Goal: Task Accomplishment & Management: Use online tool/utility

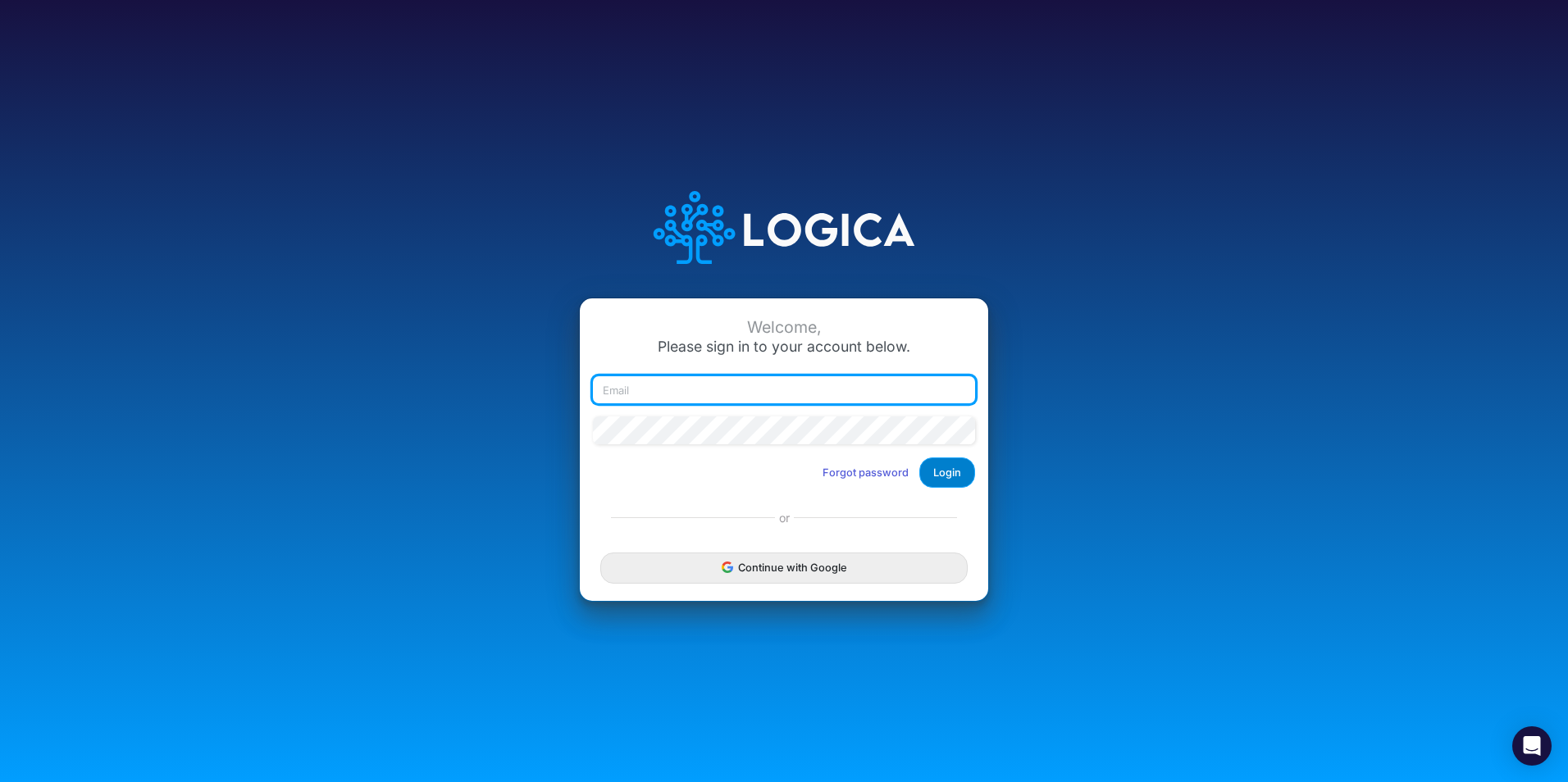
type input "[PERSON_NAME][EMAIL_ADDRESS][DOMAIN_NAME]"
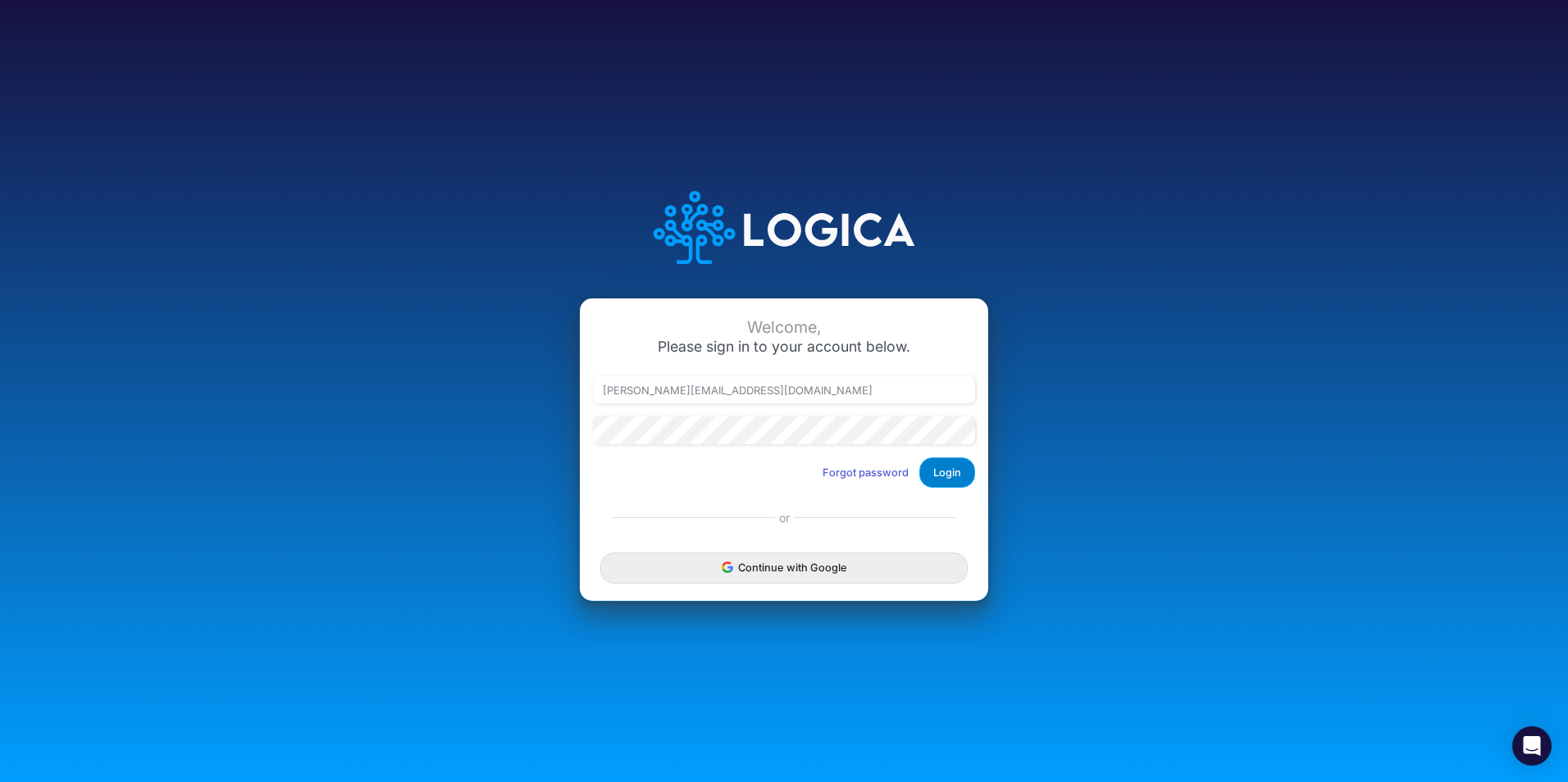
click at [943, 479] on button "Login" at bounding box center [947, 473] width 56 height 31
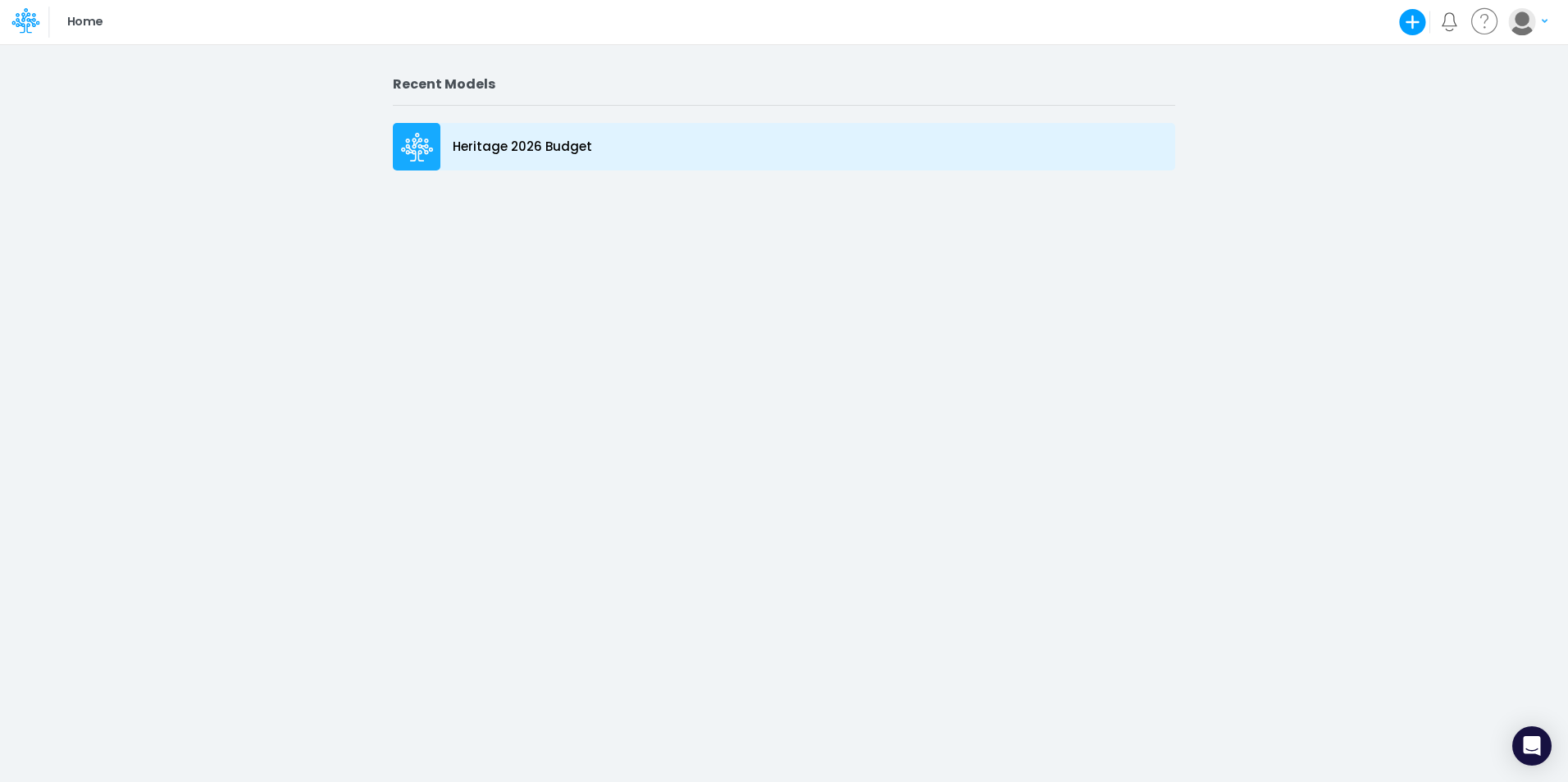
click at [501, 155] on p "Heritage 2026 Budget" at bounding box center [522, 147] width 140 height 19
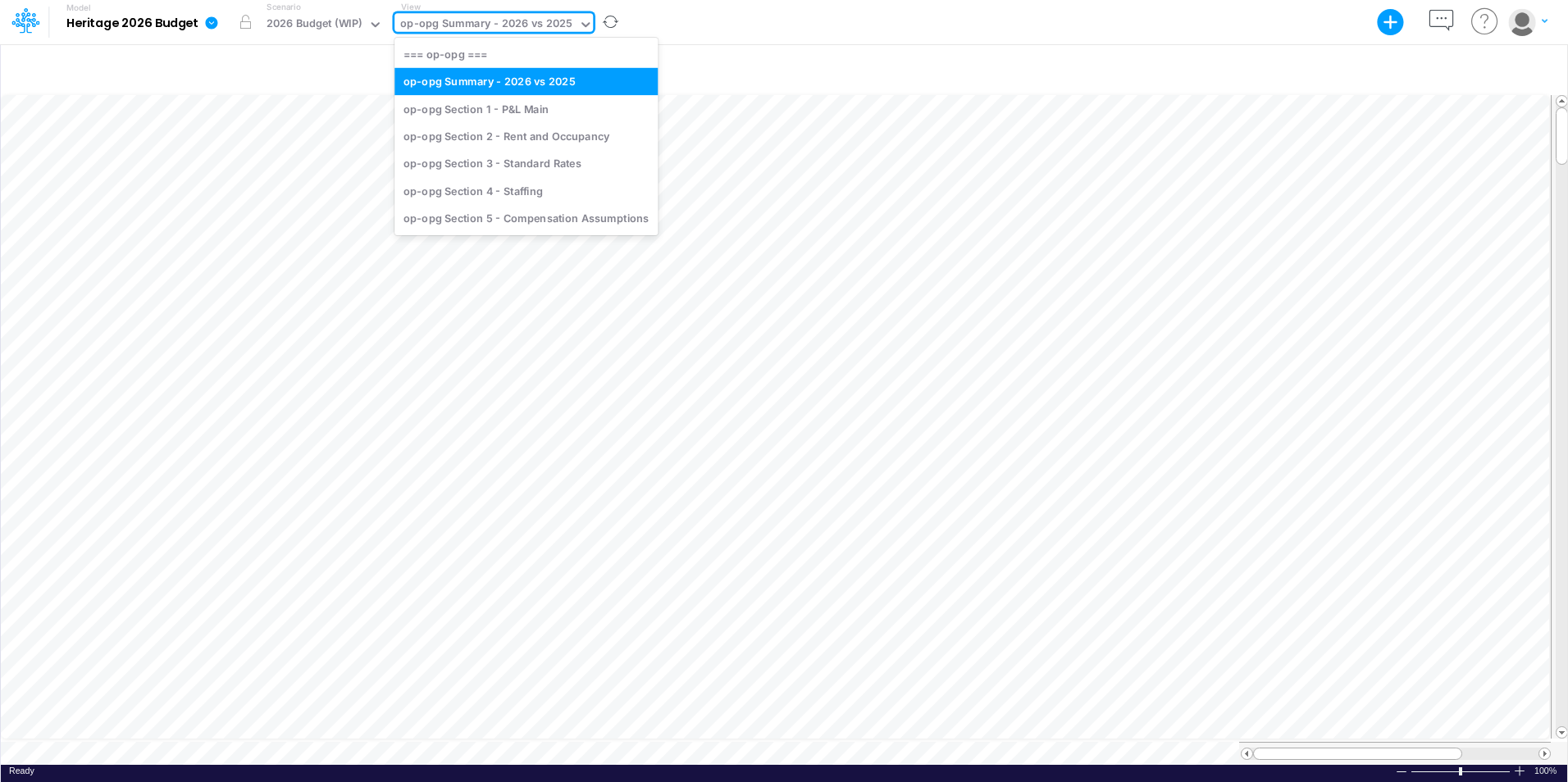
click at [562, 28] on div "op-opg Summary - 2026 vs 2025" at bounding box center [487, 25] width 172 height 19
click at [531, 113] on div "op-opg Section 1 - P&L Main" at bounding box center [526, 108] width 264 height 27
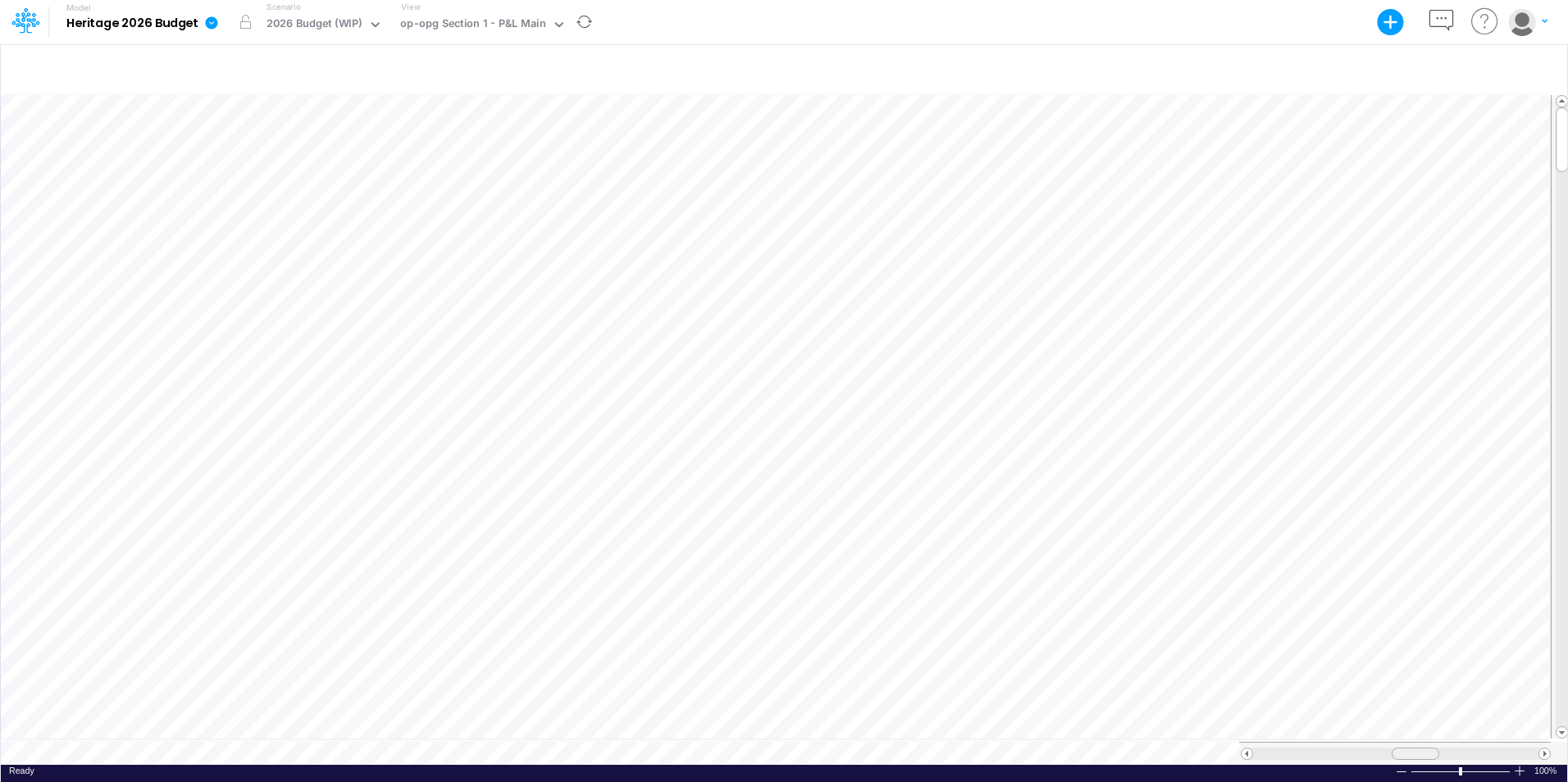
scroll to position [8, 0]
drag, startPoint x: 1395, startPoint y: 745, endPoint x: 1431, endPoint y: 743, distance: 36.1
click at [936, 609] on div at bounding box center [1452, 753] width 48 height 12
drag, startPoint x: 1449, startPoint y: 743, endPoint x: 1437, endPoint y: 746, distance: 12.4
click at [936, 609] on span at bounding box center [1439, 753] width 11 height 11
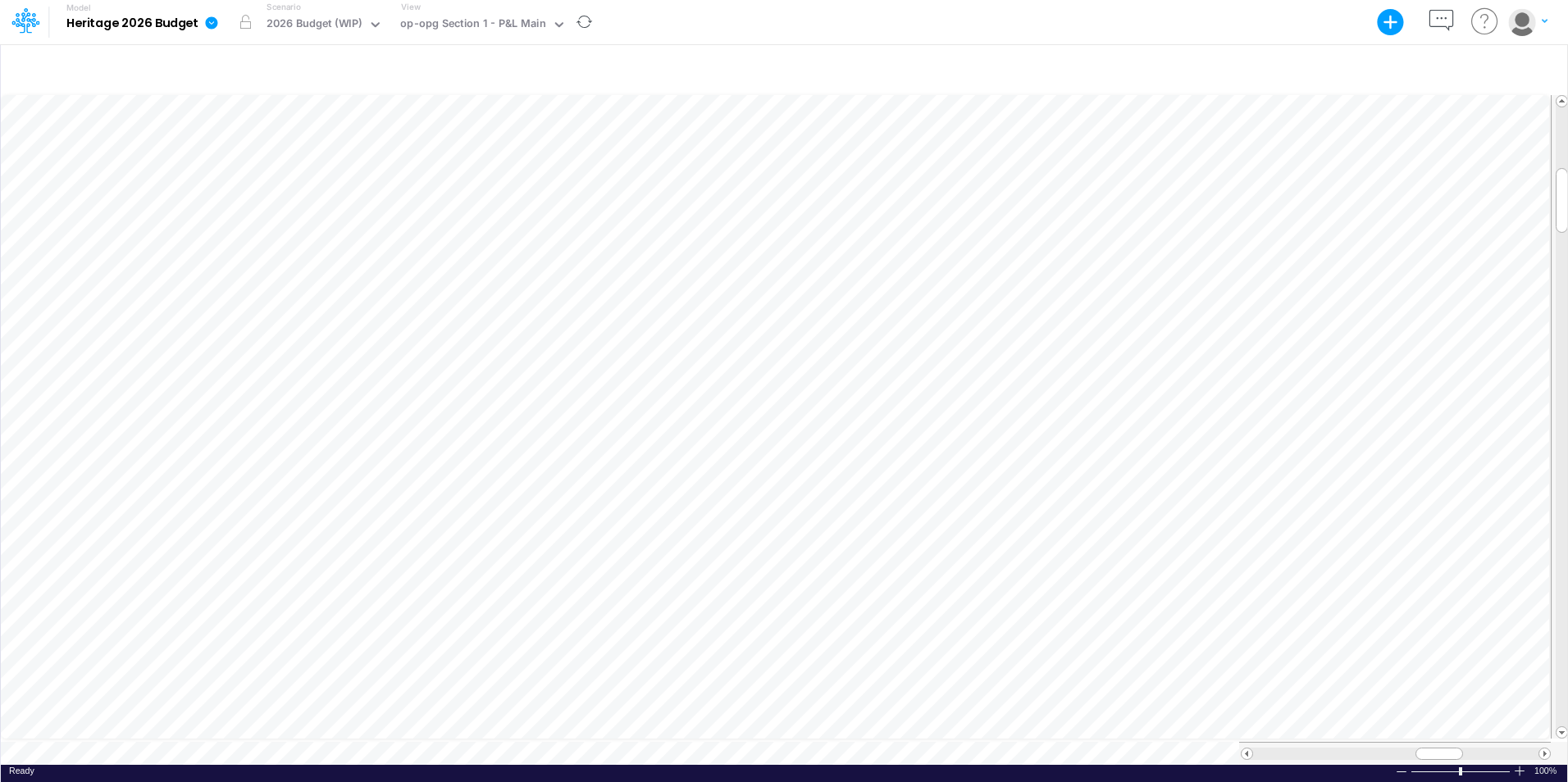
scroll to position [8, 1]
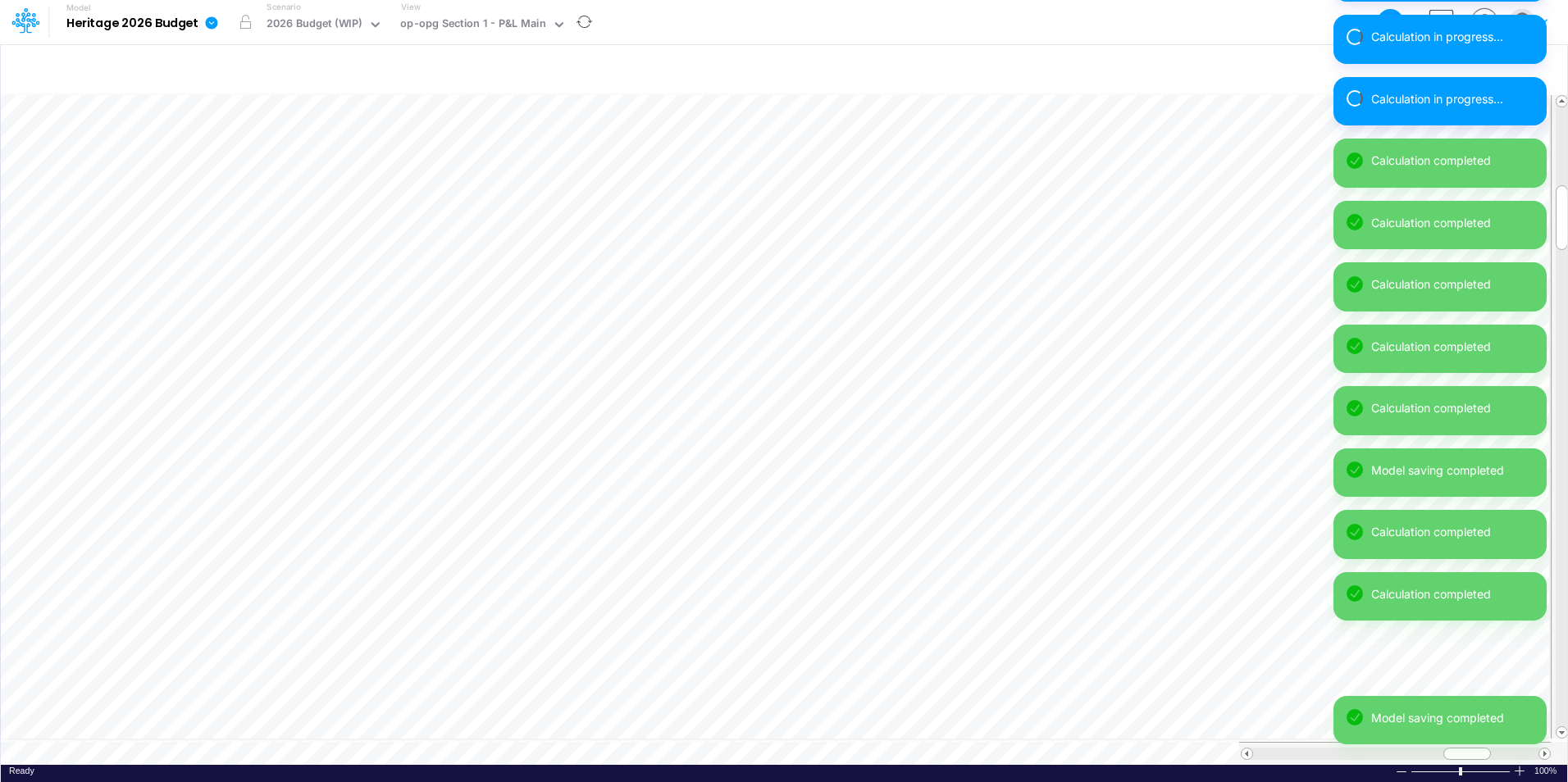
scroll to position [8, 1]
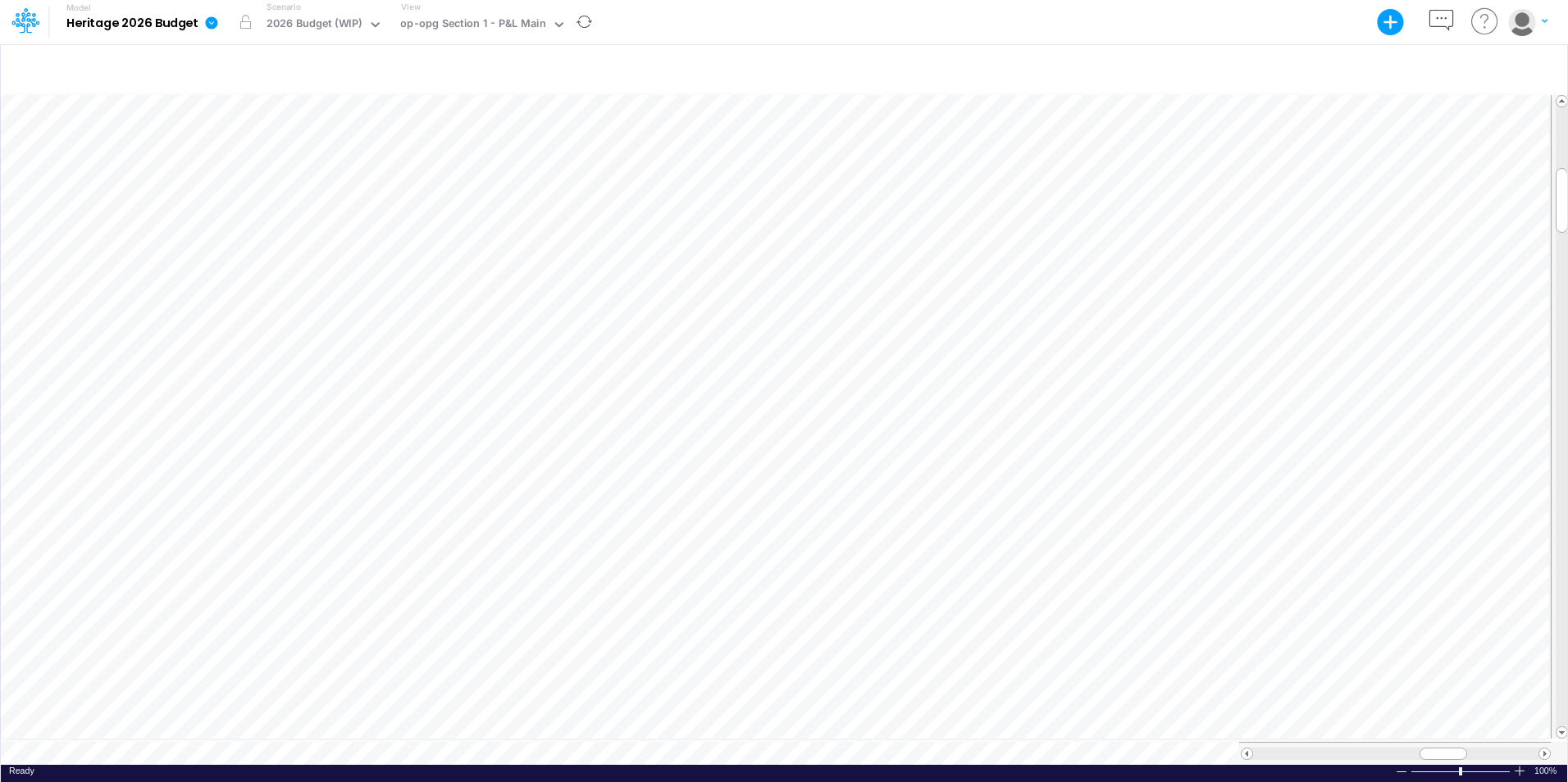
scroll to position [8, 1]
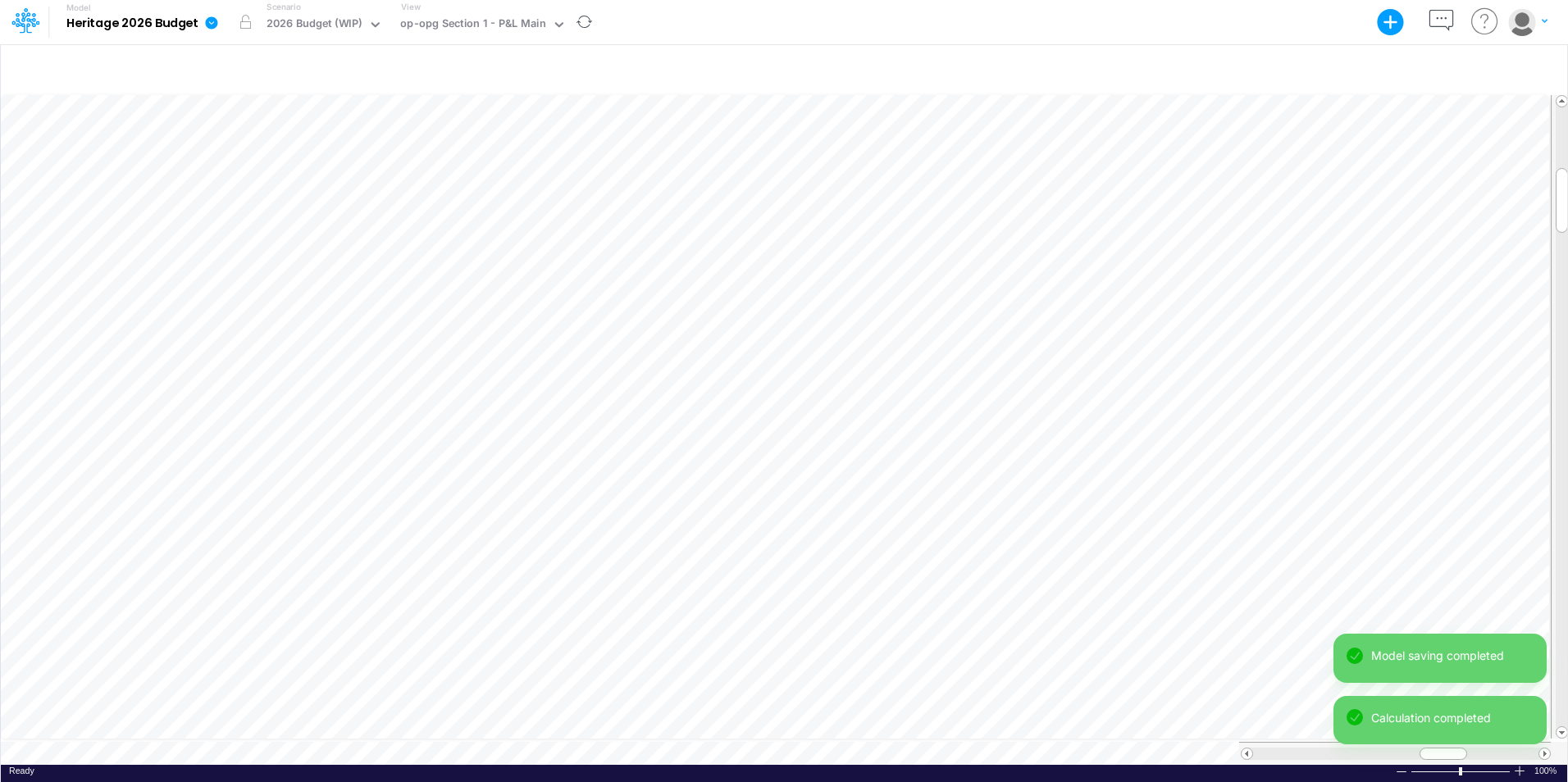
scroll to position [8, 1]
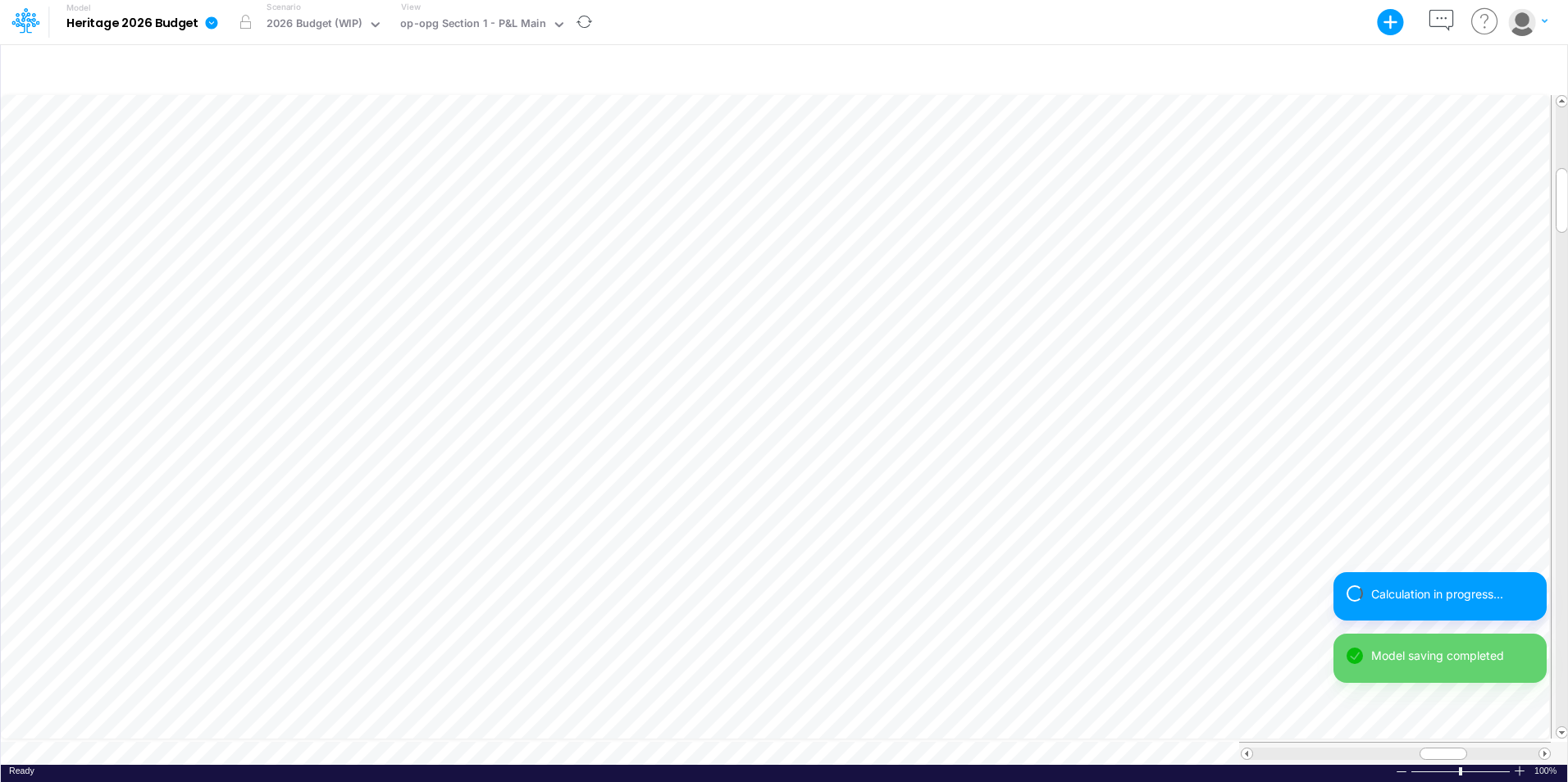
scroll to position [8, 1]
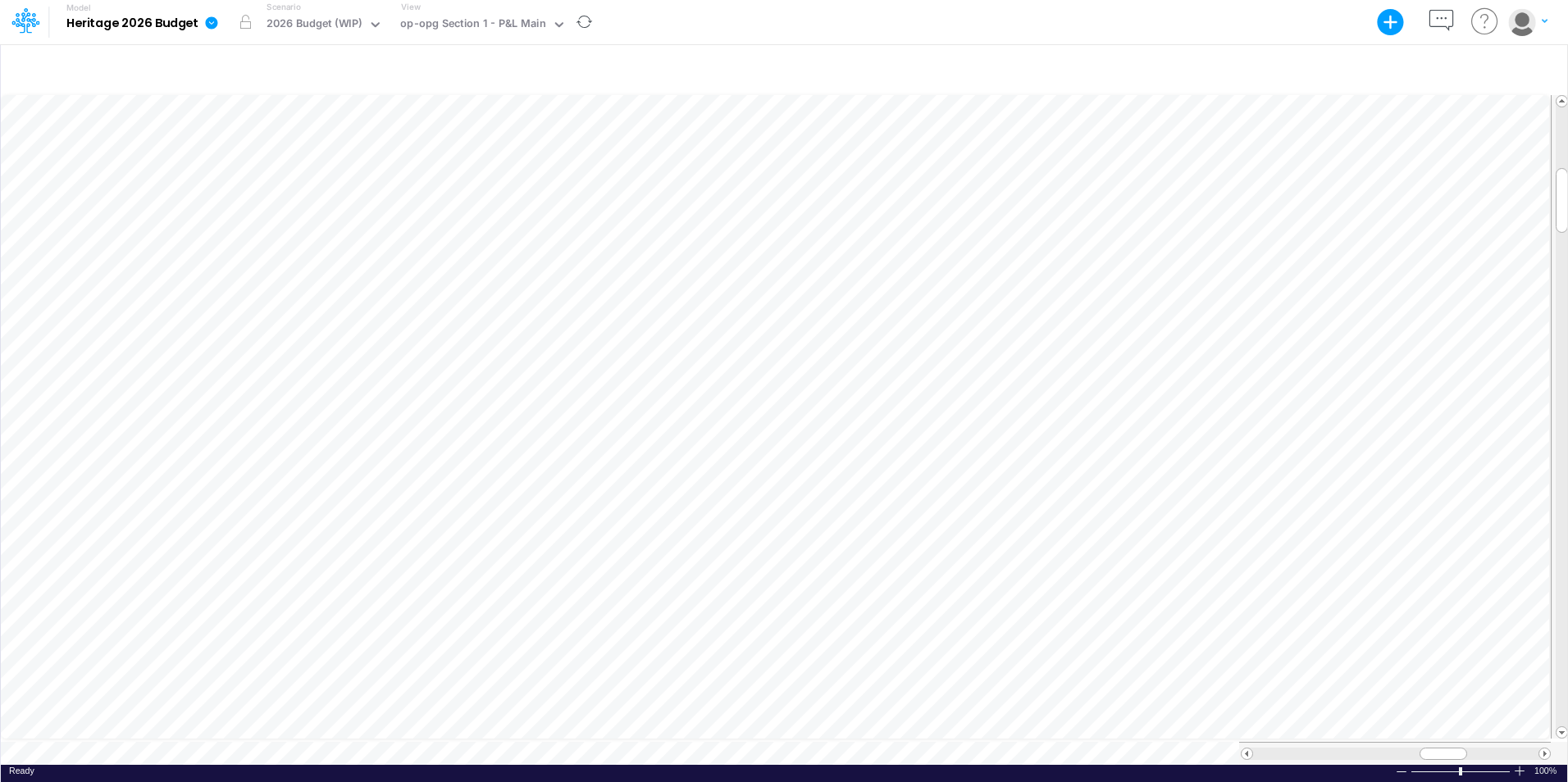
scroll to position [8, 1]
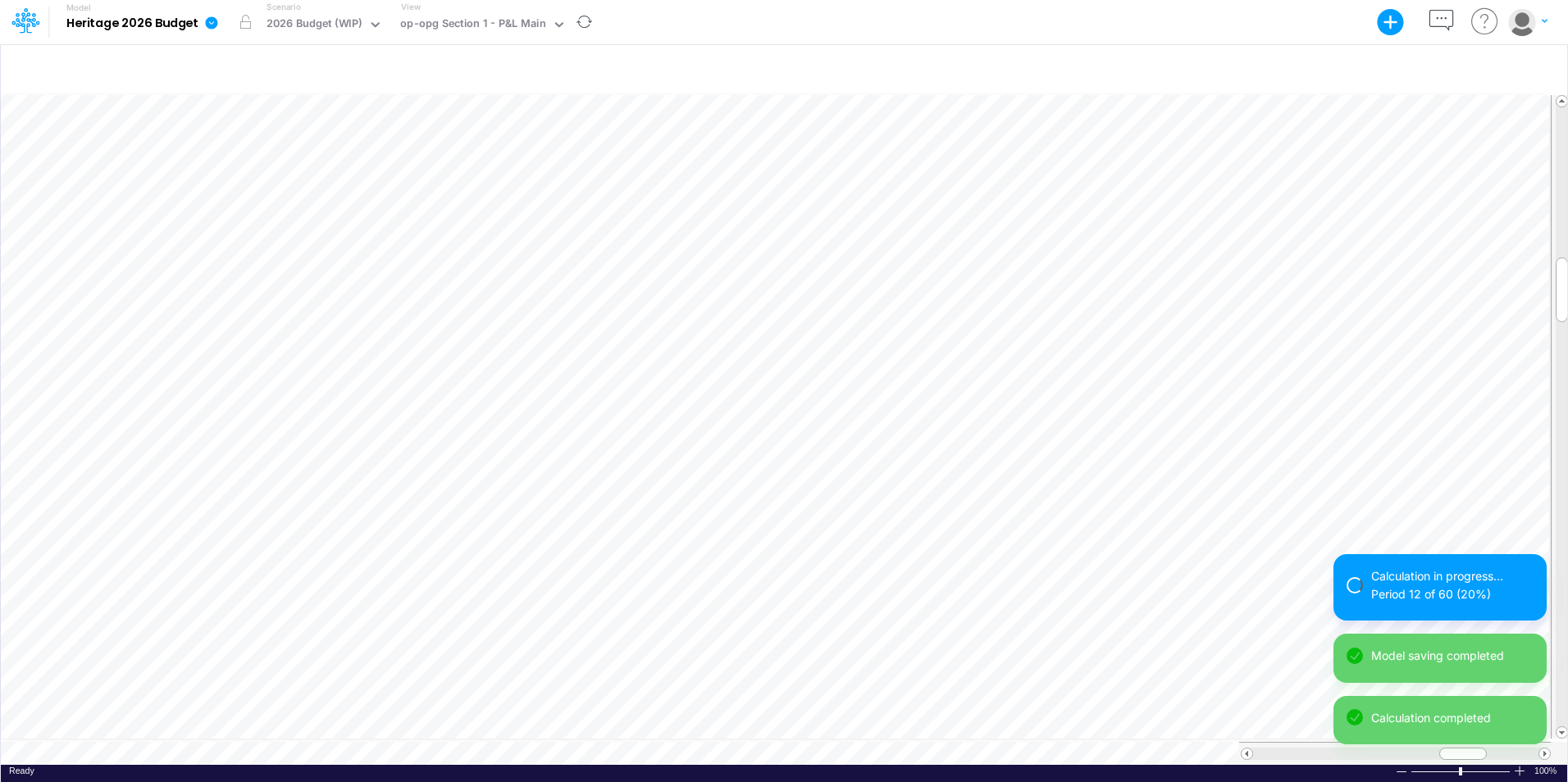
scroll to position [8, 1]
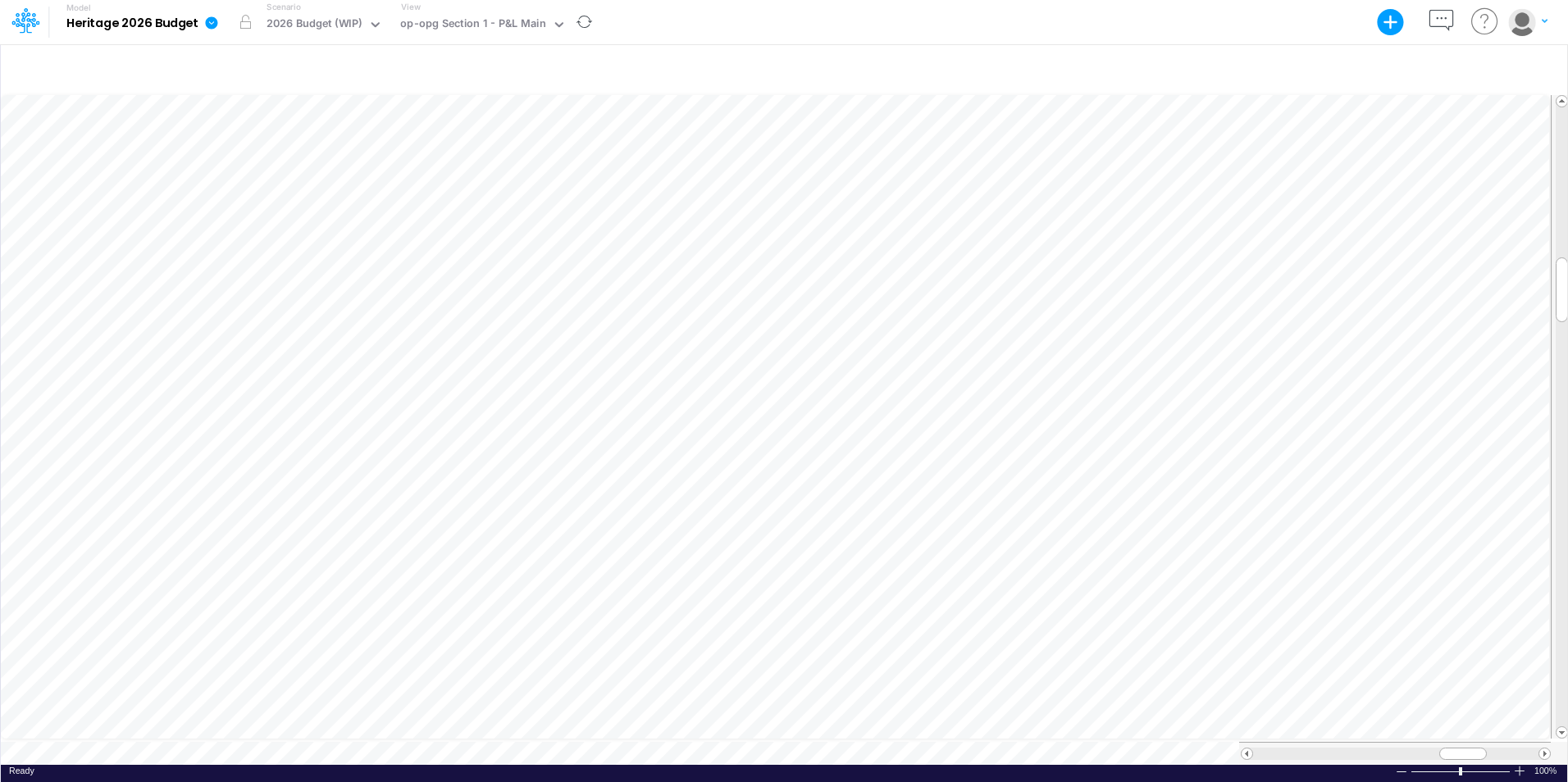
scroll to position [8, 1]
drag, startPoint x: 1459, startPoint y: 743, endPoint x: 1414, endPoint y: 747, distance: 45.2
click at [936, 609] on span at bounding box center [1417, 753] width 11 height 11
drag, startPoint x: 1409, startPoint y: 750, endPoint x: 1438, endPoint y: 747, distance: 29.2
click at [936, 609] on div at bounding box center [1448, 753] width 48 height 12
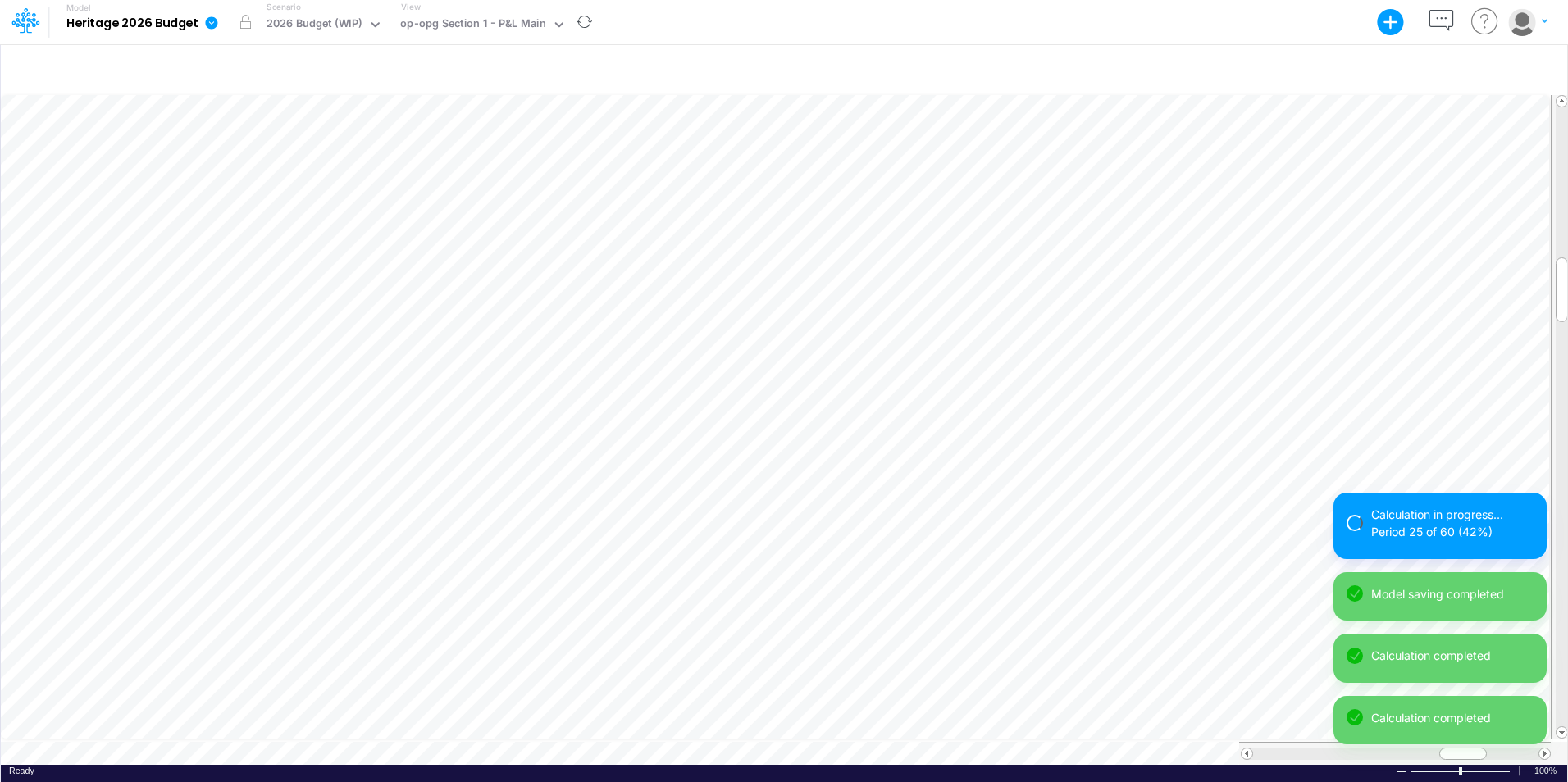
scroll to position [8, 1]
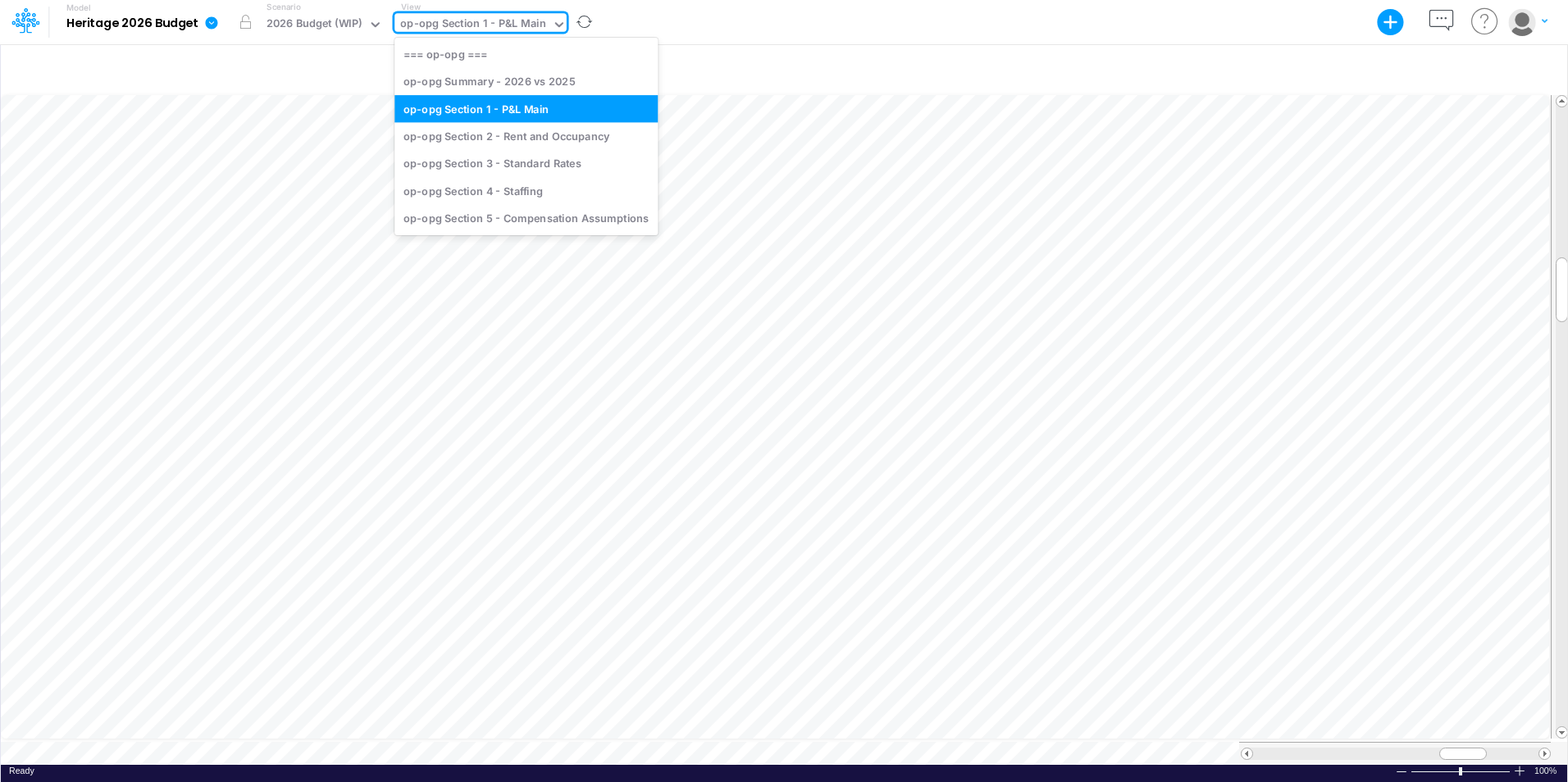
click at [558, 25] on icon at bounding box center [559, 24] width 15 height 15
click at [726, 17] on div "Model Heritage 2026 Budget Export Excel Scenario 2026 Budget (WIP) View option …" at bounding box center [784, 22] width 1411 height 45
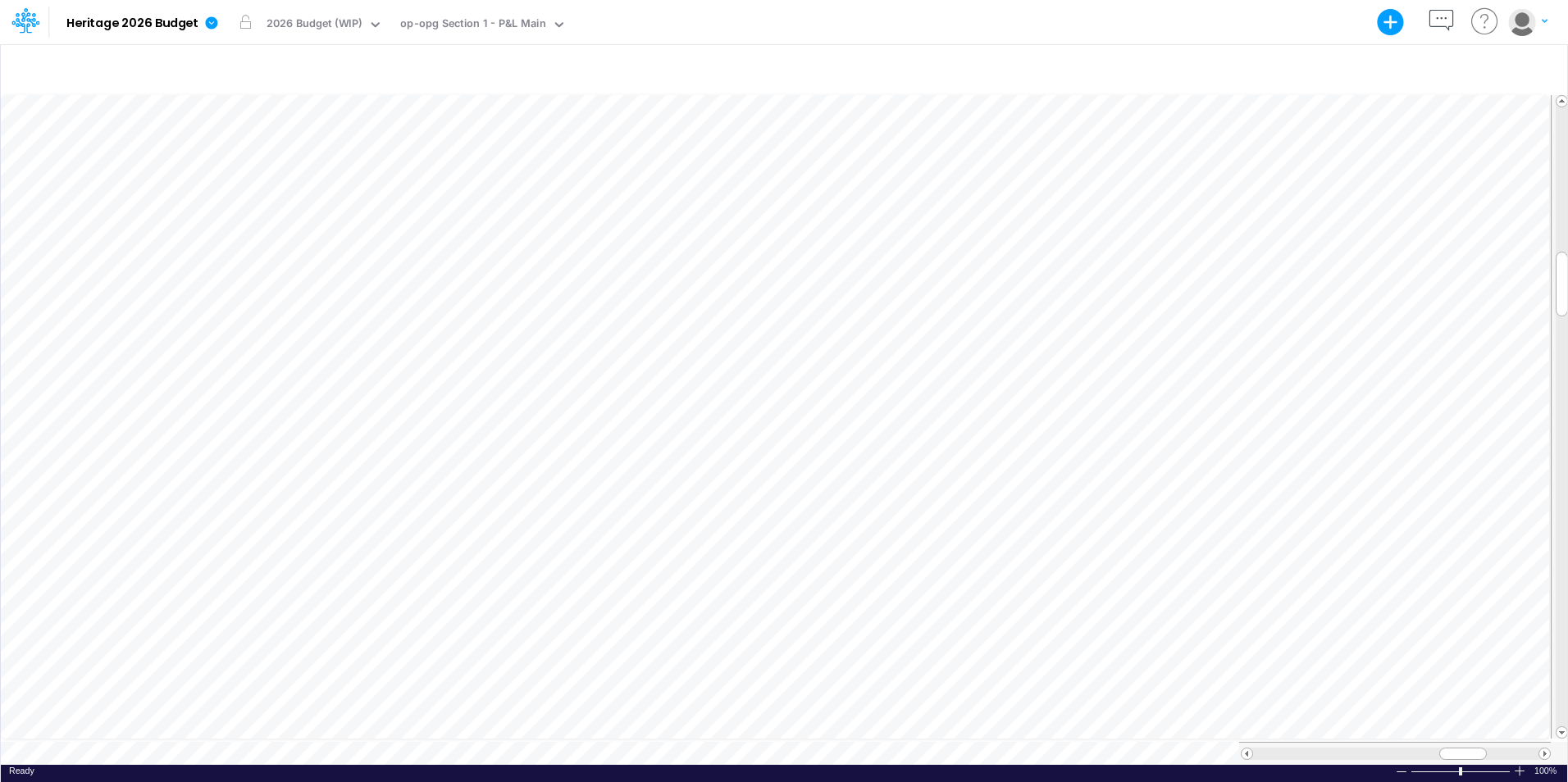
scroll to position [8, 1]
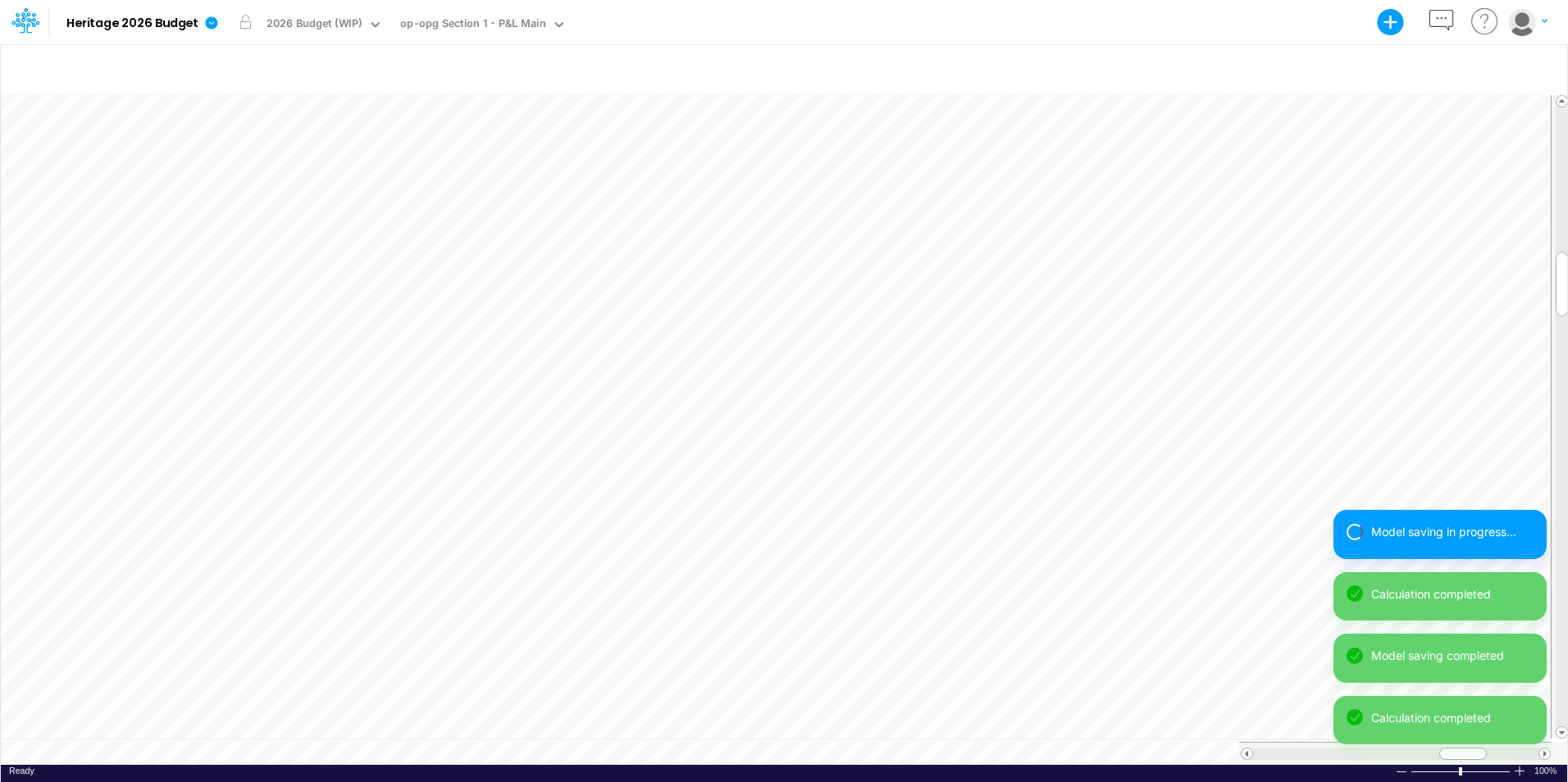
scroll to position [8, 1]
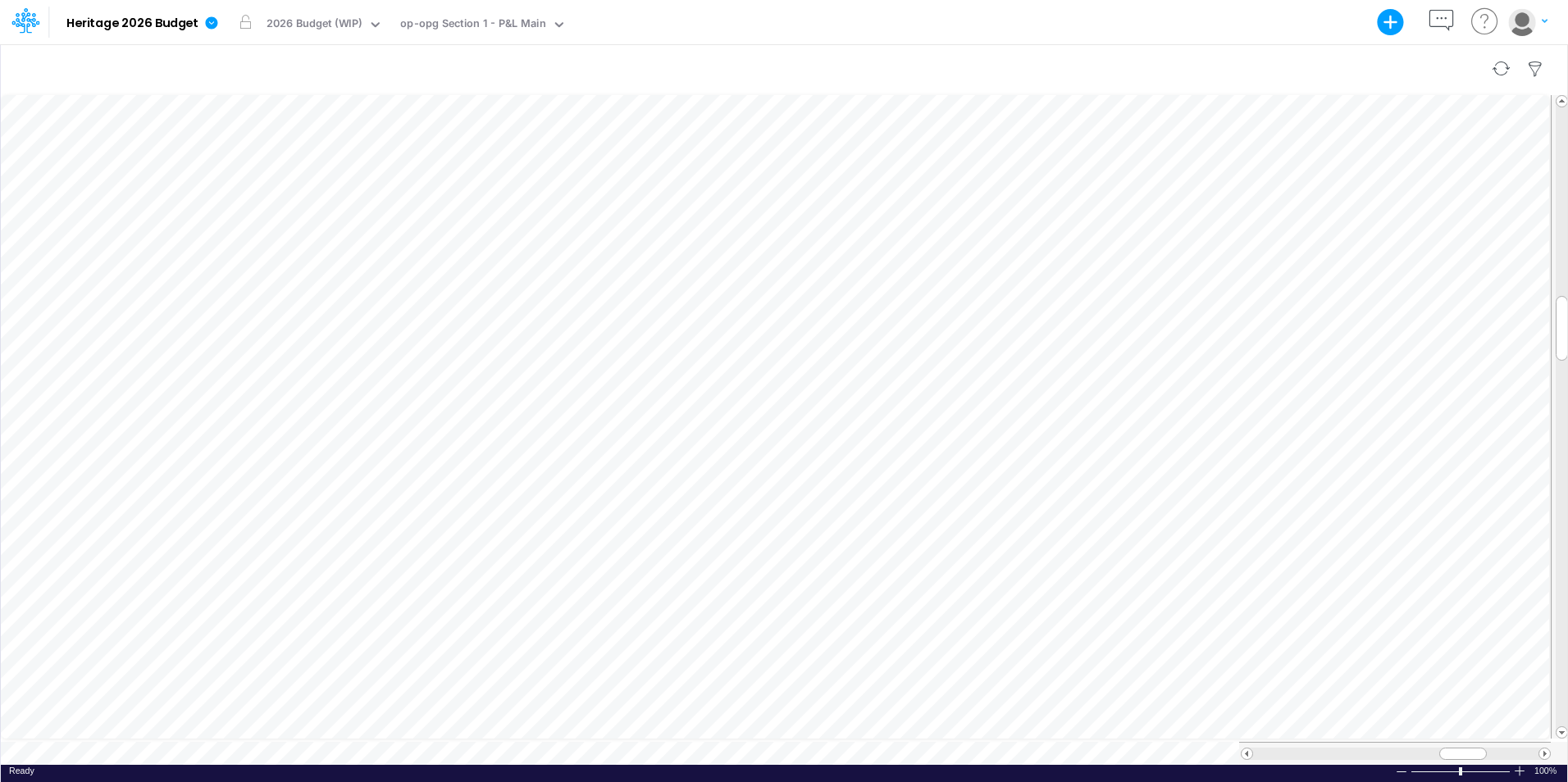
scroll to position [8, 1]
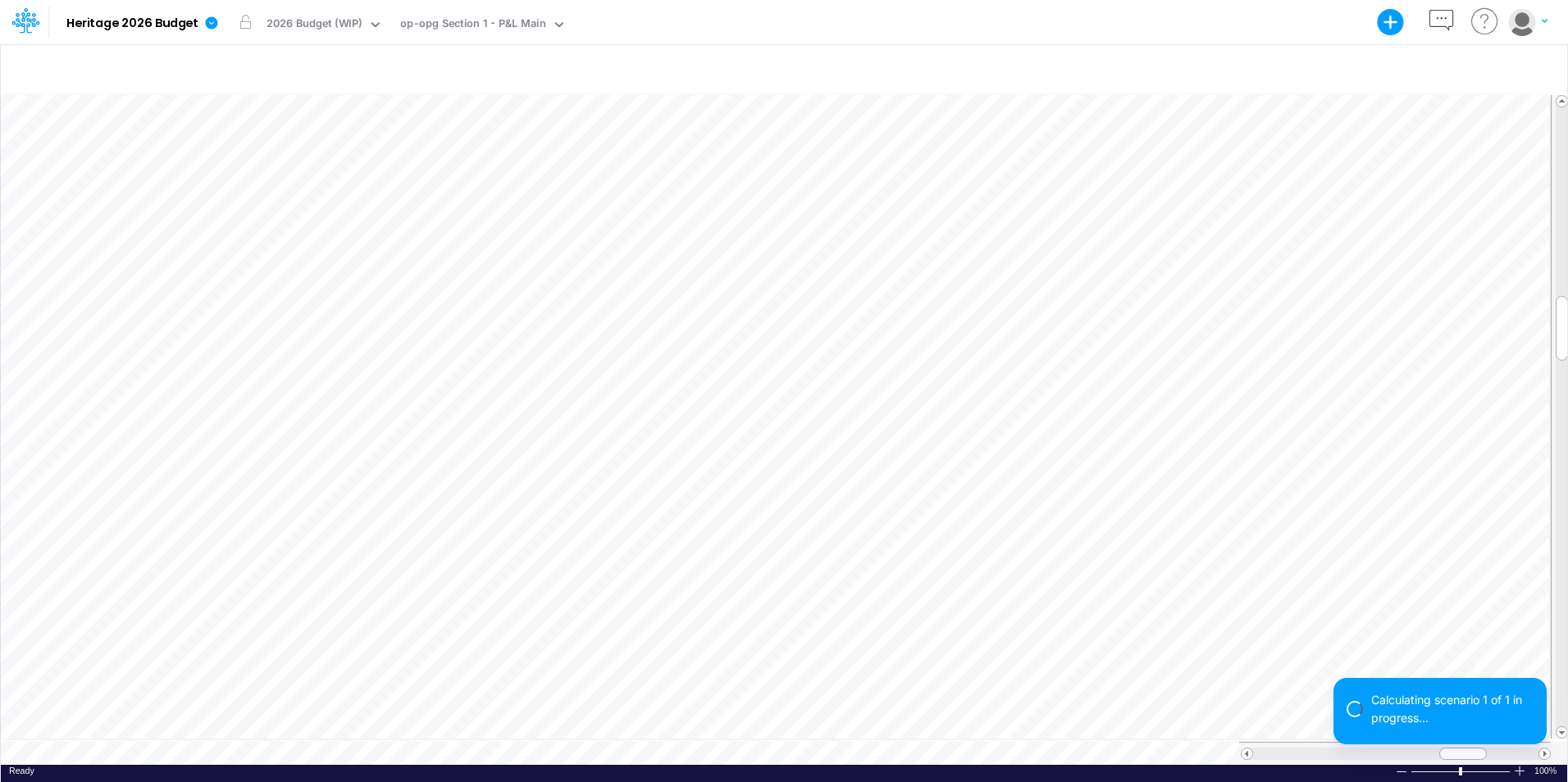
scroll to position [8, 1]
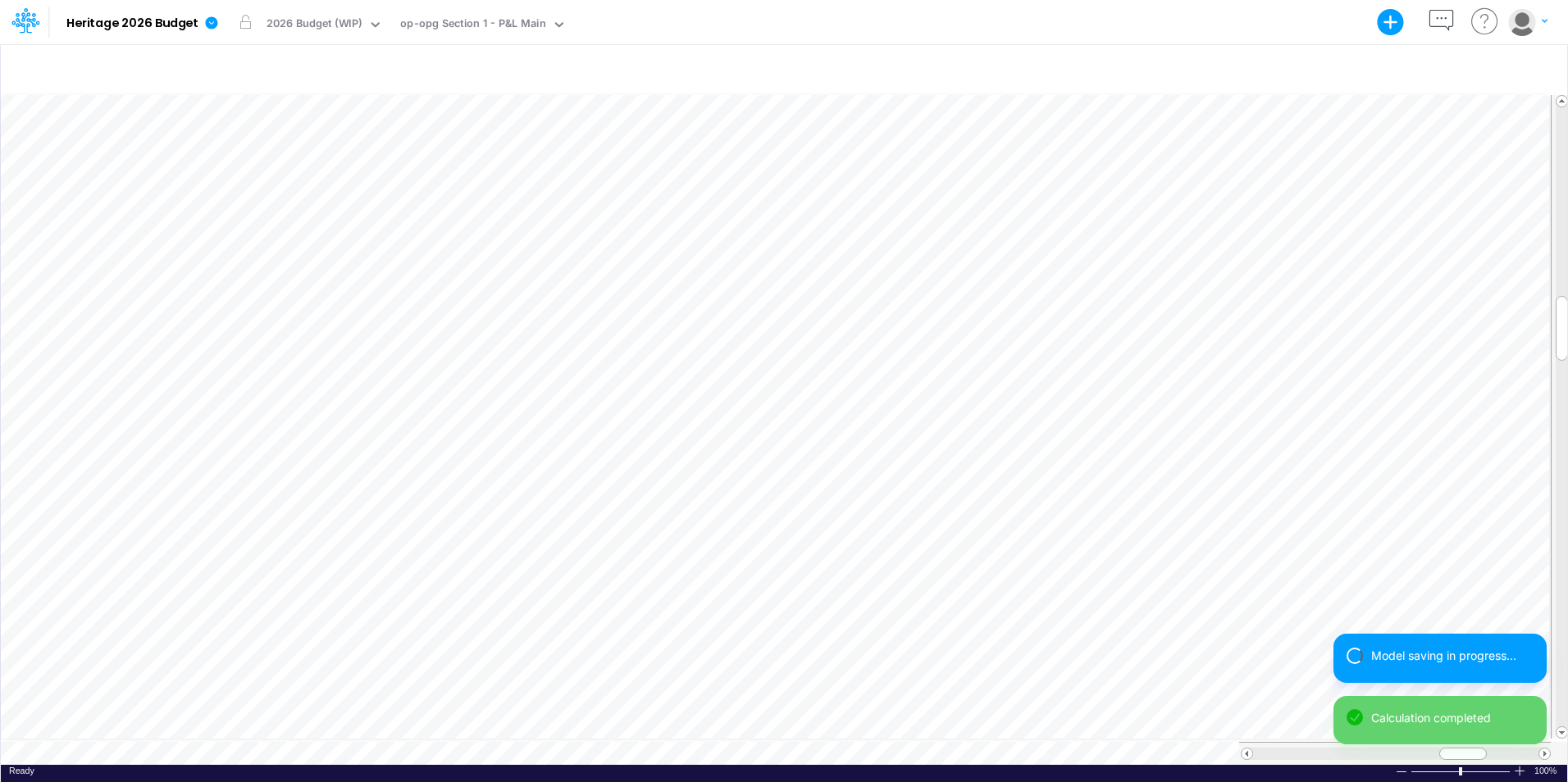
scroll to position [8, 1]
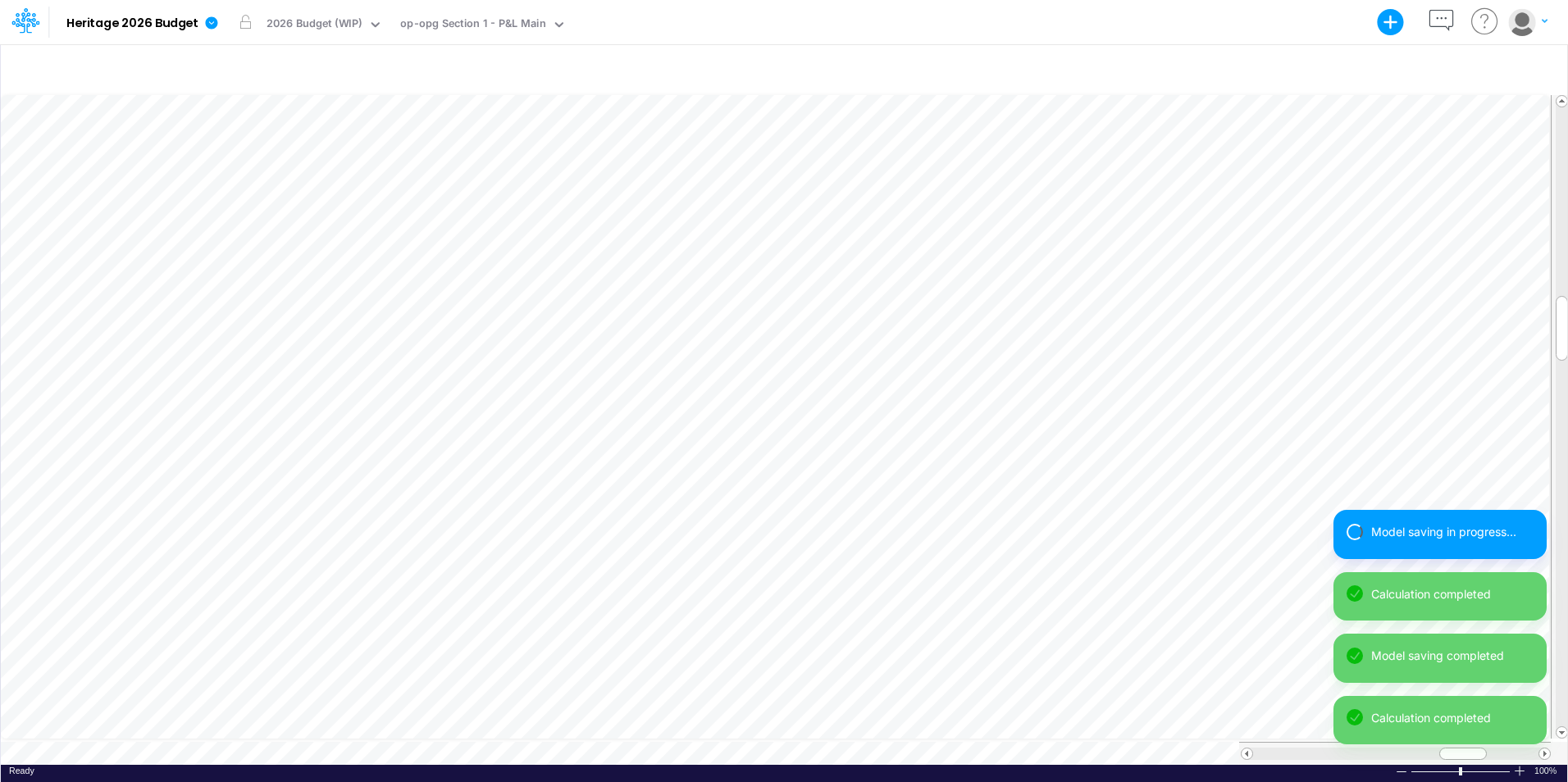
scroll to position [8, 1]
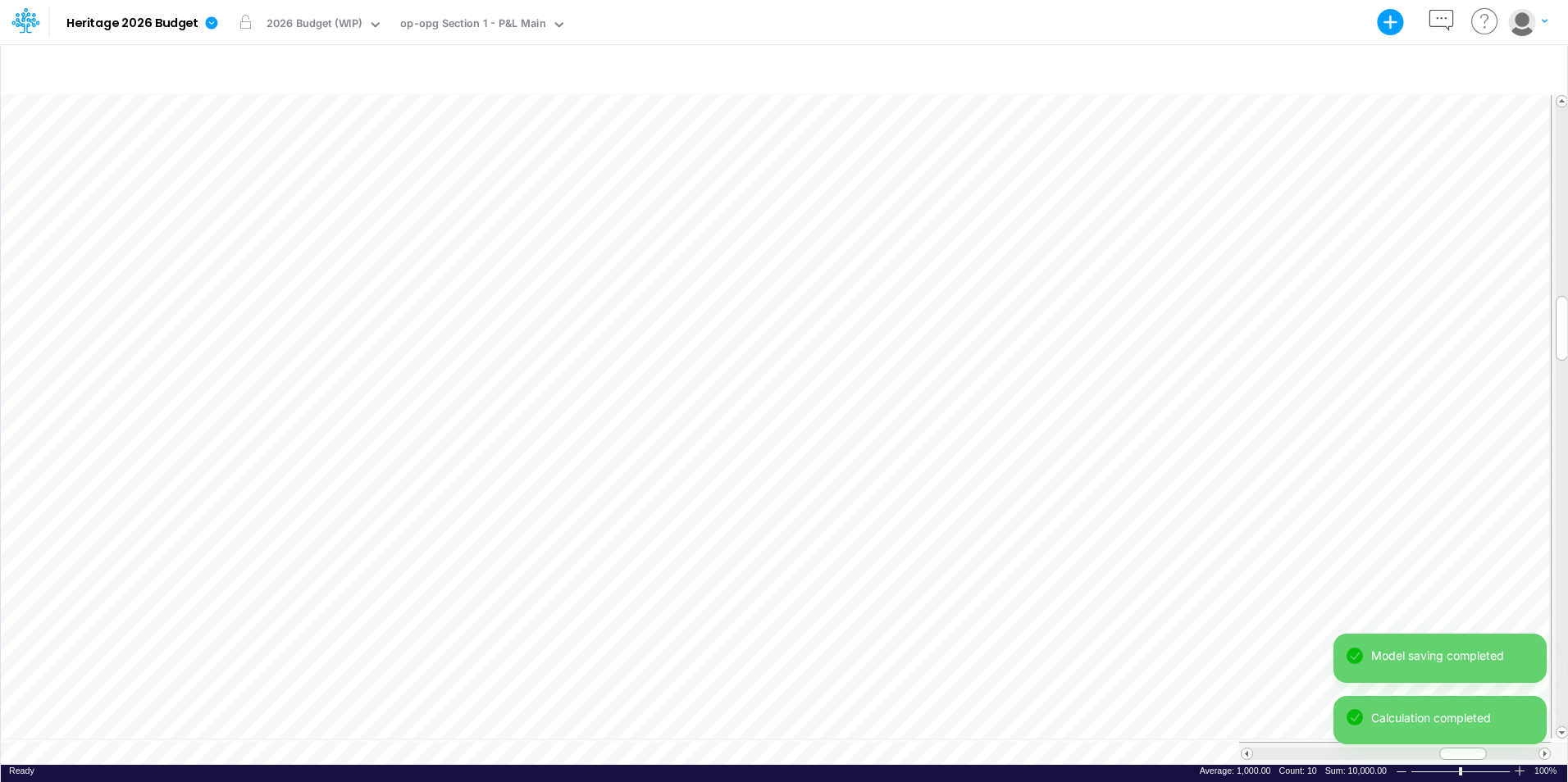
scroll to position [8, 1]
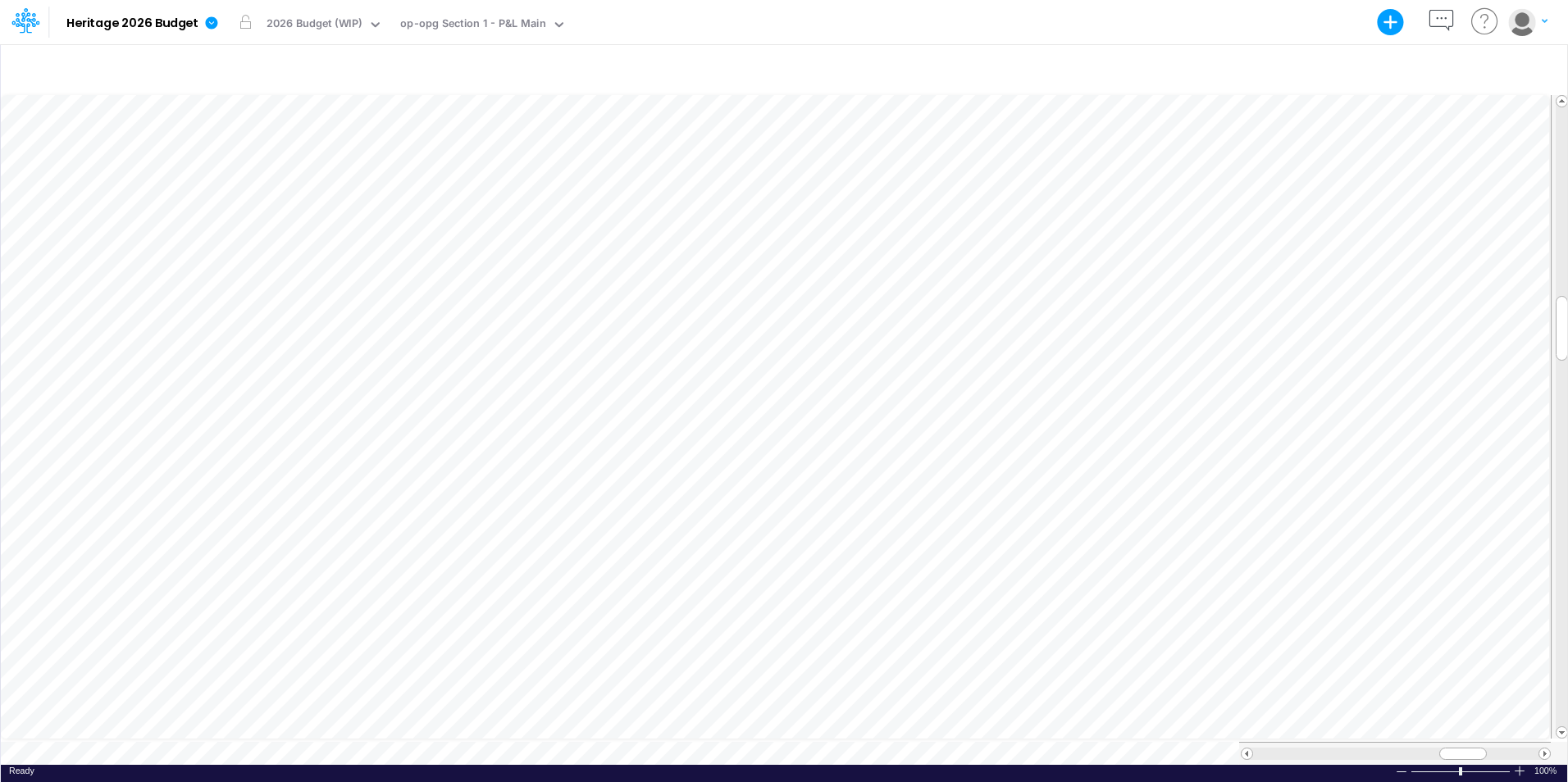
scroll to position [8, 1]
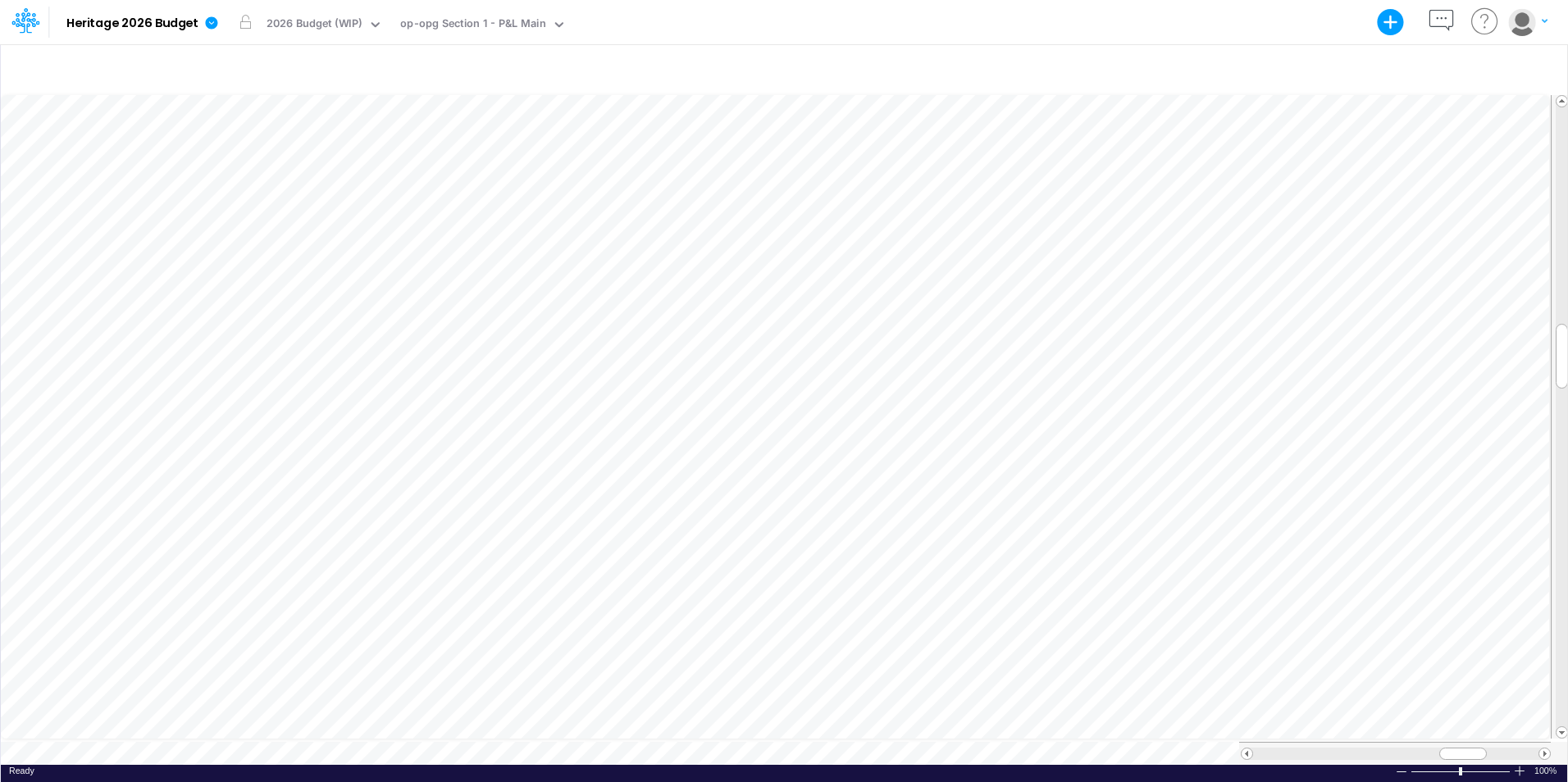
scroll to position [8, 1]
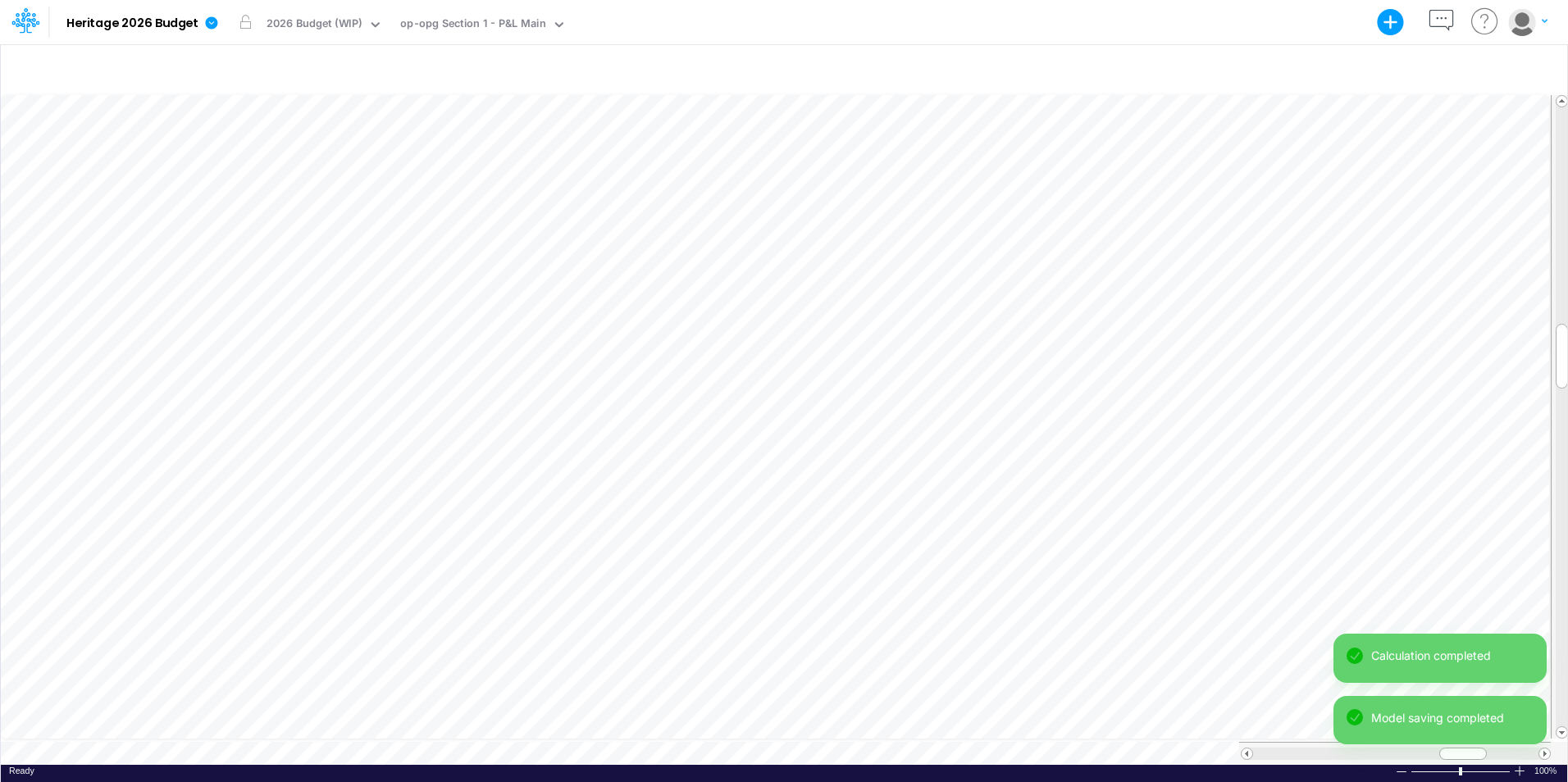
scroll to position [8, 1]
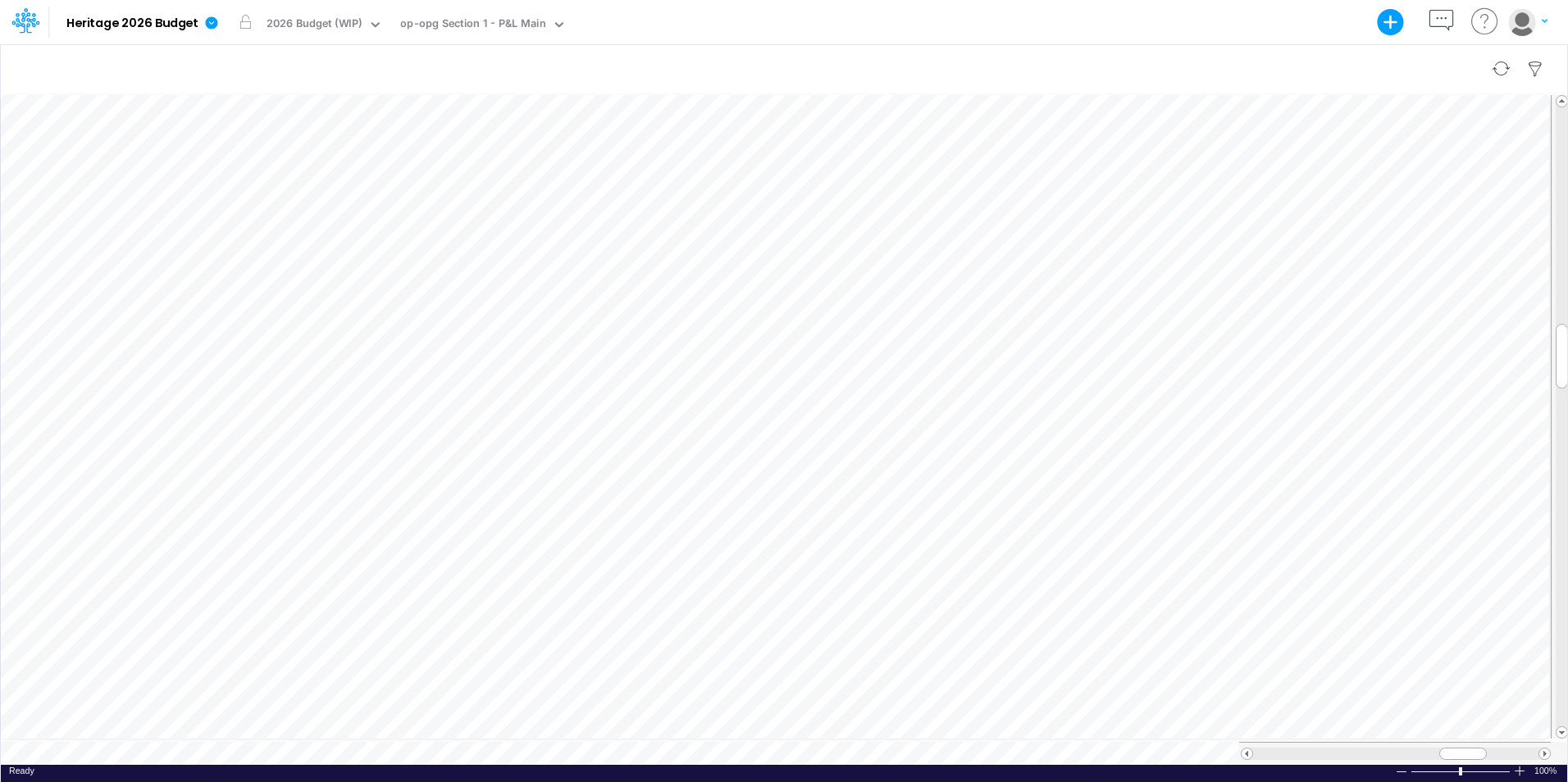
scroll to position [8, 1]
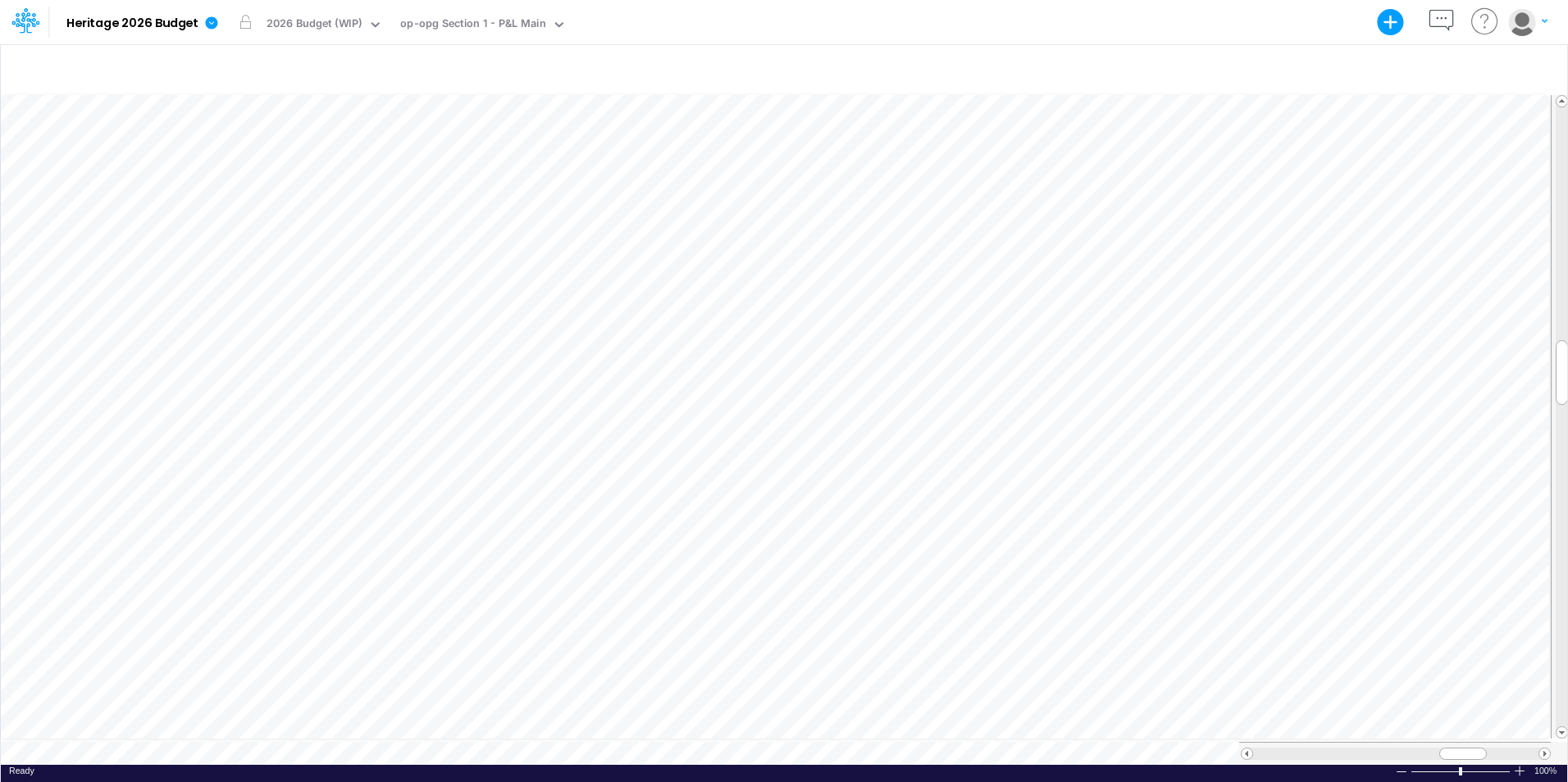
scroll to position [8, 1]
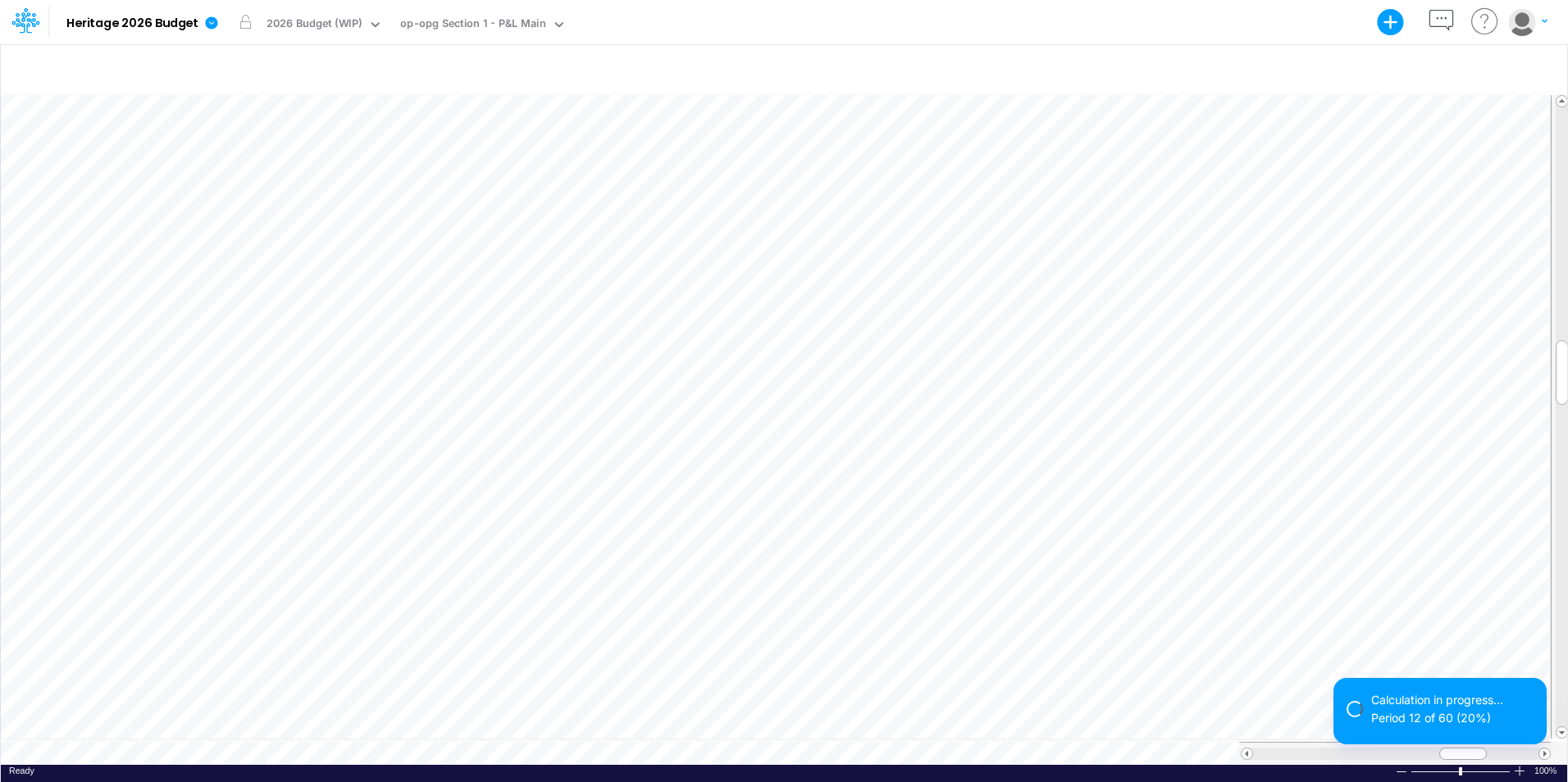
scroll to position [8, 1]
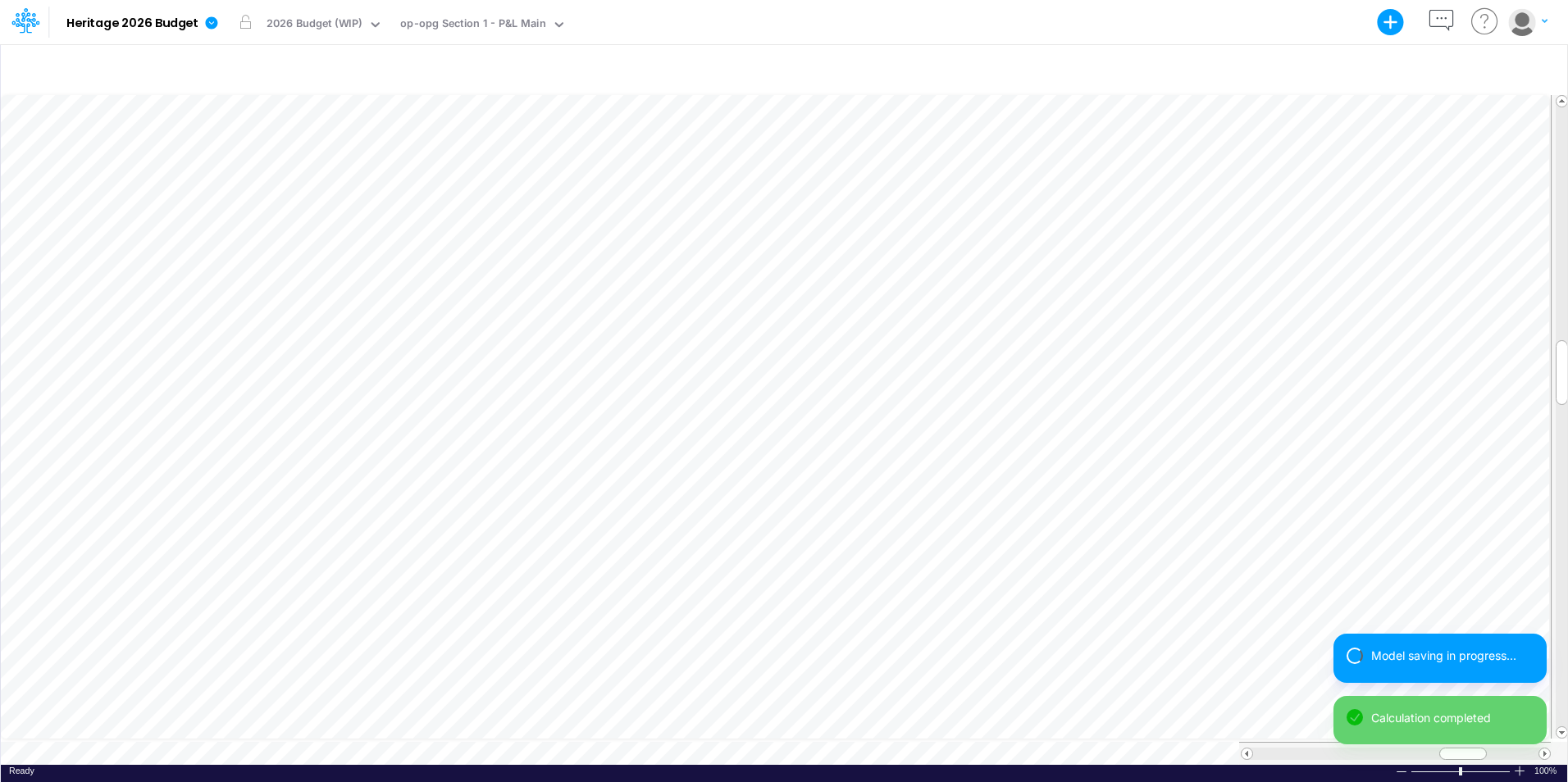
scroll to position [8, 1]
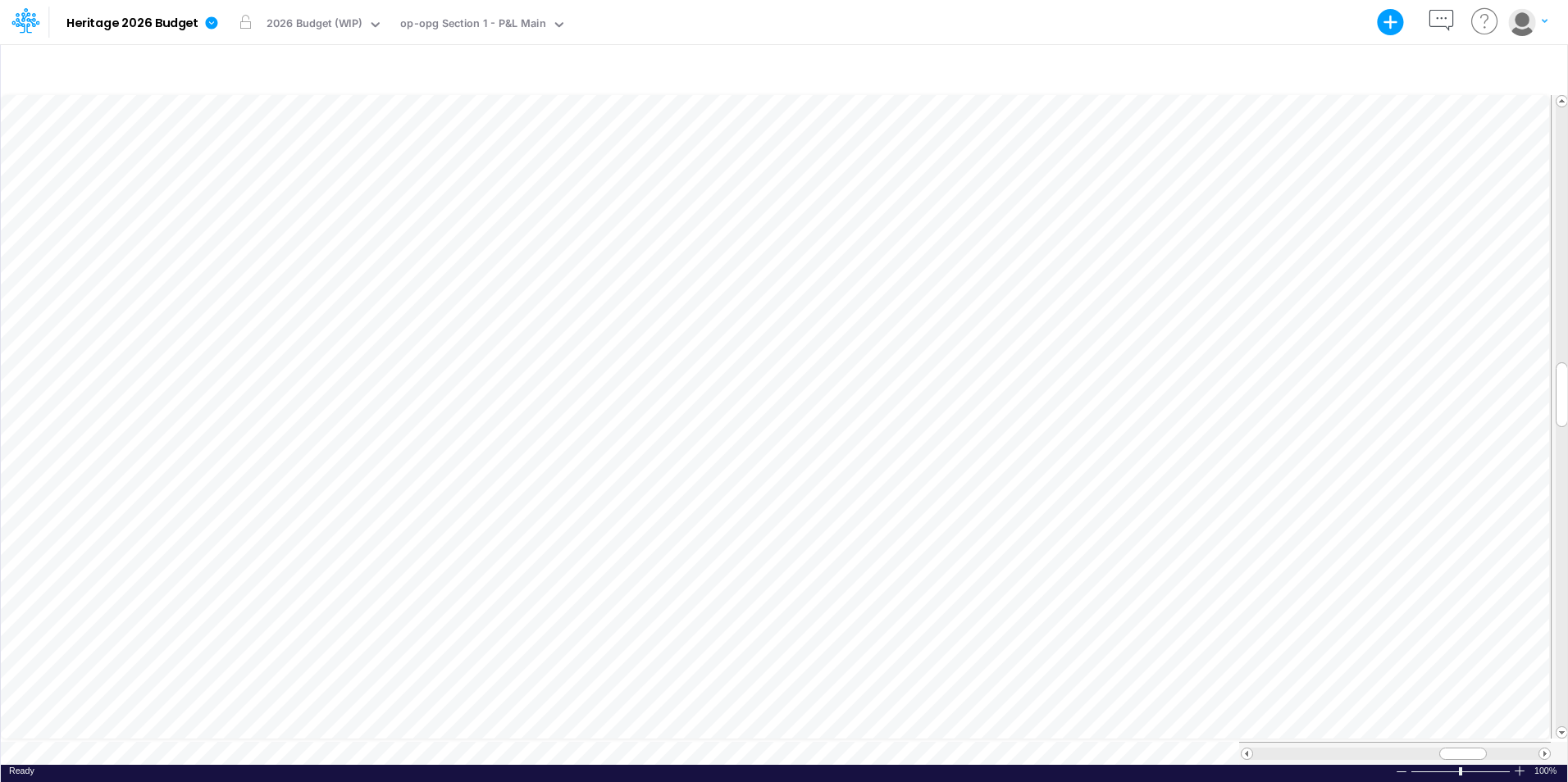
scroll to position [8, 1]
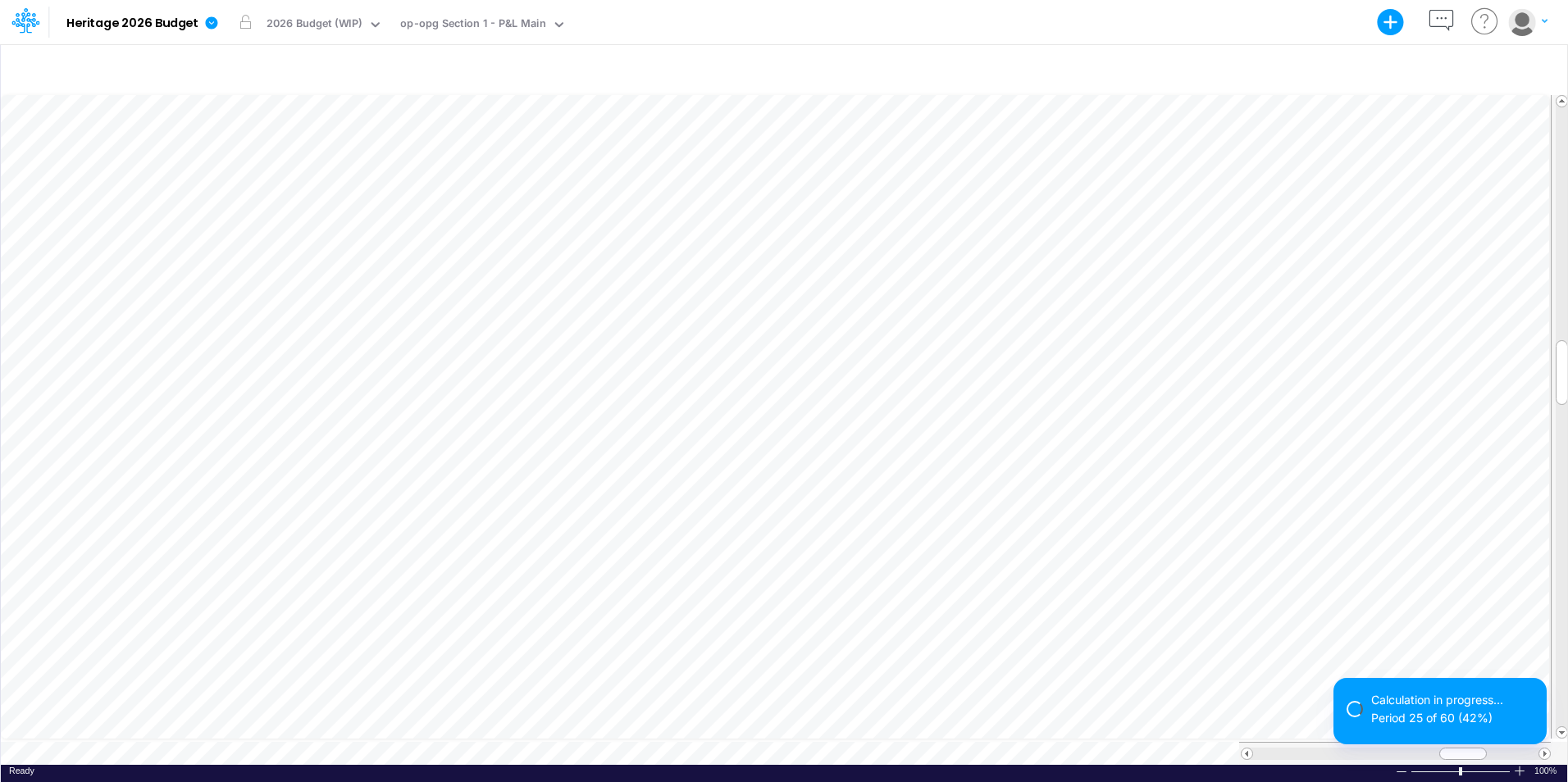
scroll to position [8, 1]
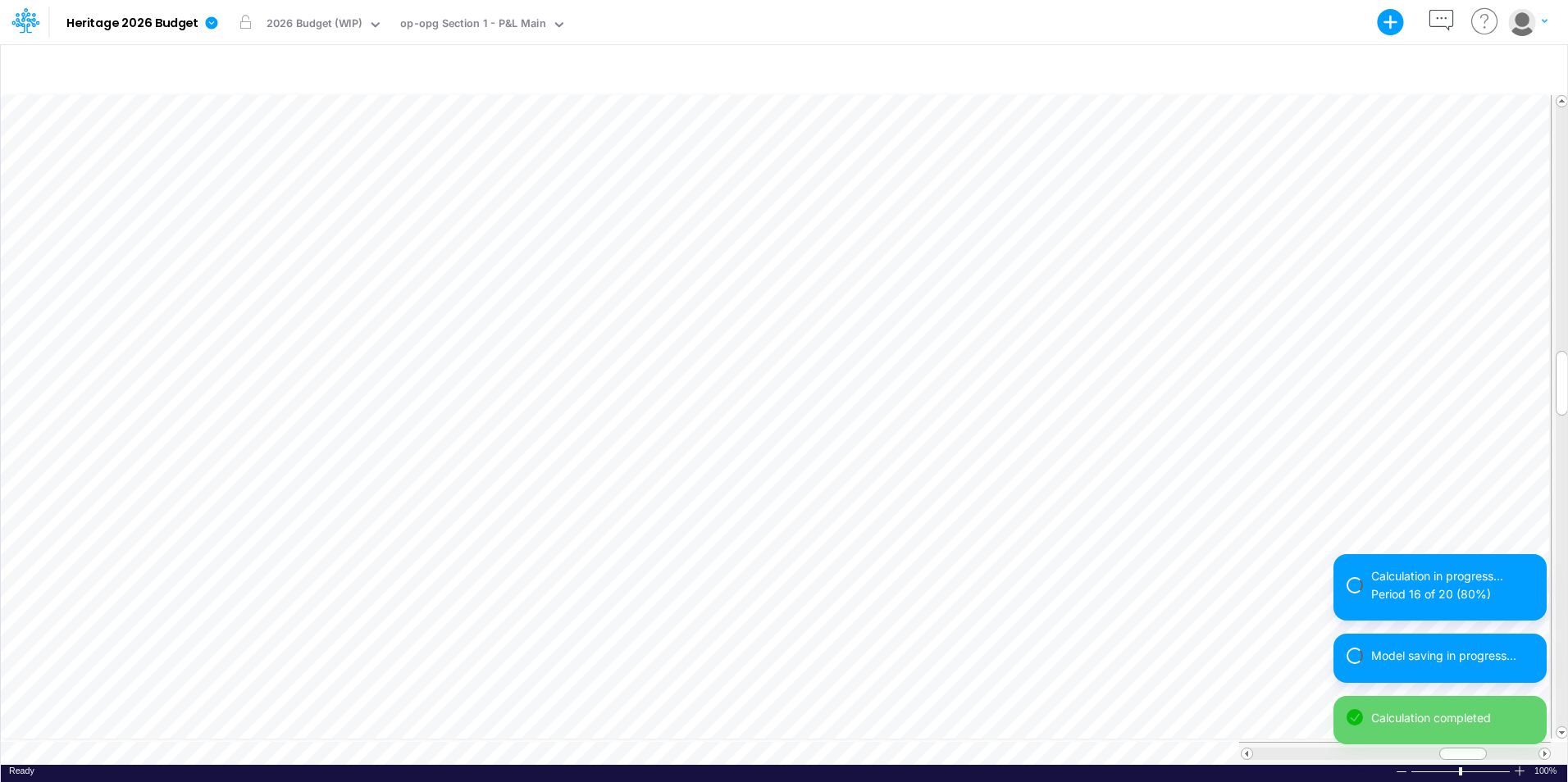
scroll to position [8, 1]
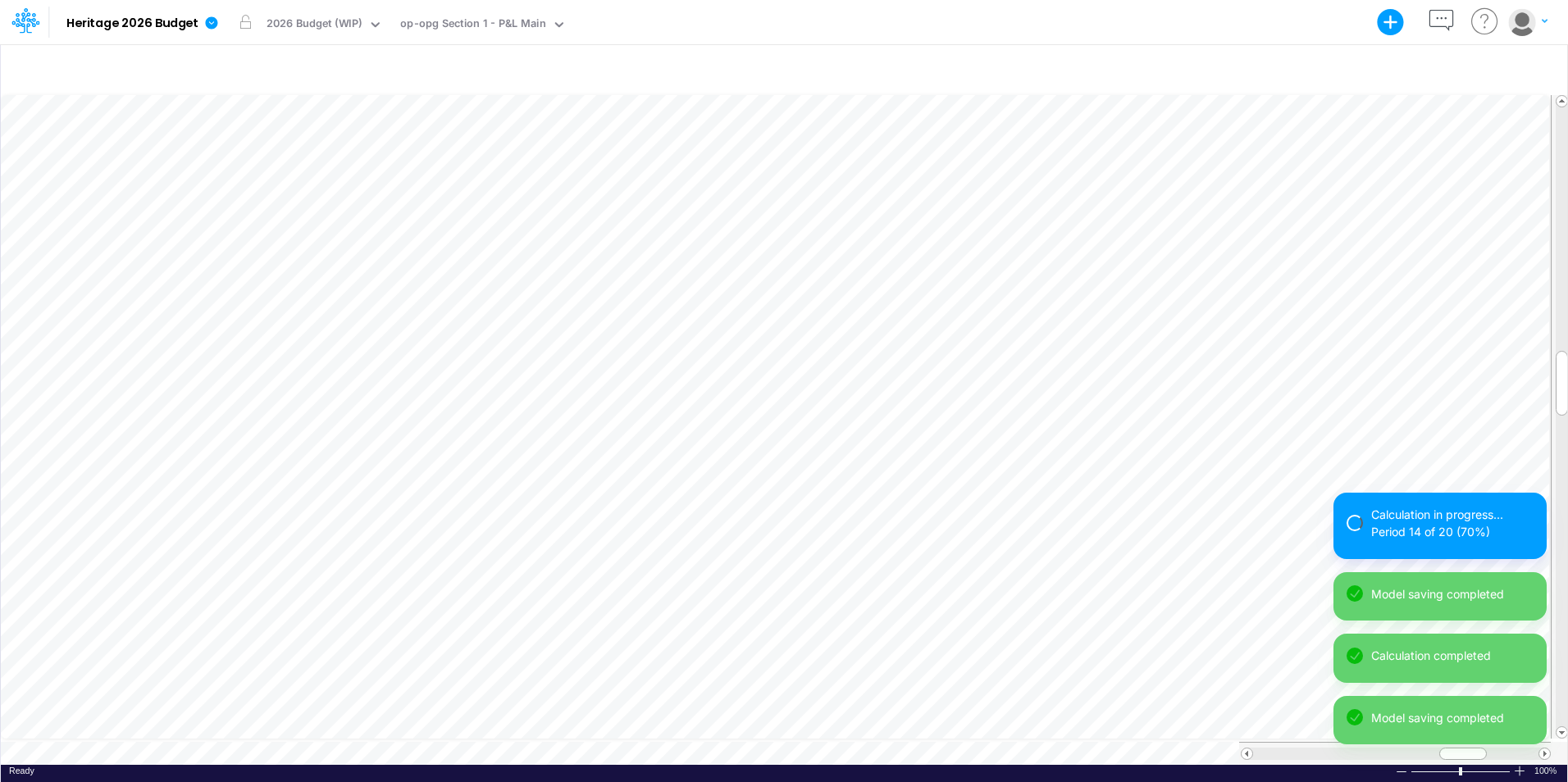
scroll to position [8, 1]
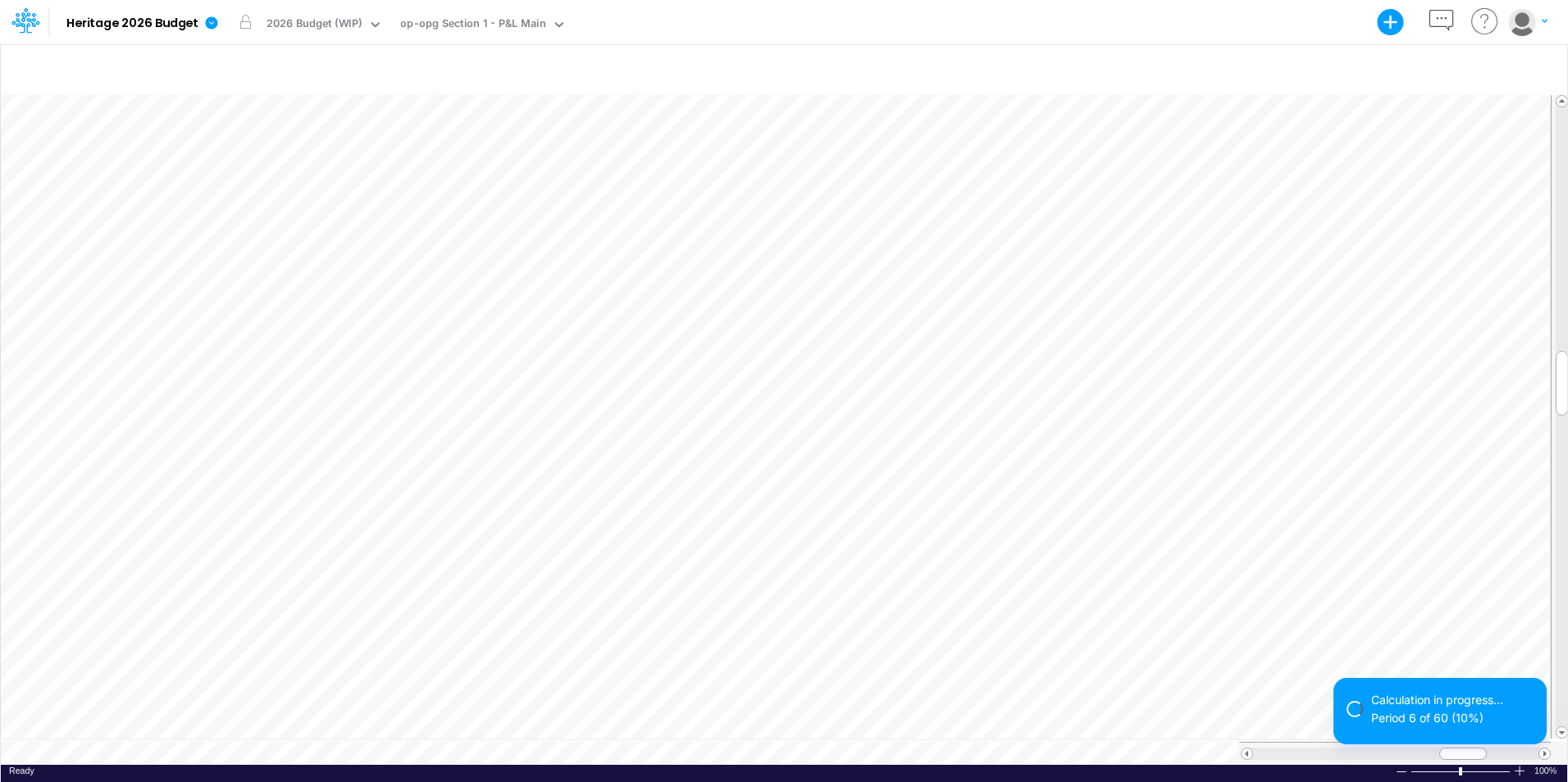
scroll to position [8, 1]
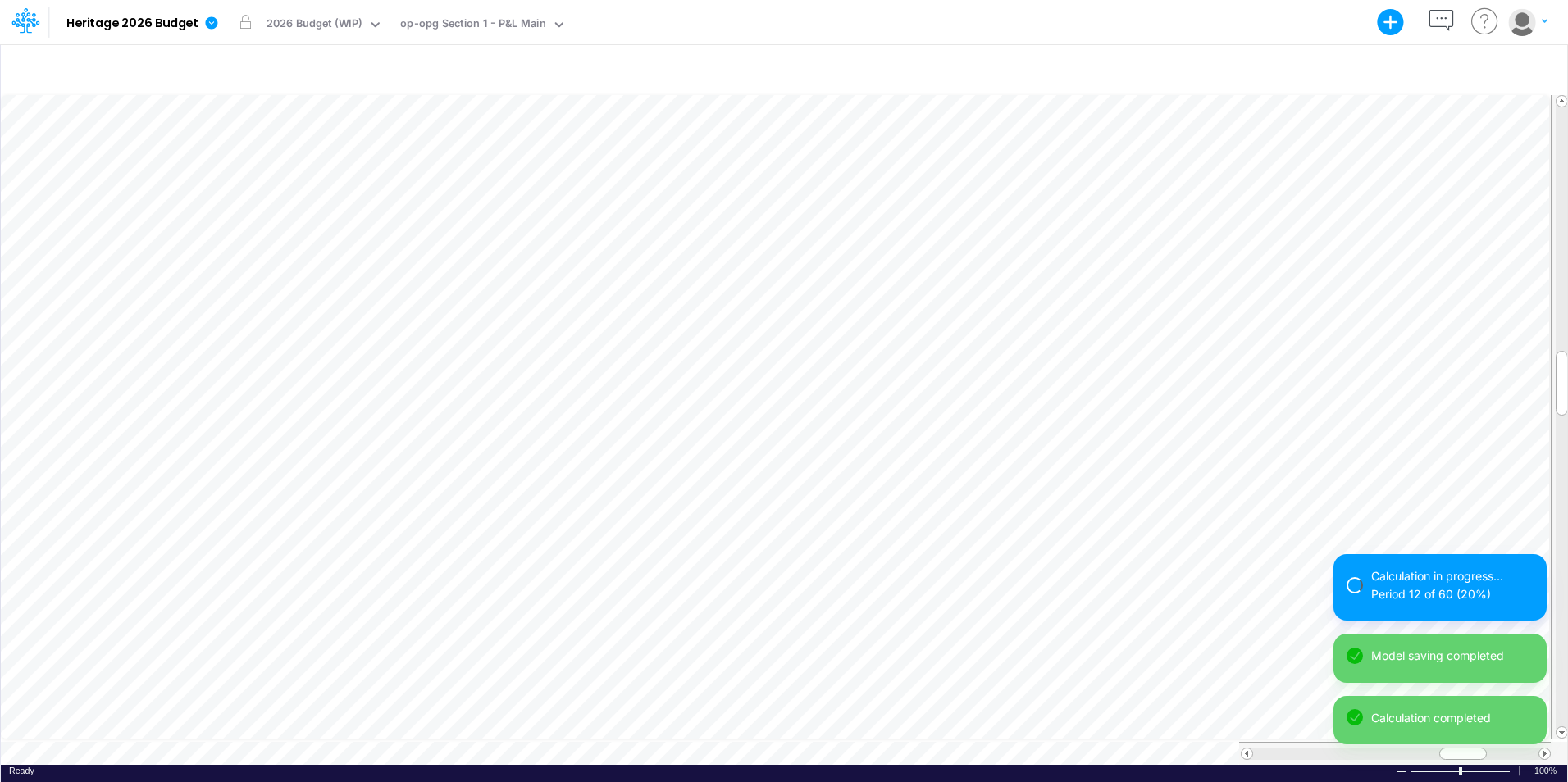
scroll to position [8, 1]
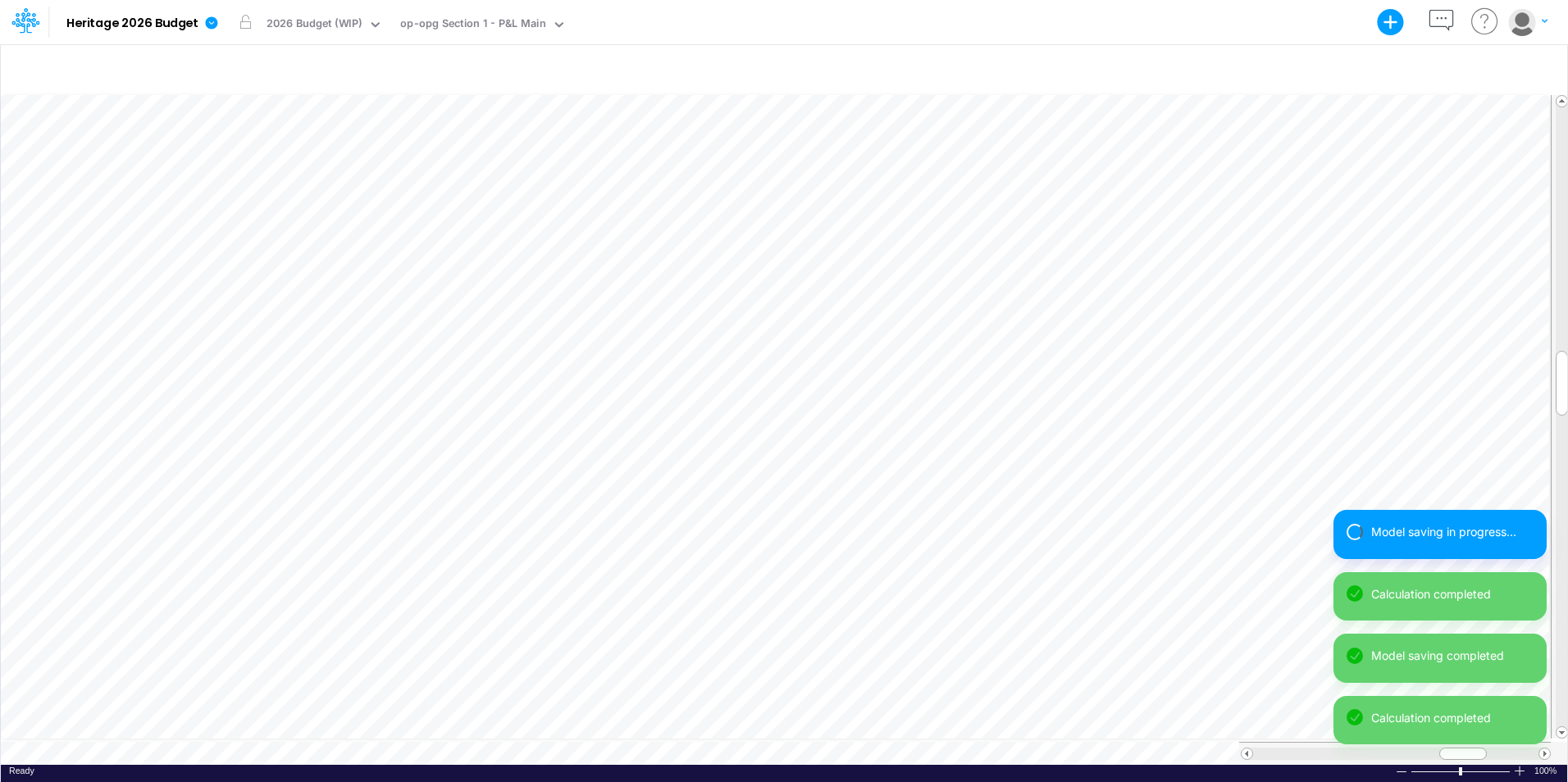
scroll to position [8, 1]
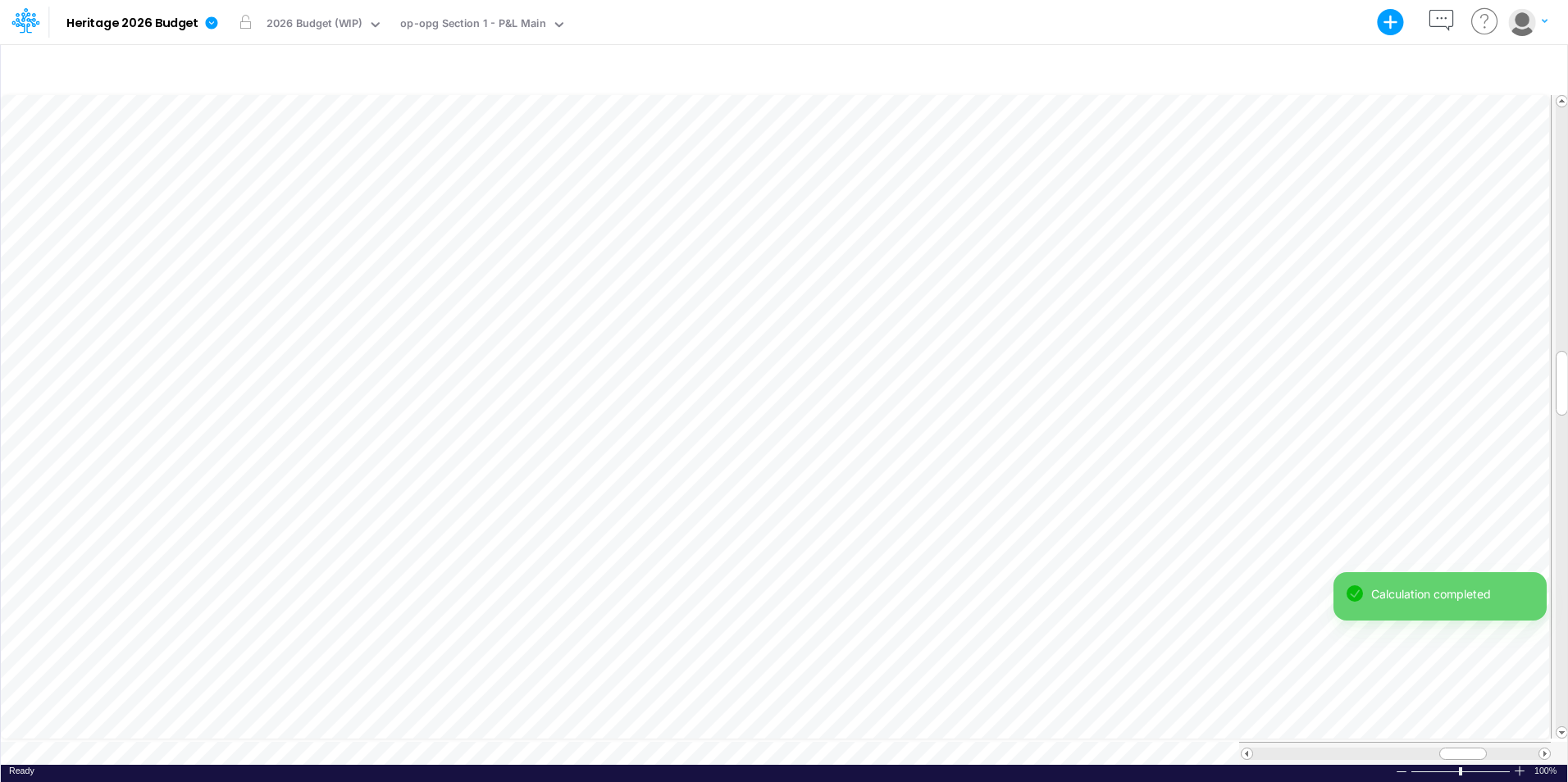
scroll to position [8, 1]
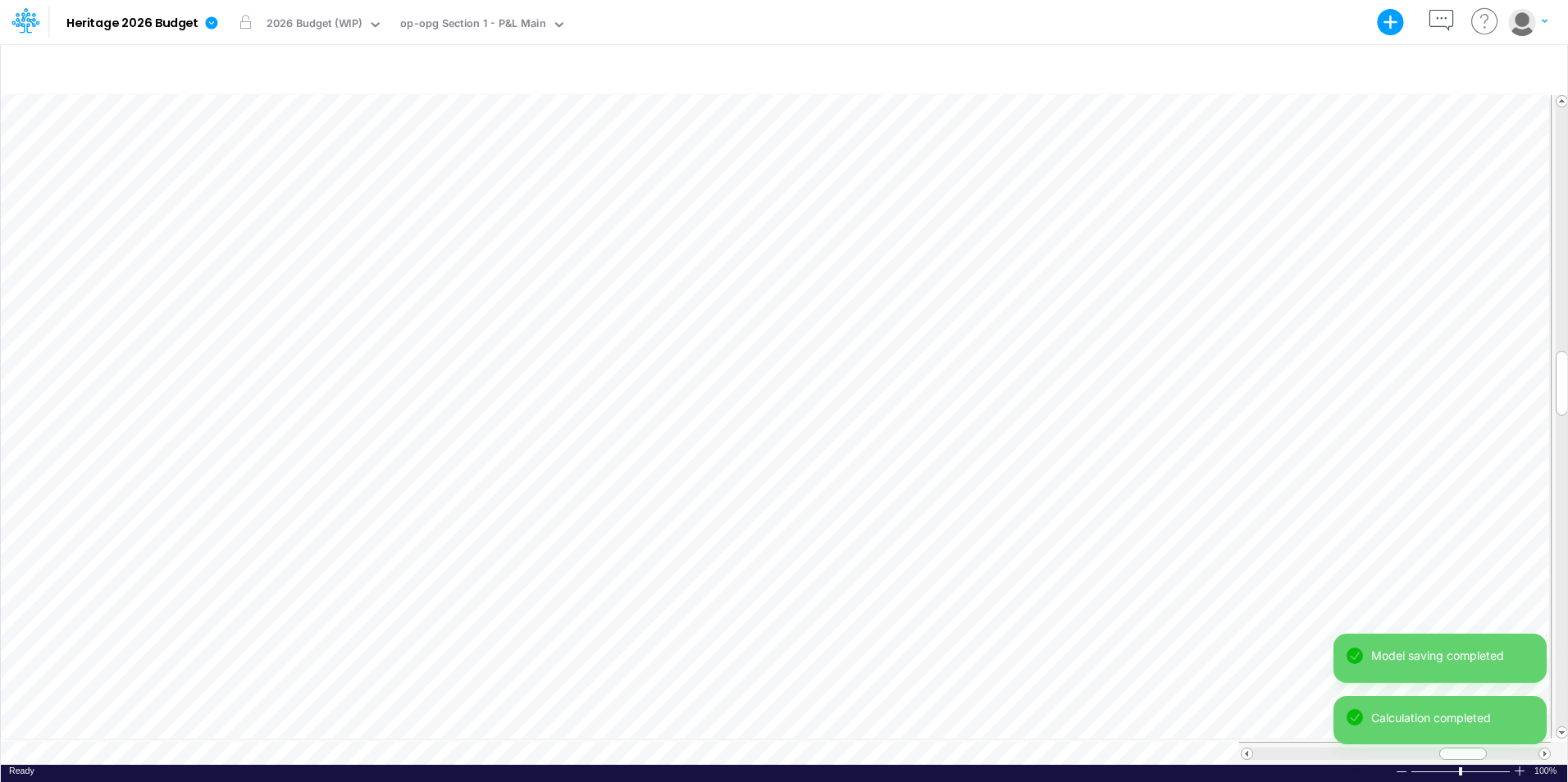
scroll to position [8, 1]
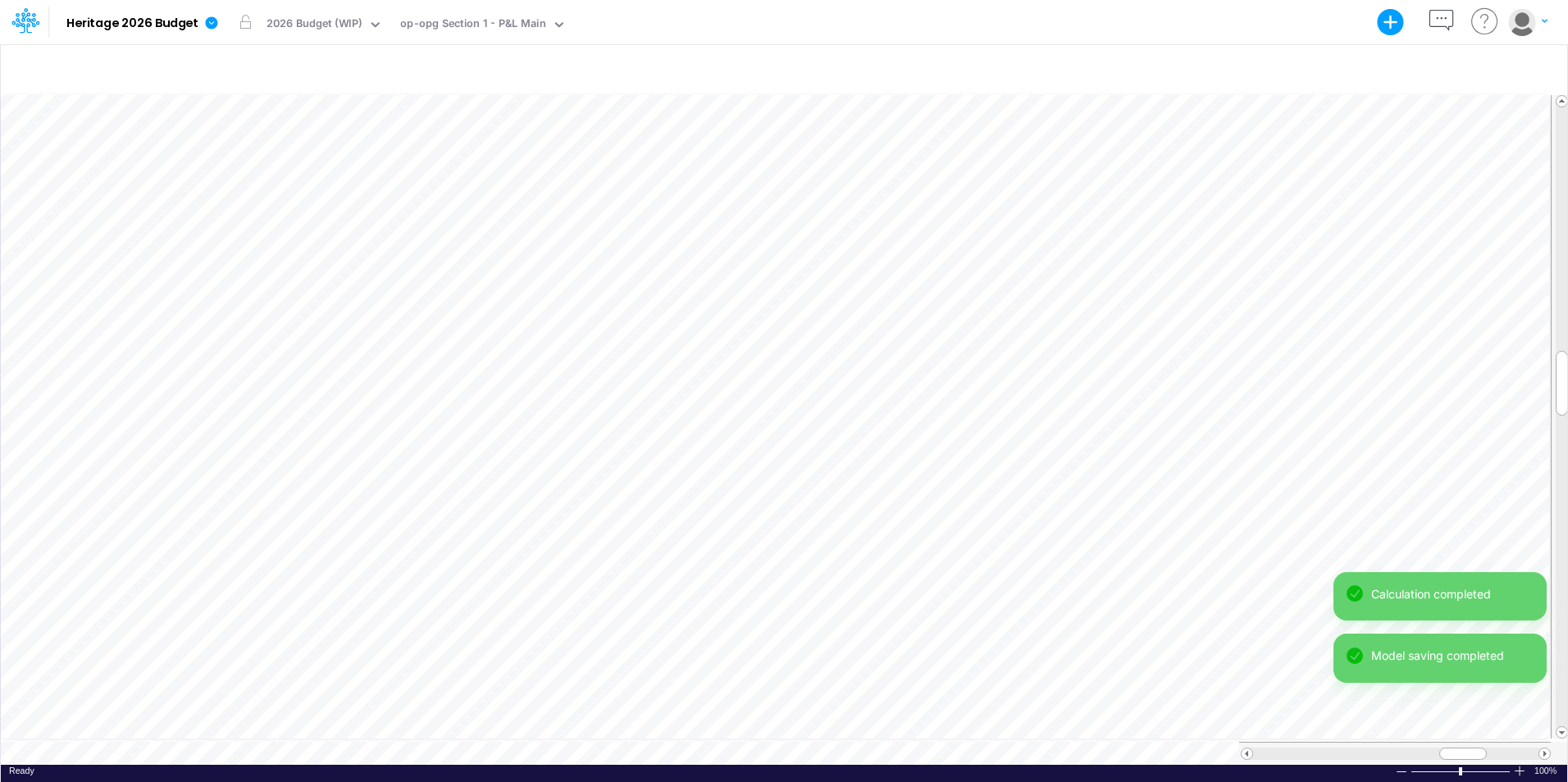
scroll to position [8, 1]
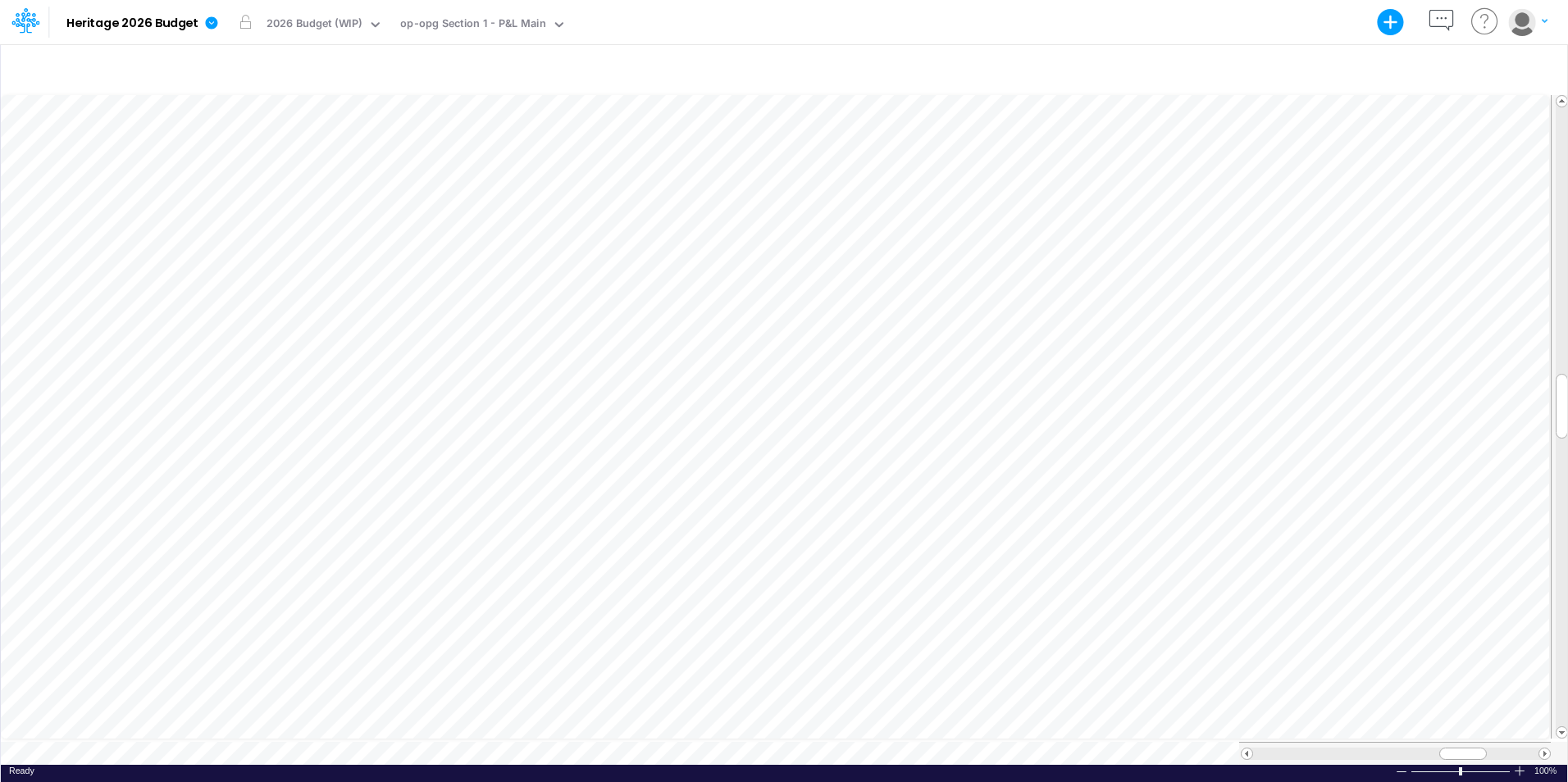
scroll to position [8, 1]
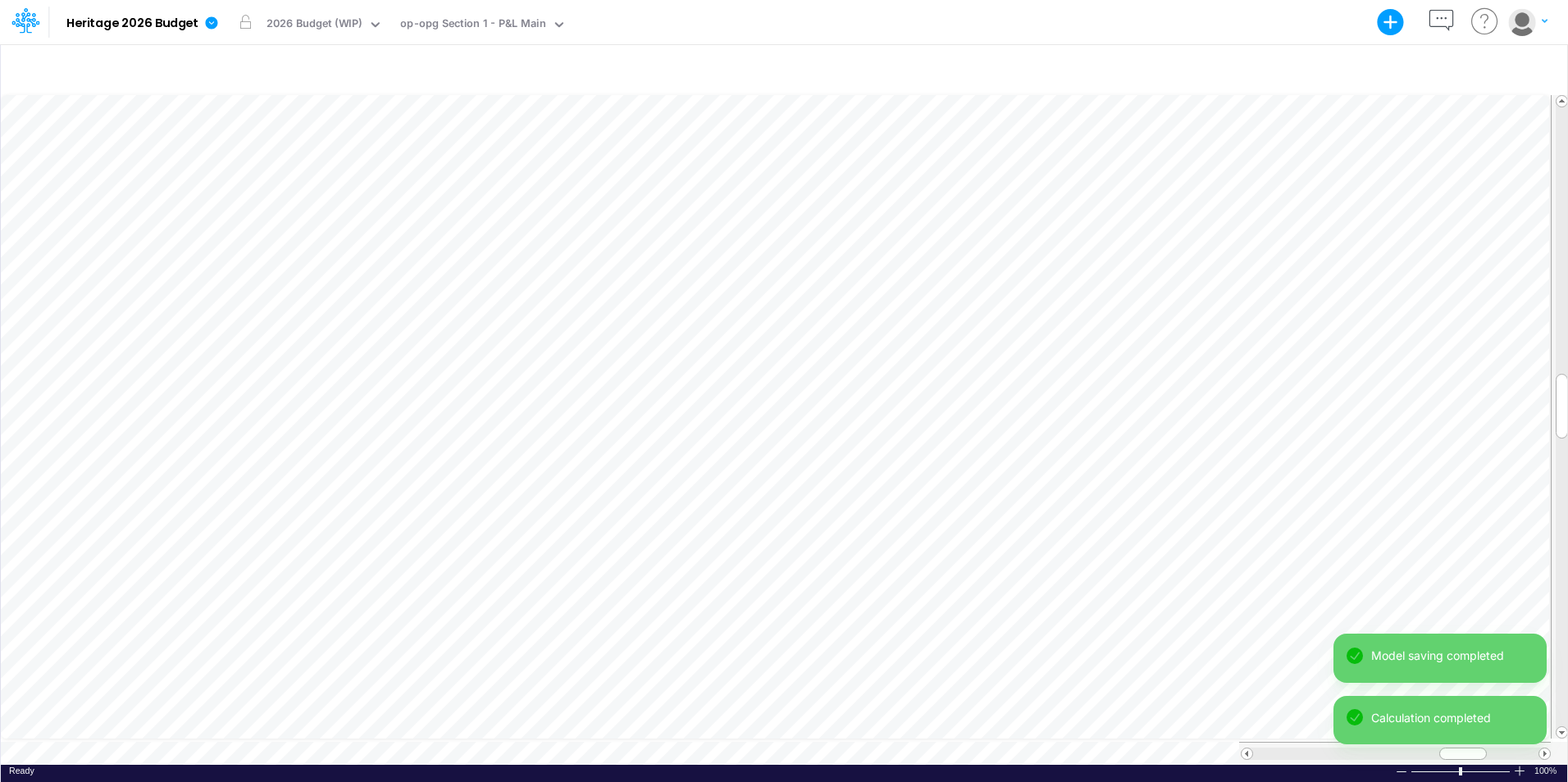
scroll to position [8, 1]
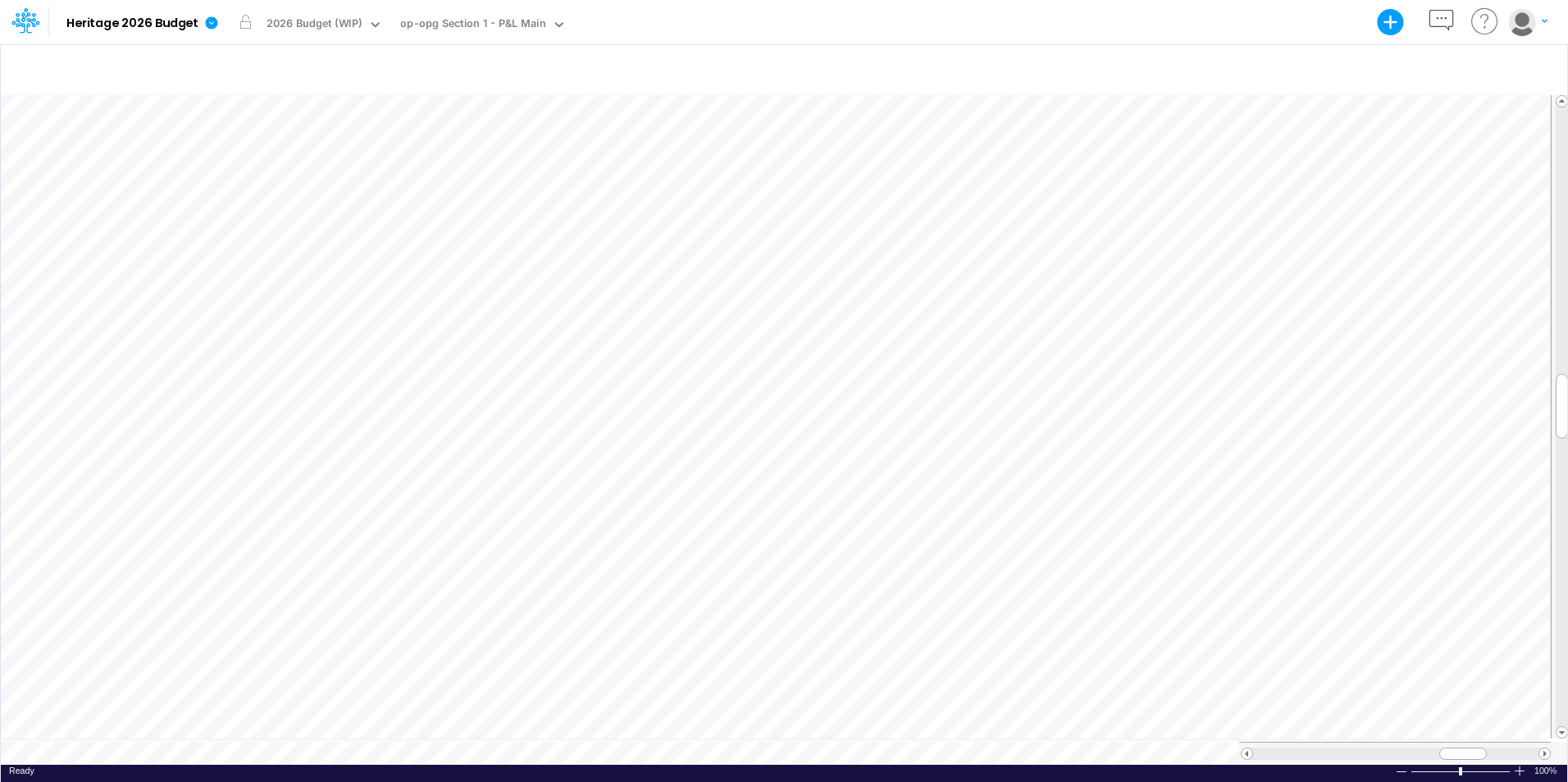
scroll to position [8, 1]
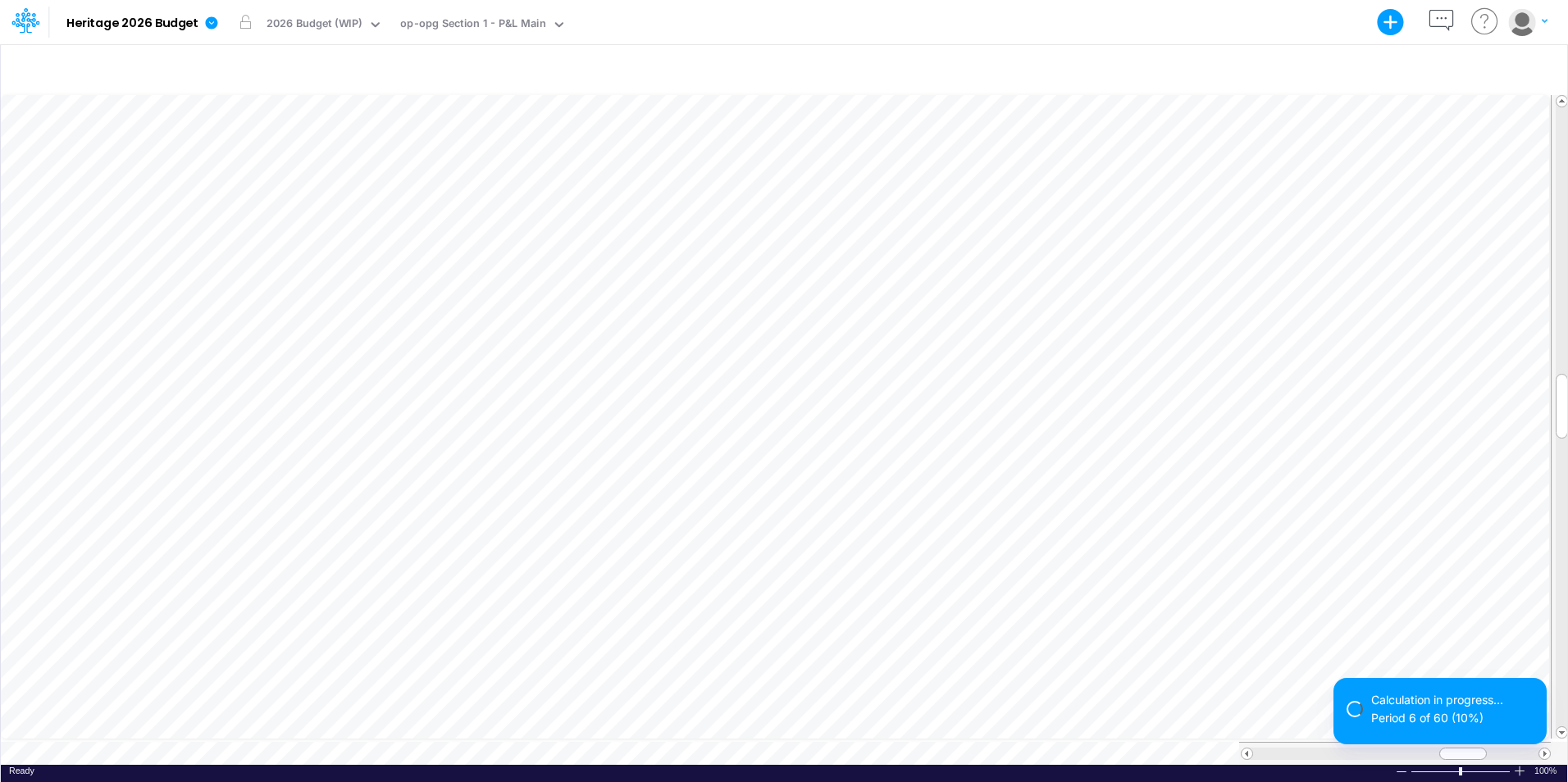
scroll to position [8, 1]
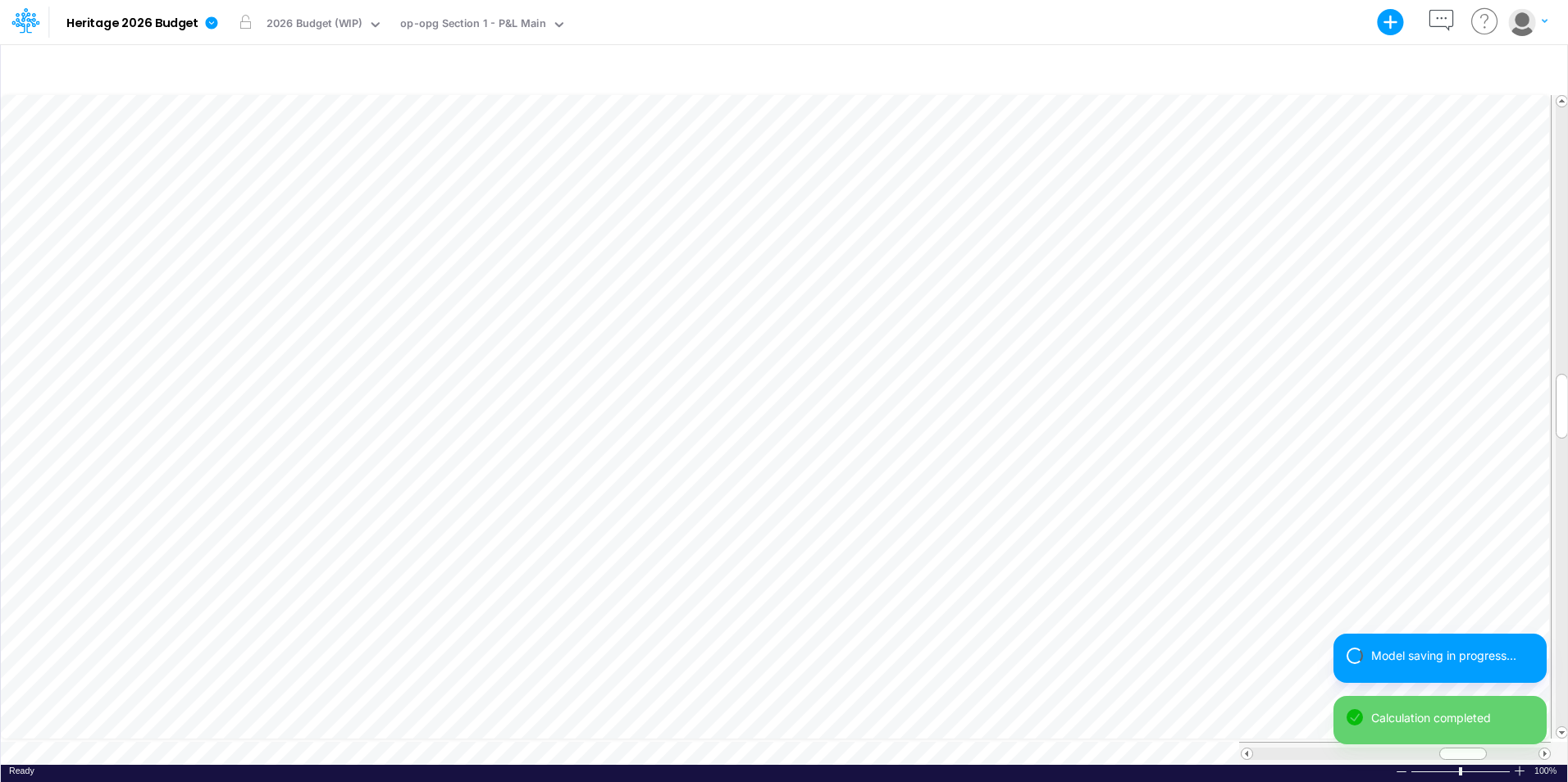
scroll to position [8, 1]
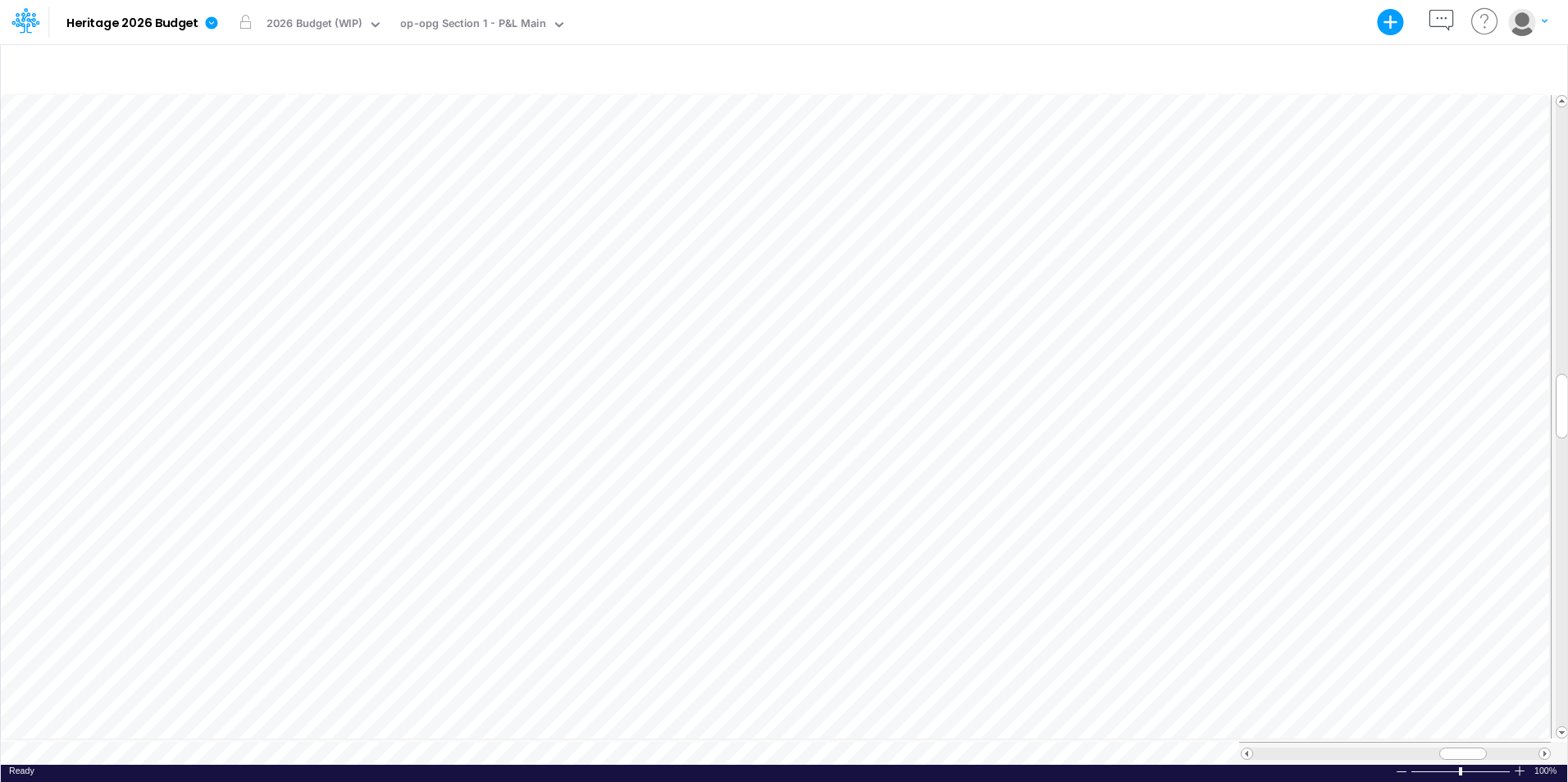
scroll to position [8, 1]
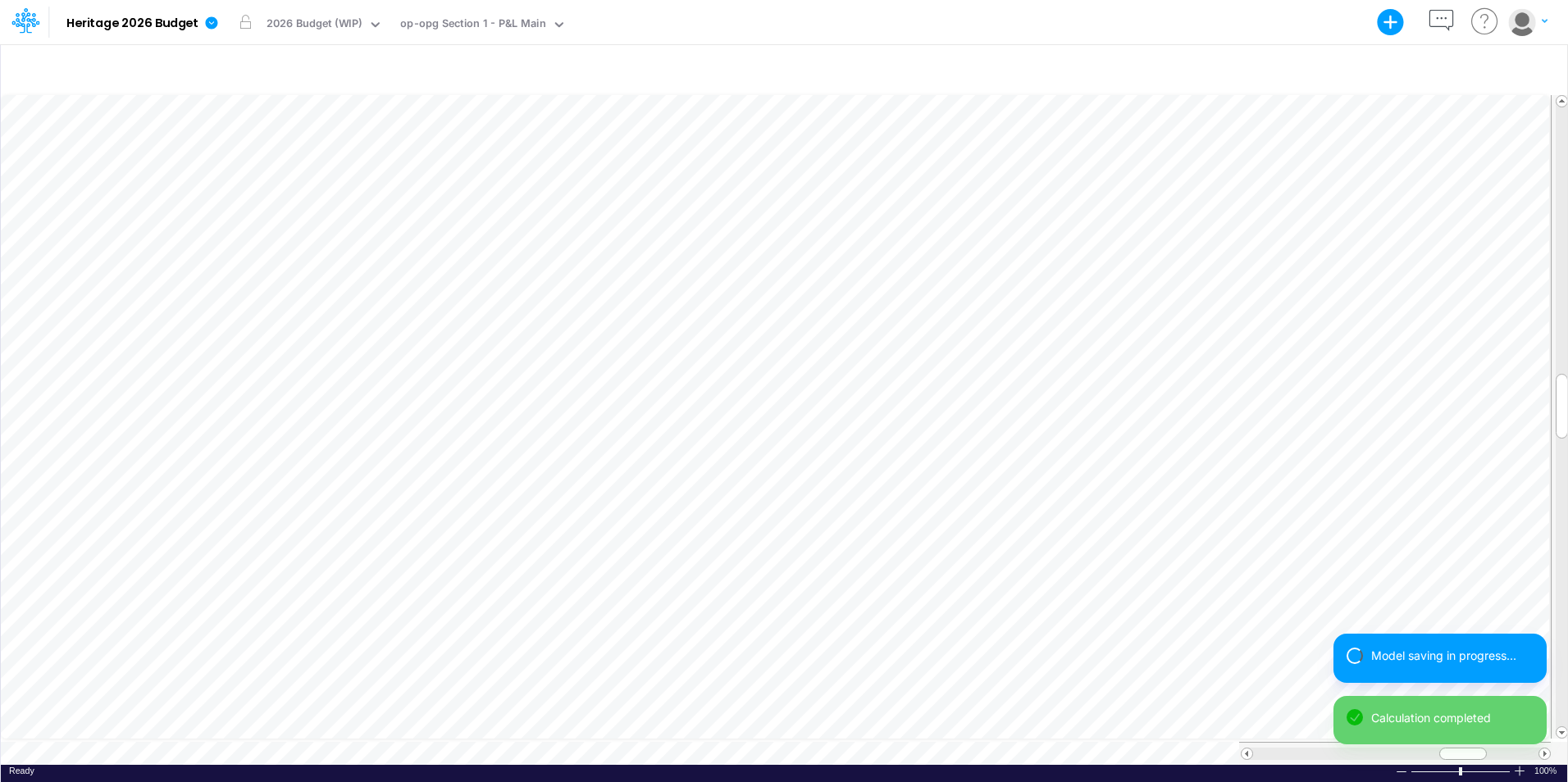
scroll to position [8, 1]
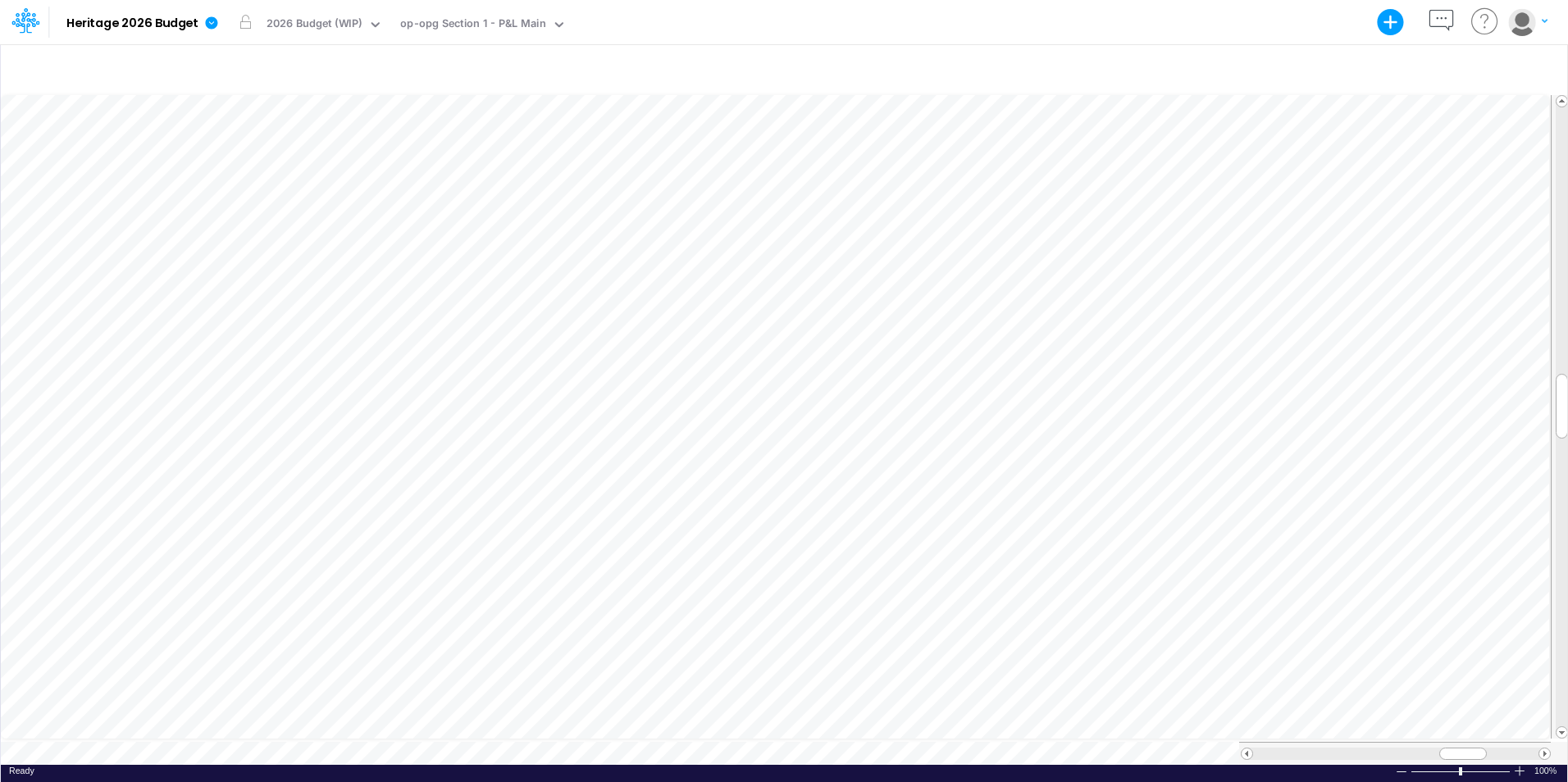
scroll to position [8, 1]
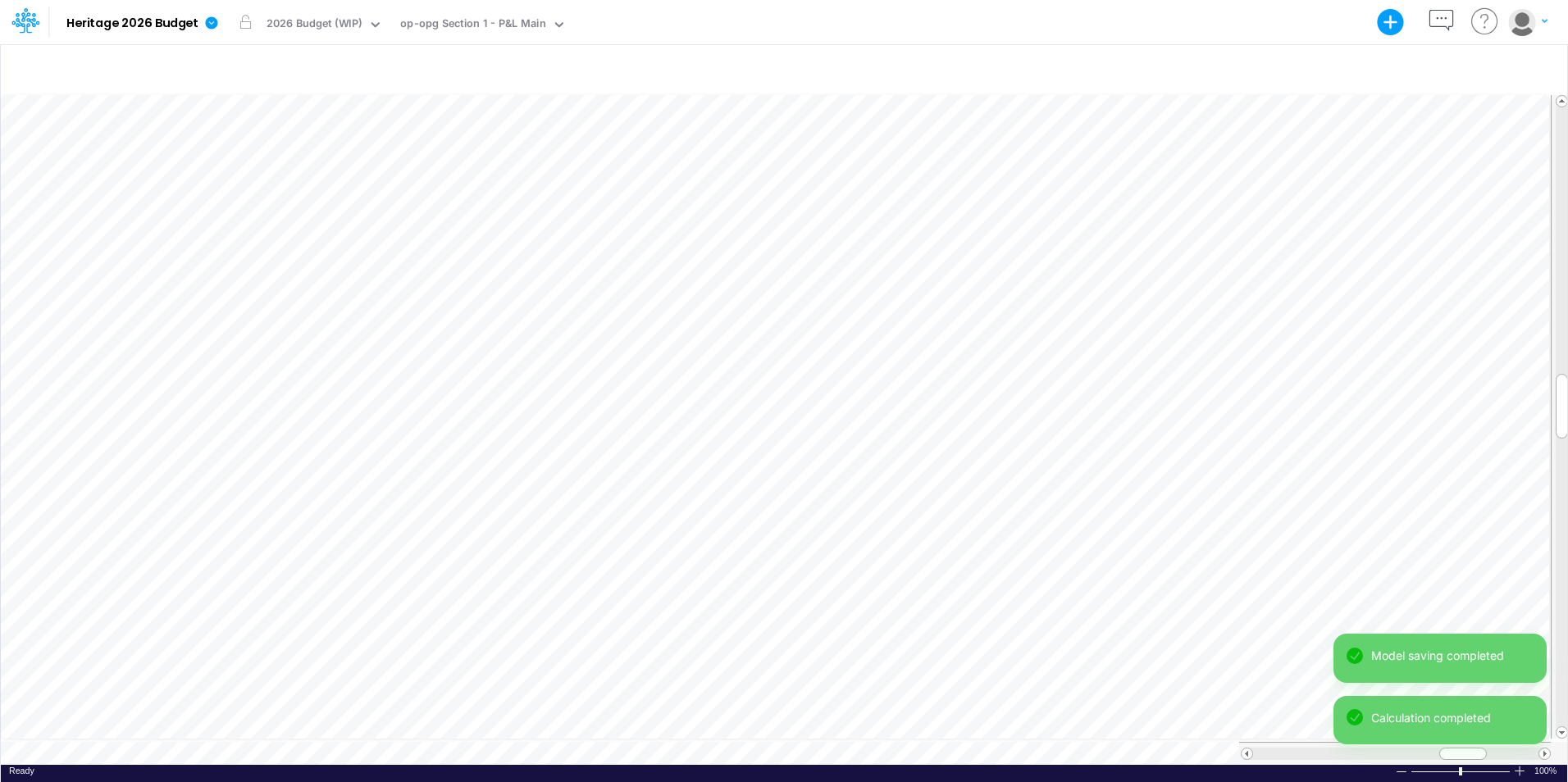
scroll to position [8, 1]
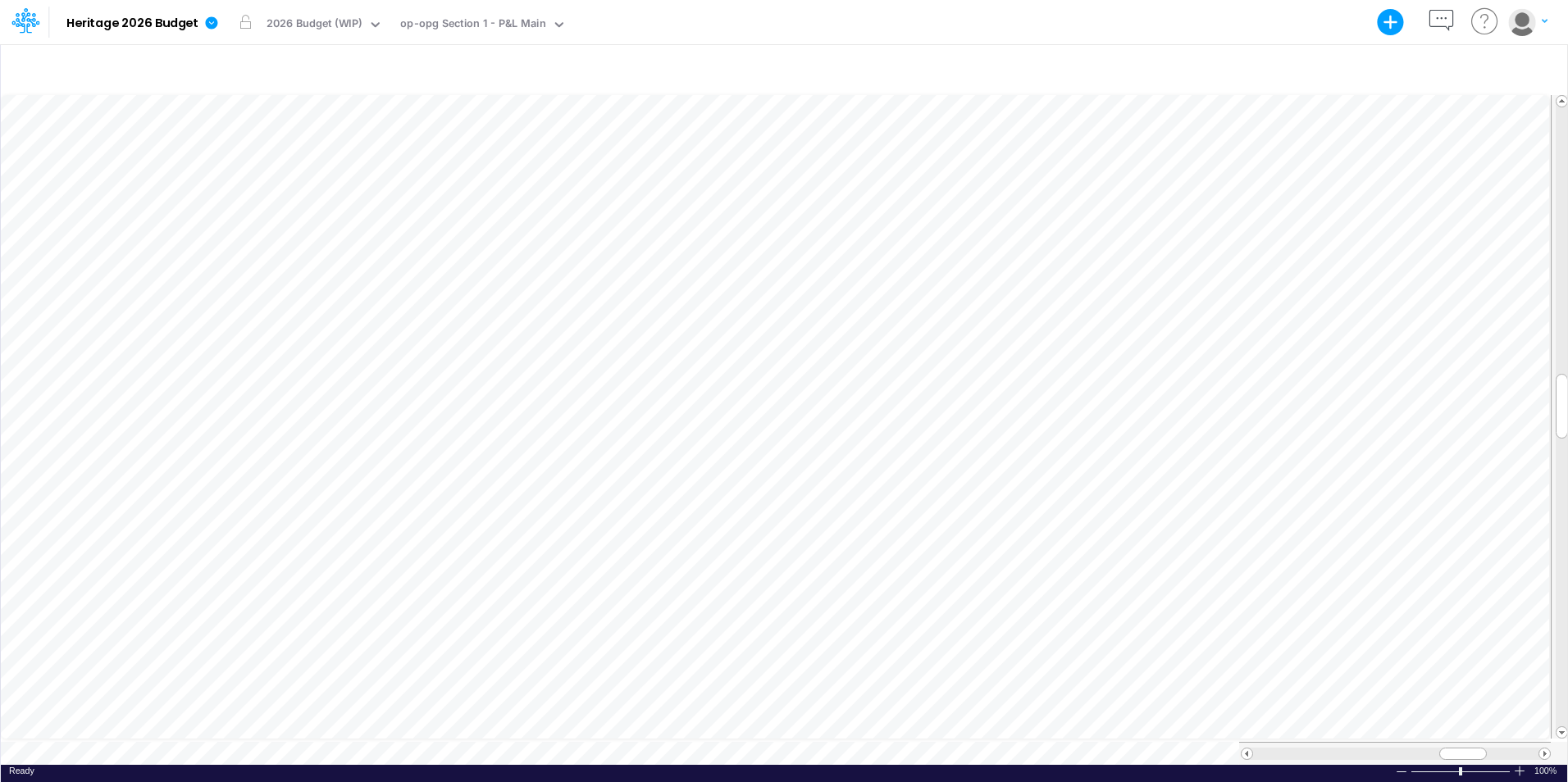
scroll to position [8, 1]
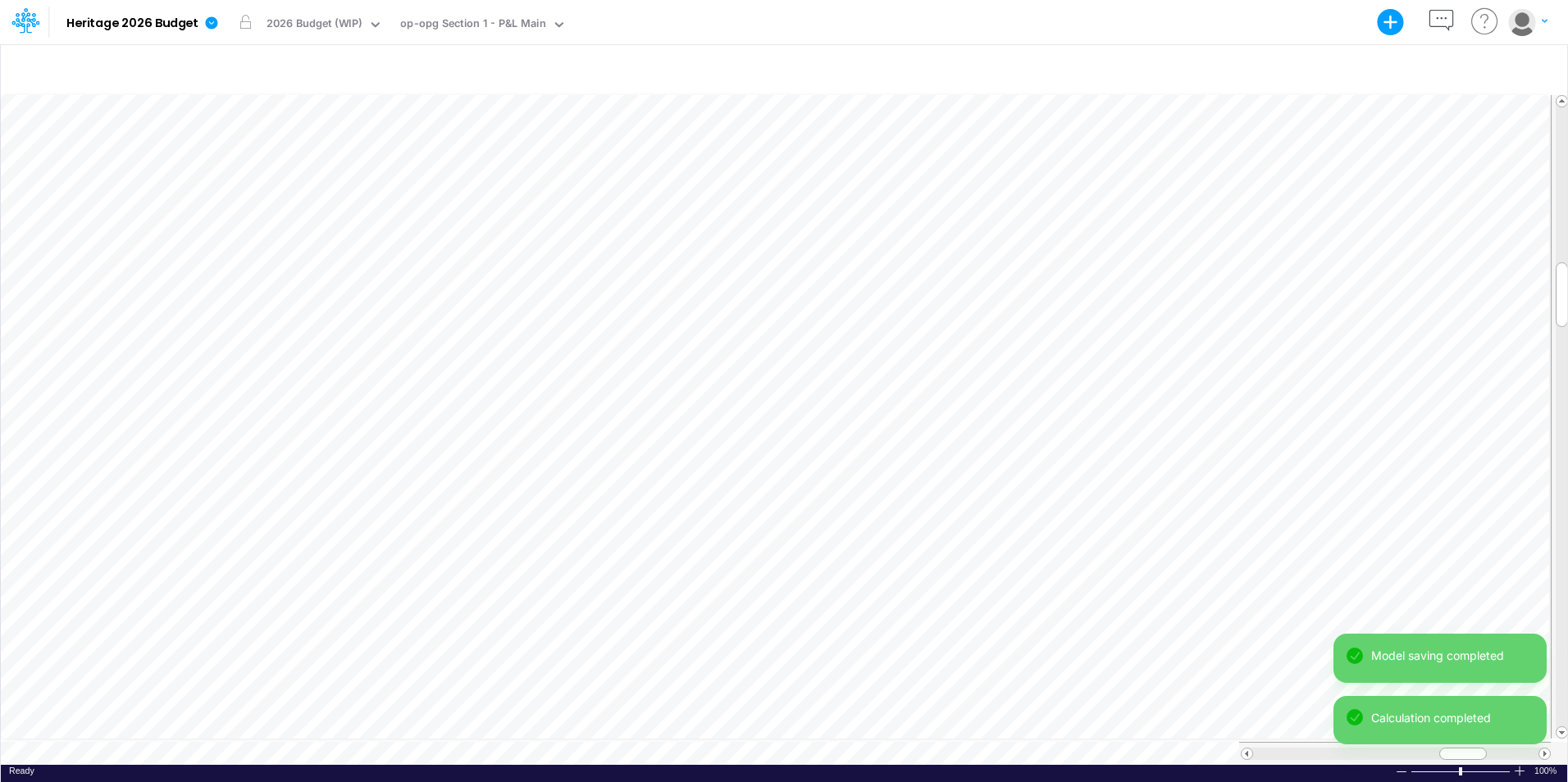
scroll to position [8, 1]
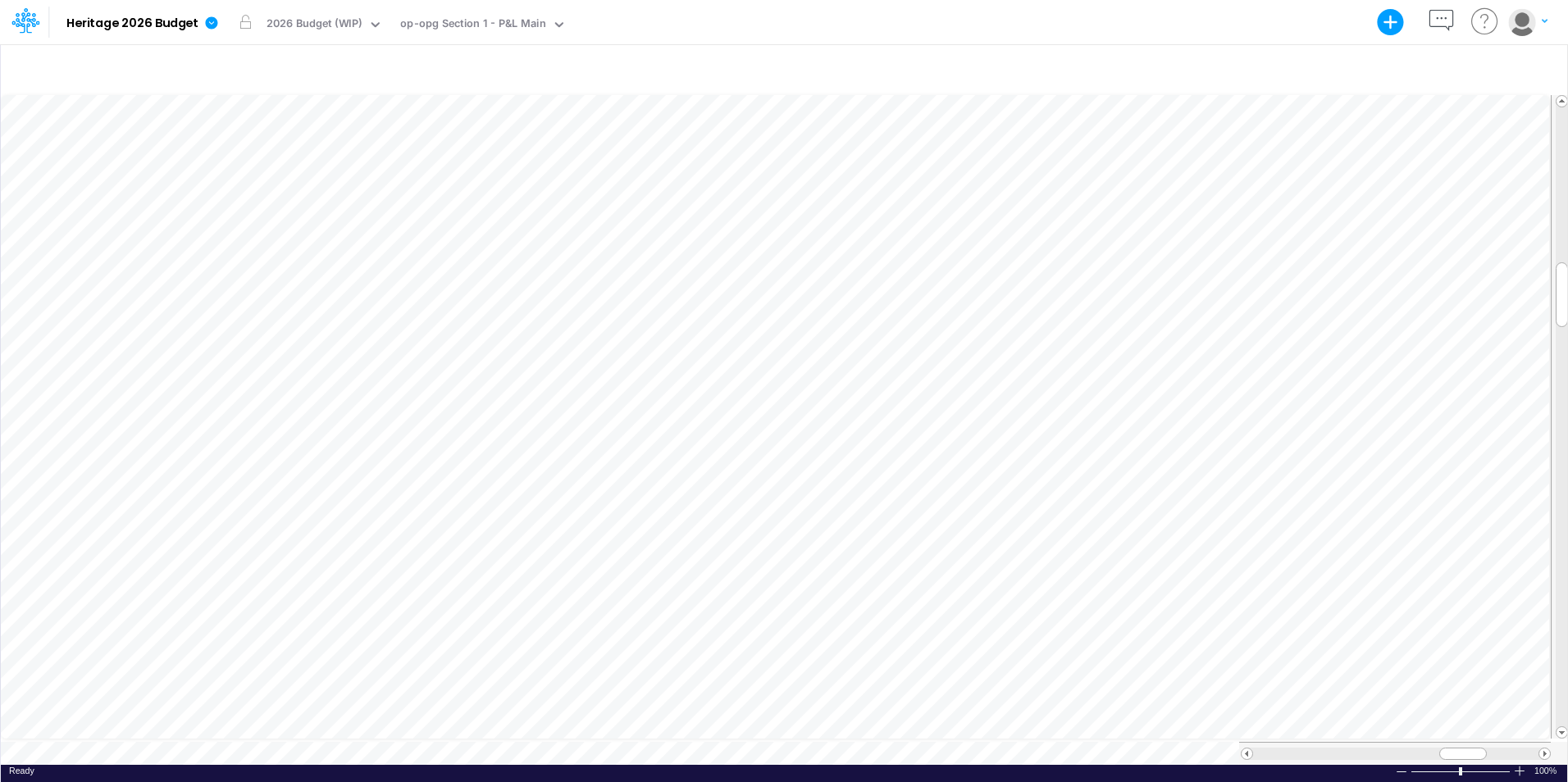
scroll to position [8, 1]
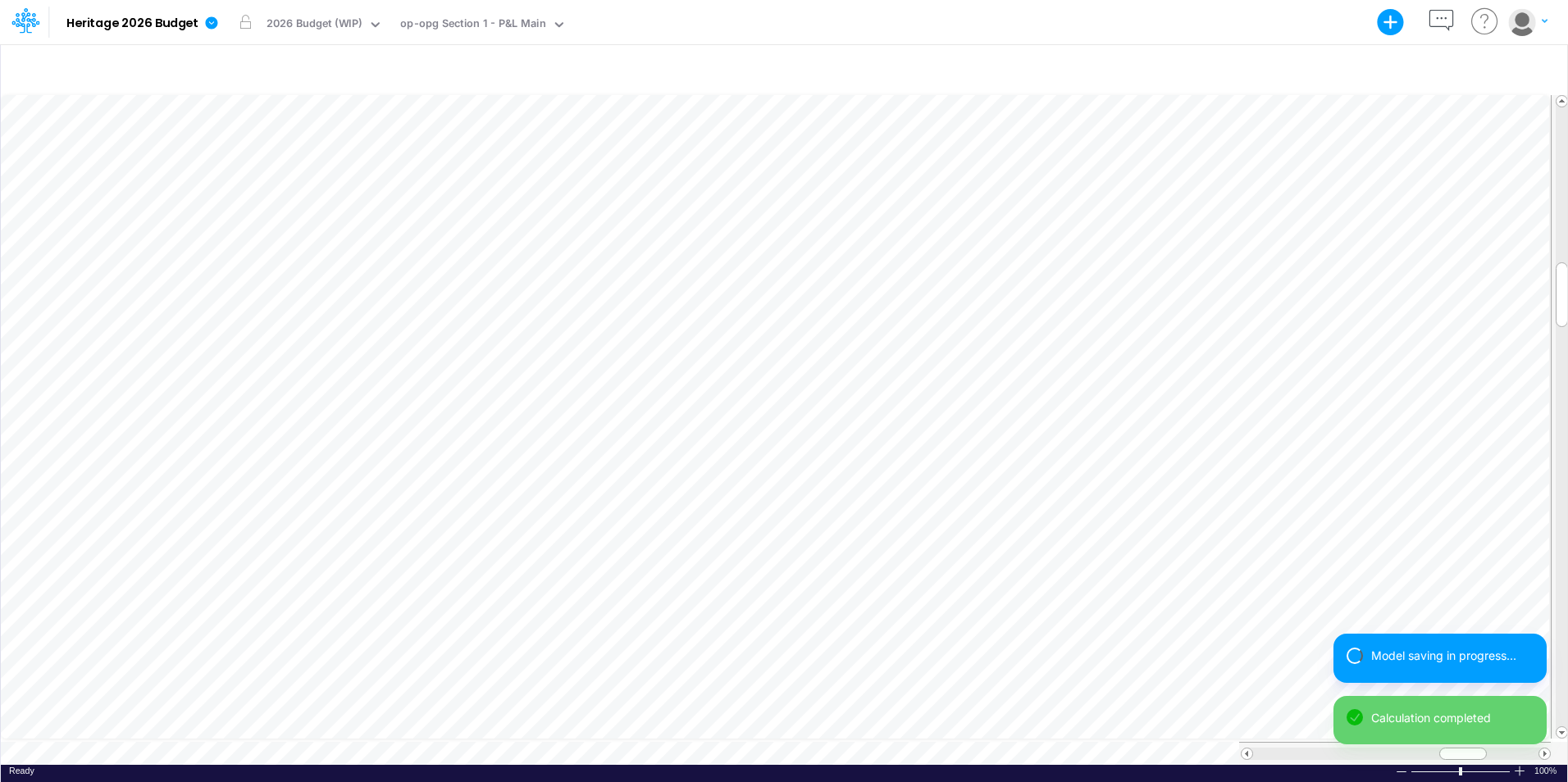
scroll to position [8, 1]
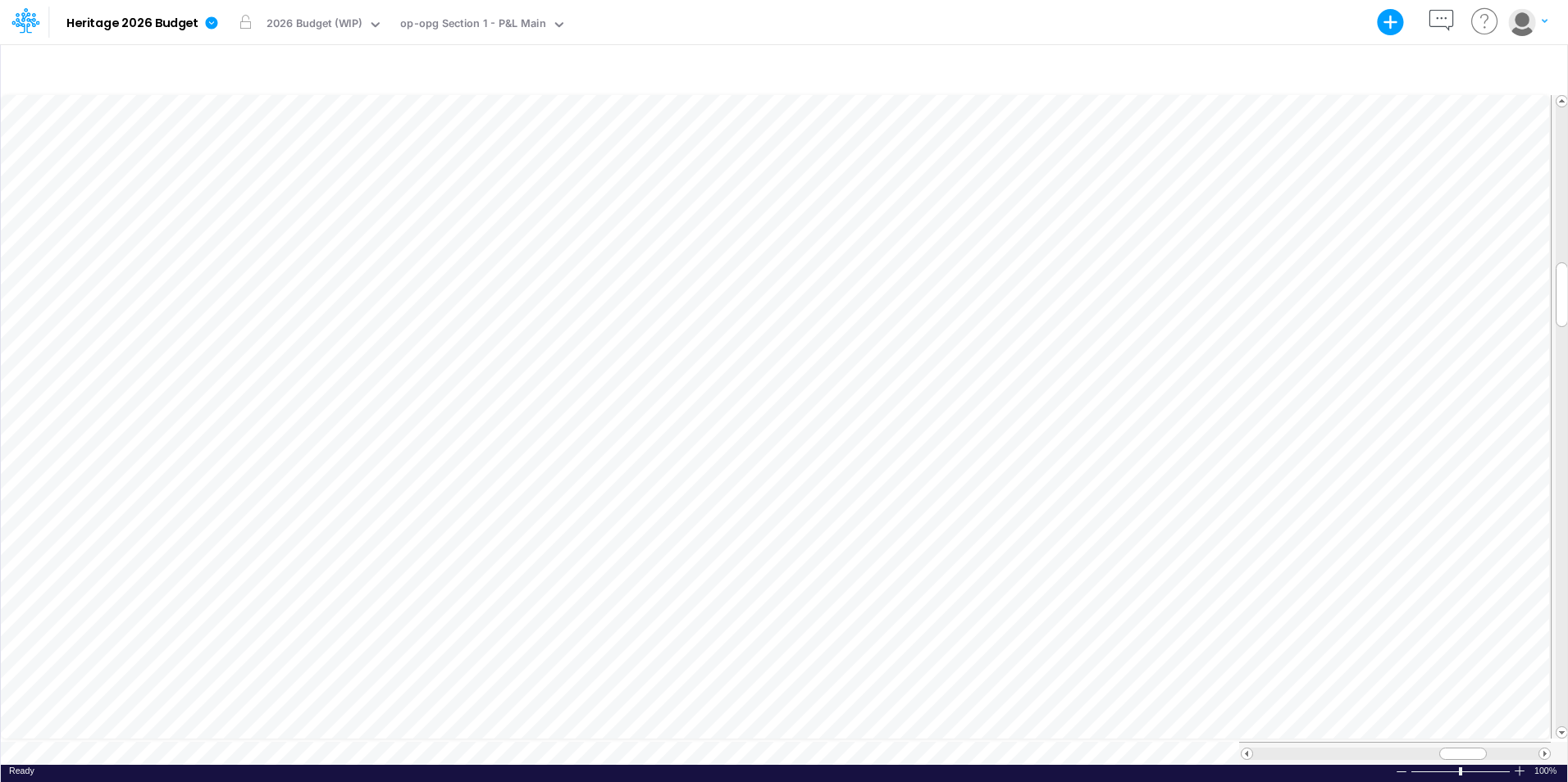
scroll to position [8, 1]
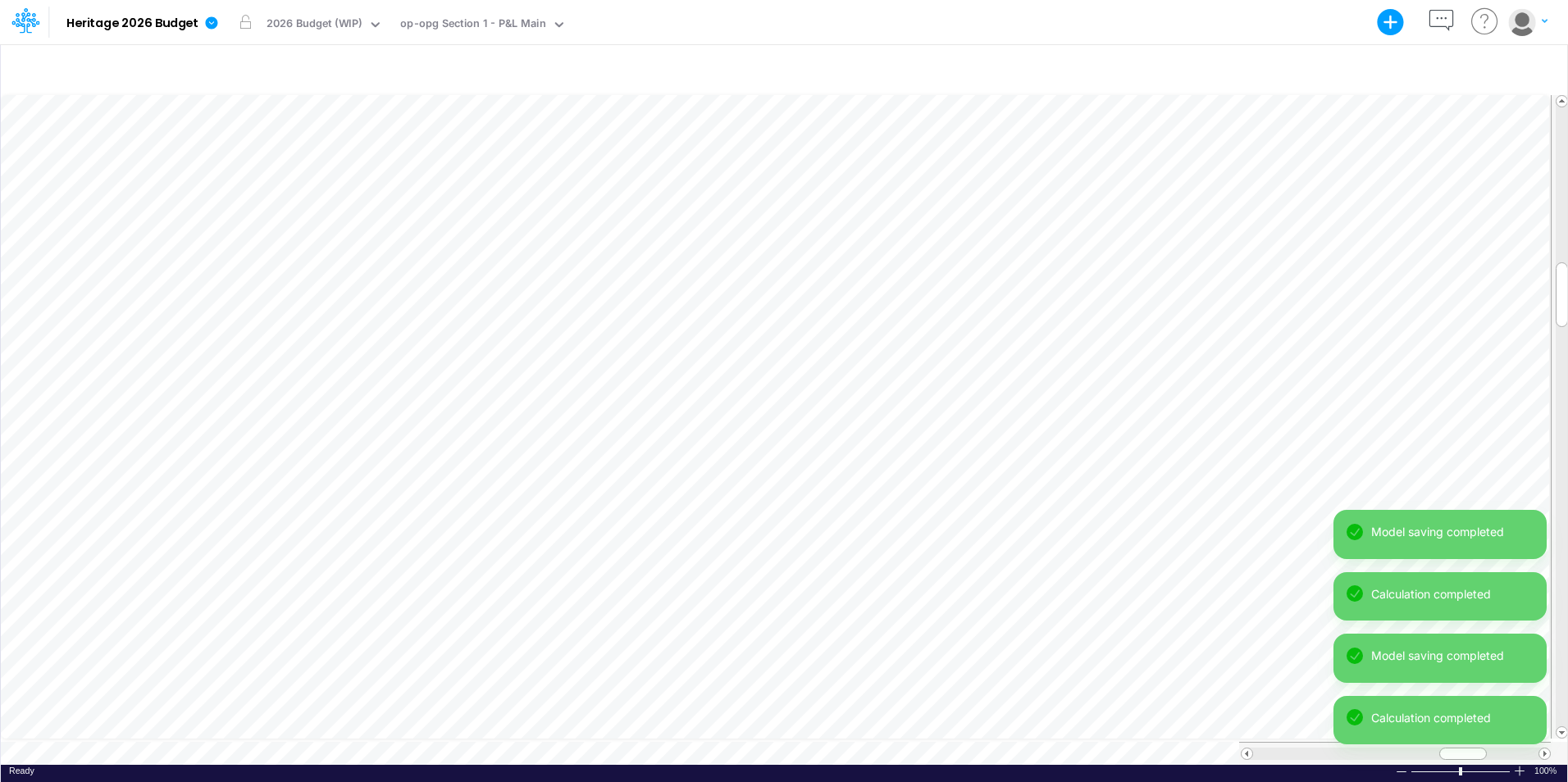
scroll to position [8, 1]
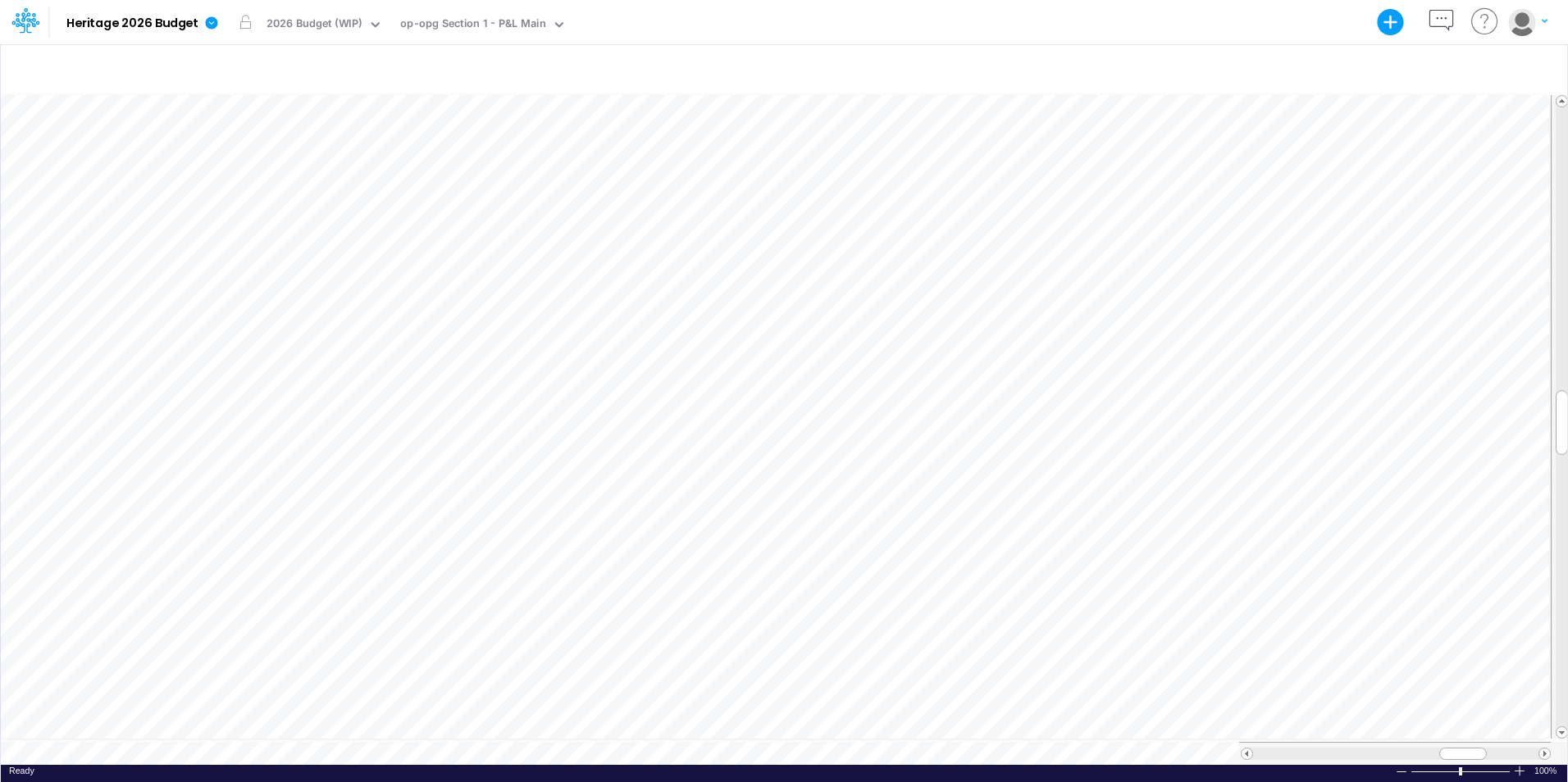
scroll to position [8, 1]
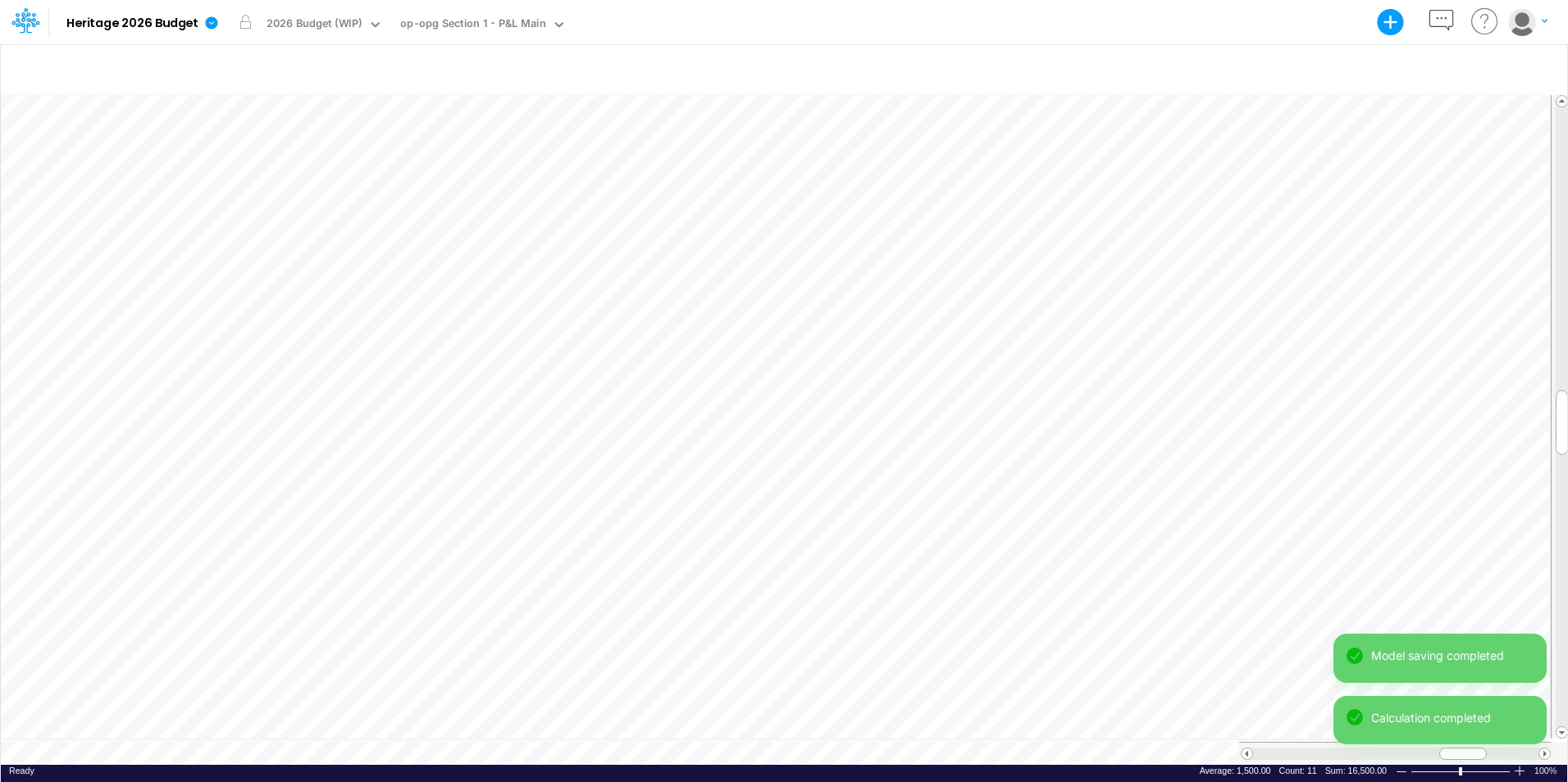
scroll to position [8, 1]
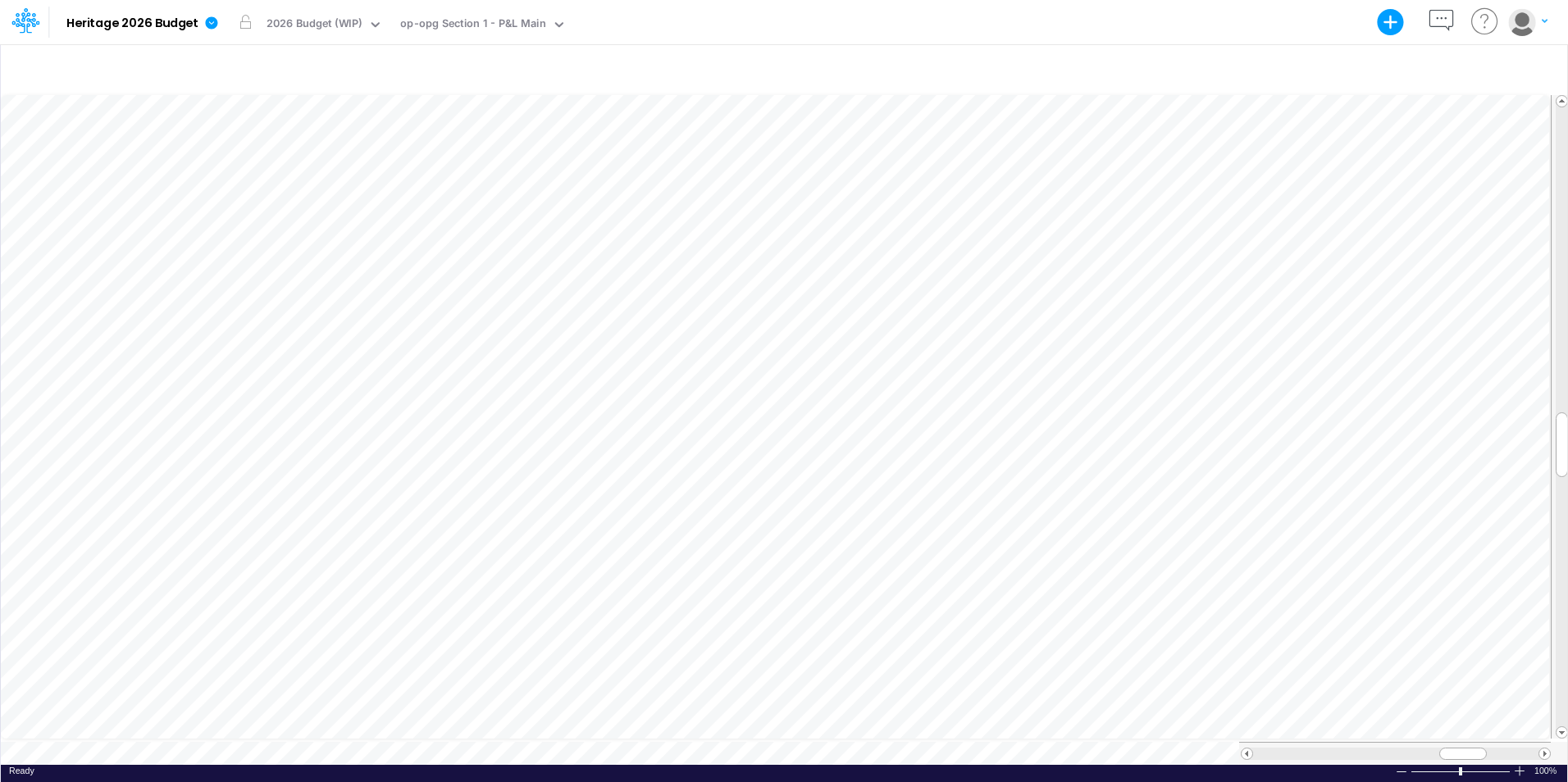
scroll to position [8, 1]
click at [575, 428] on div "1000" at bounding box center [550, 428] width 80 height 16
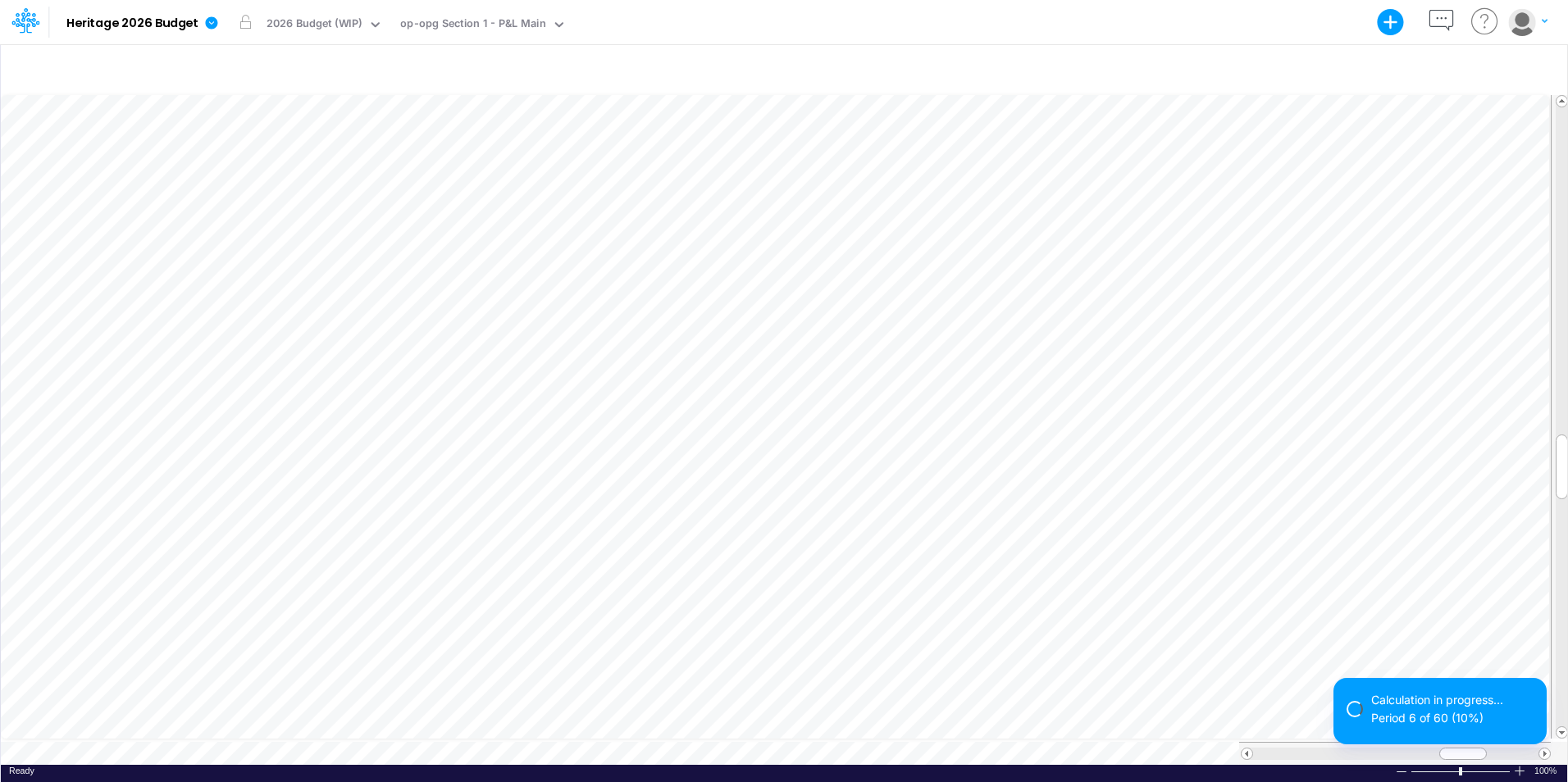
scroll to position [8, 1]
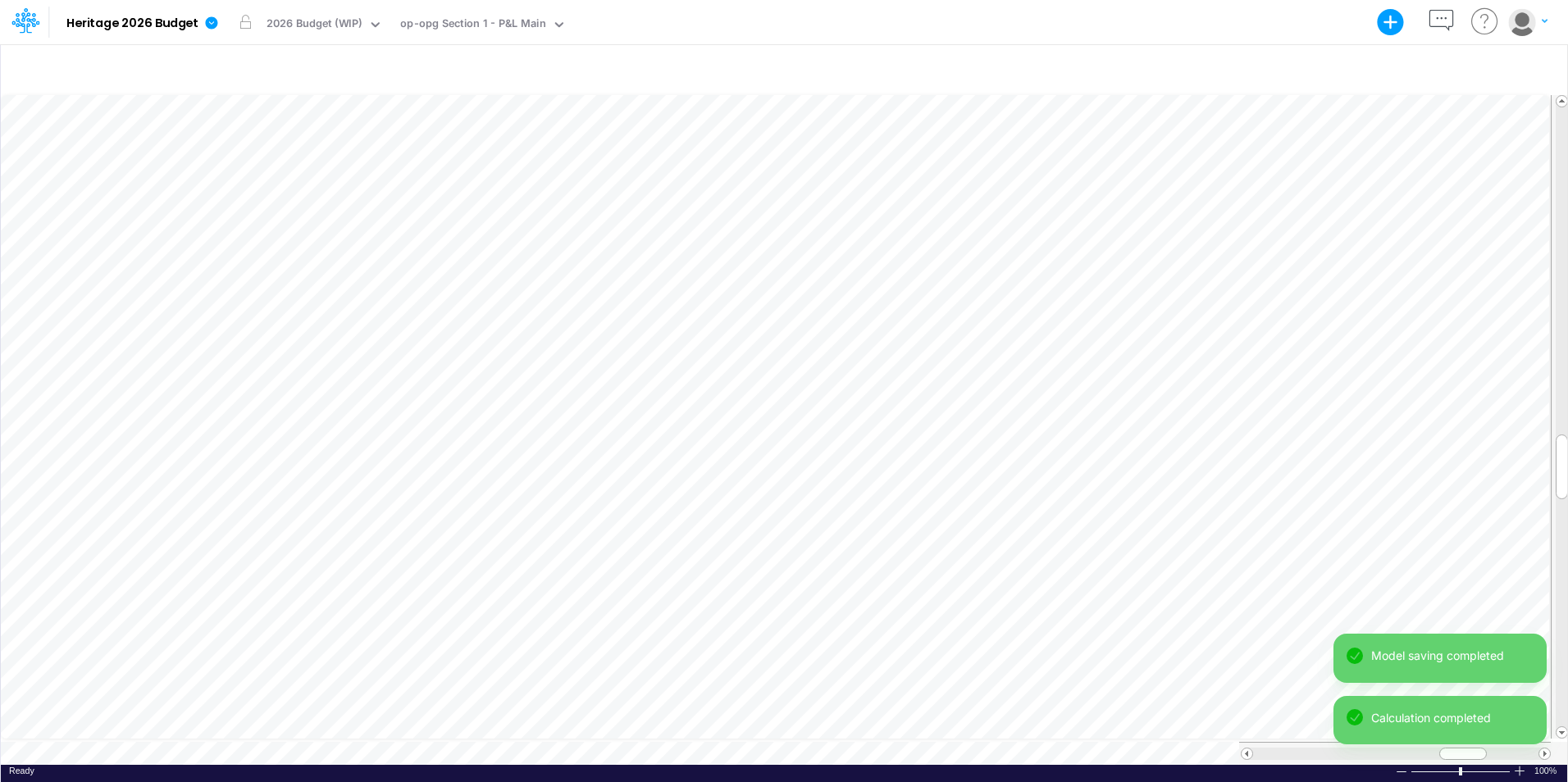
scroll to position [8, 1]
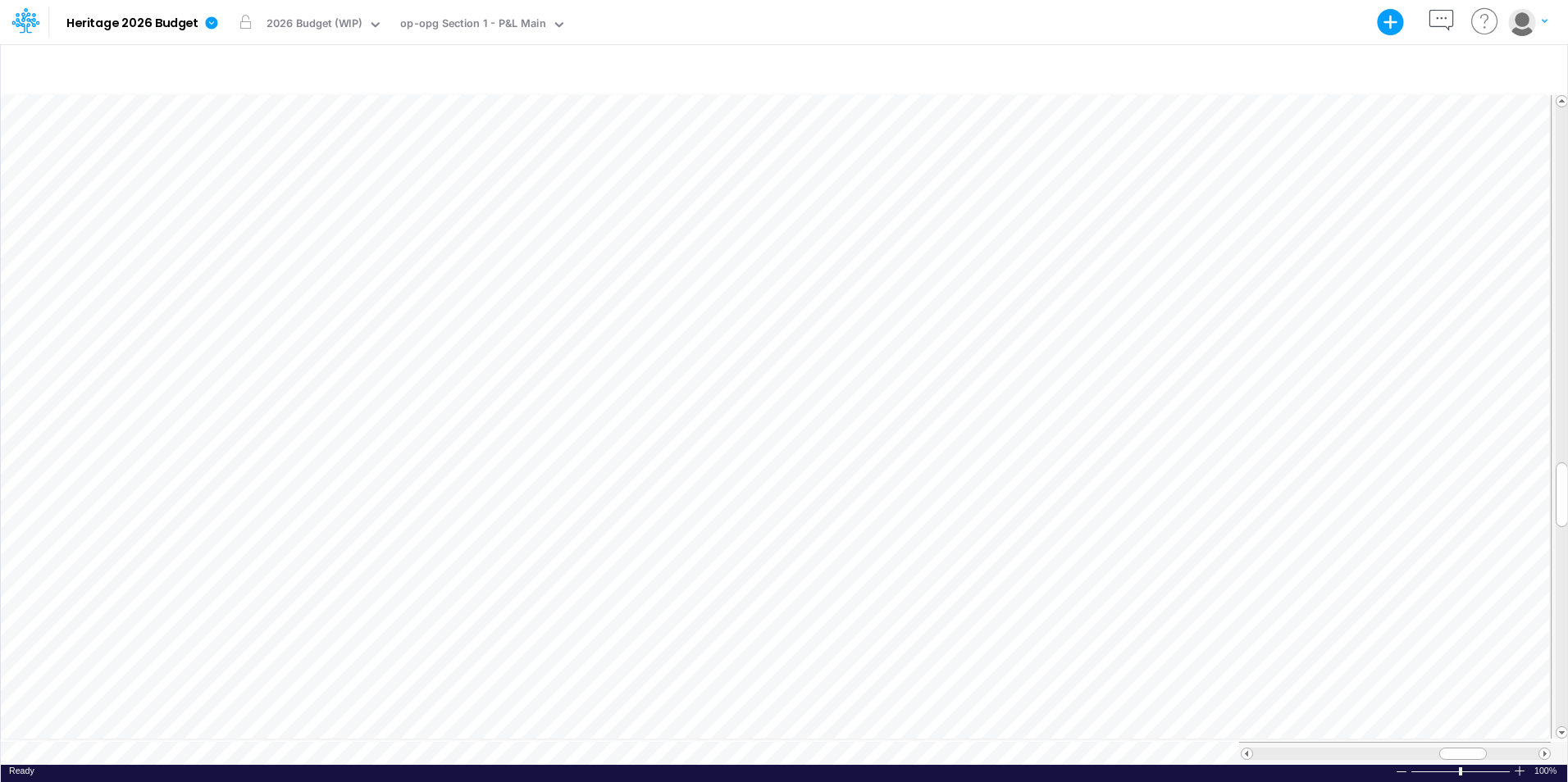
scroll to position [8, 1]
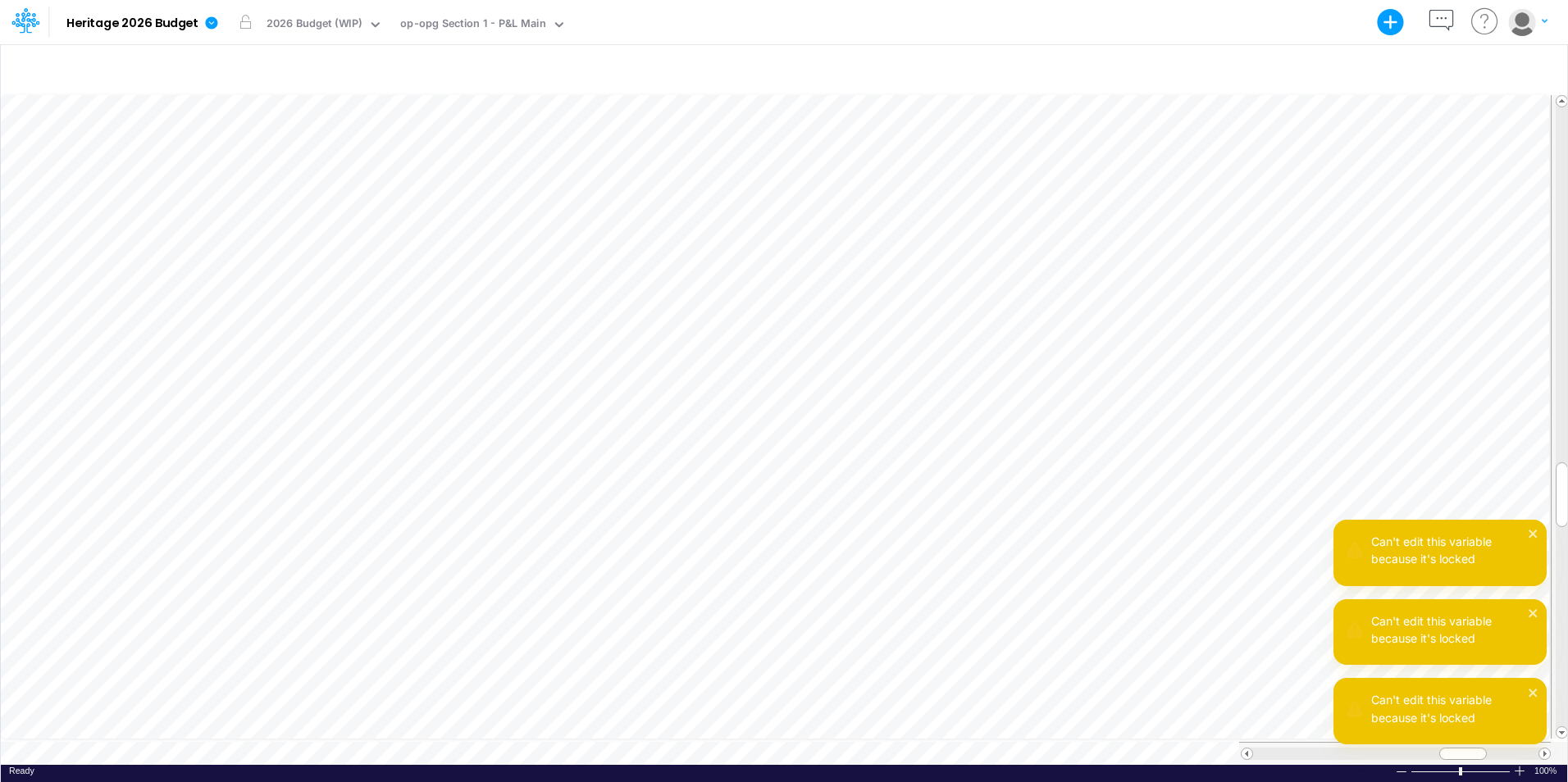
scroll to position [8, 1]
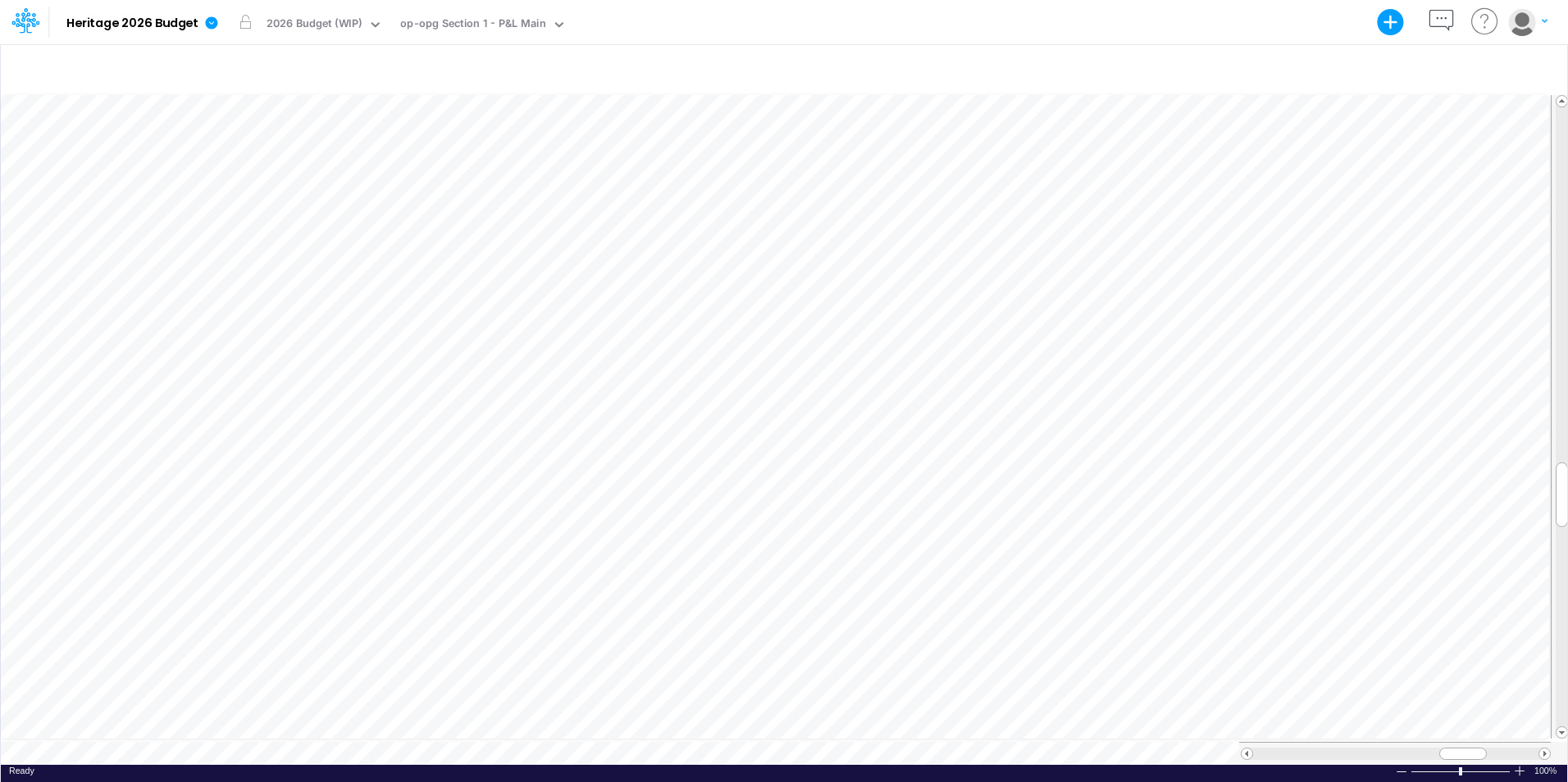
scroll to position [8, 1]
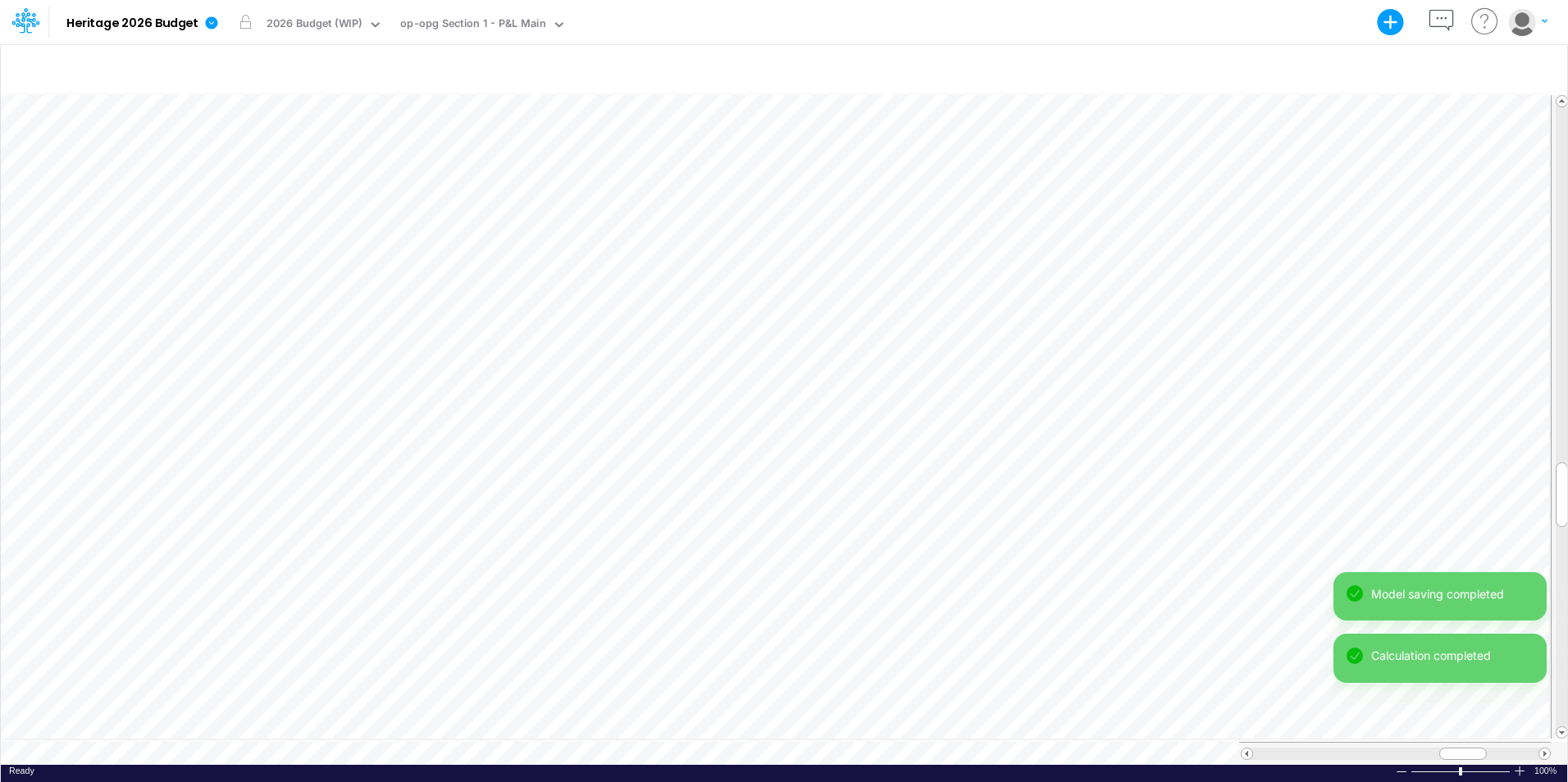
scroll to position [8, 1]
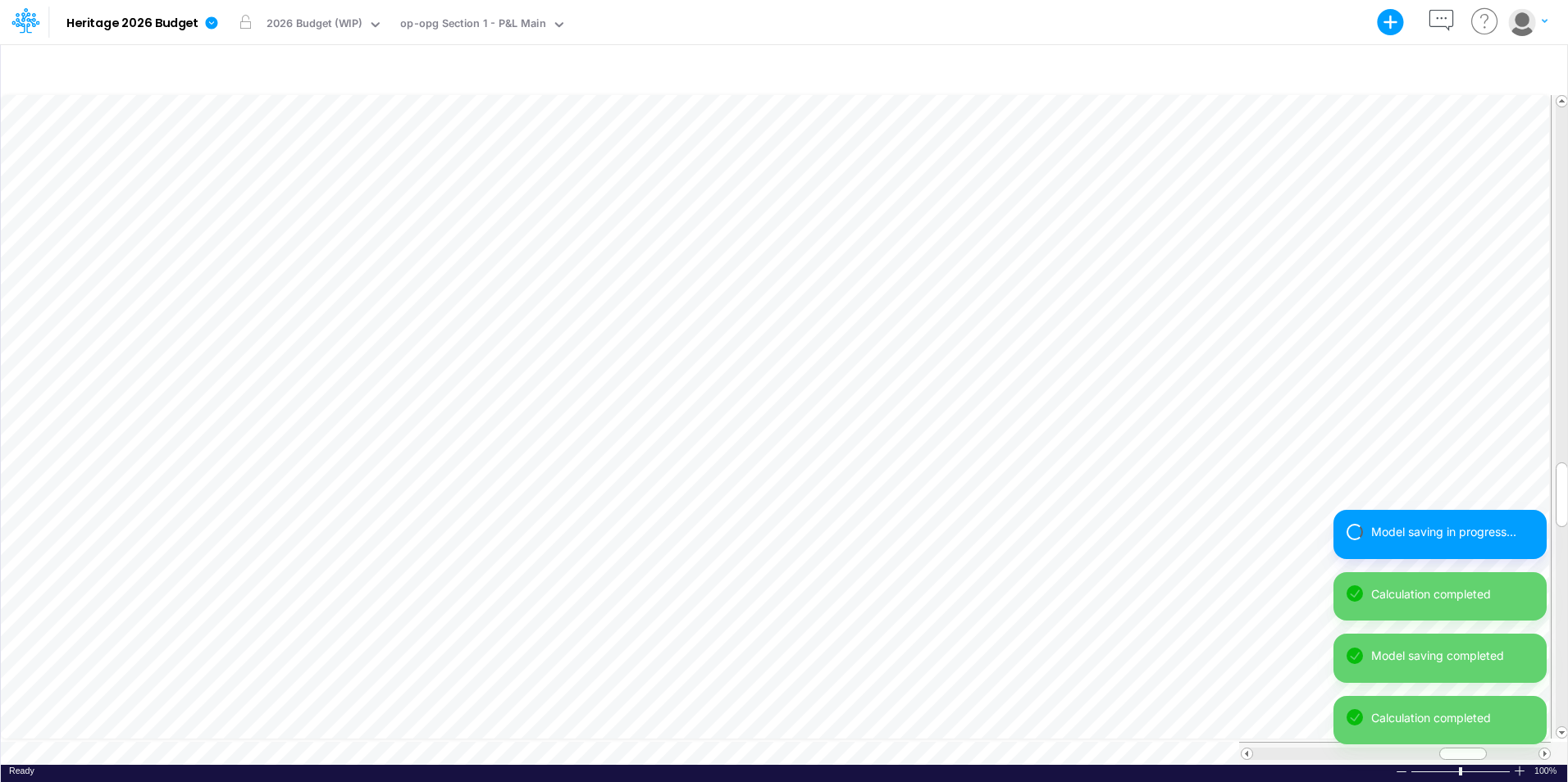
scroll to position [8, 1]
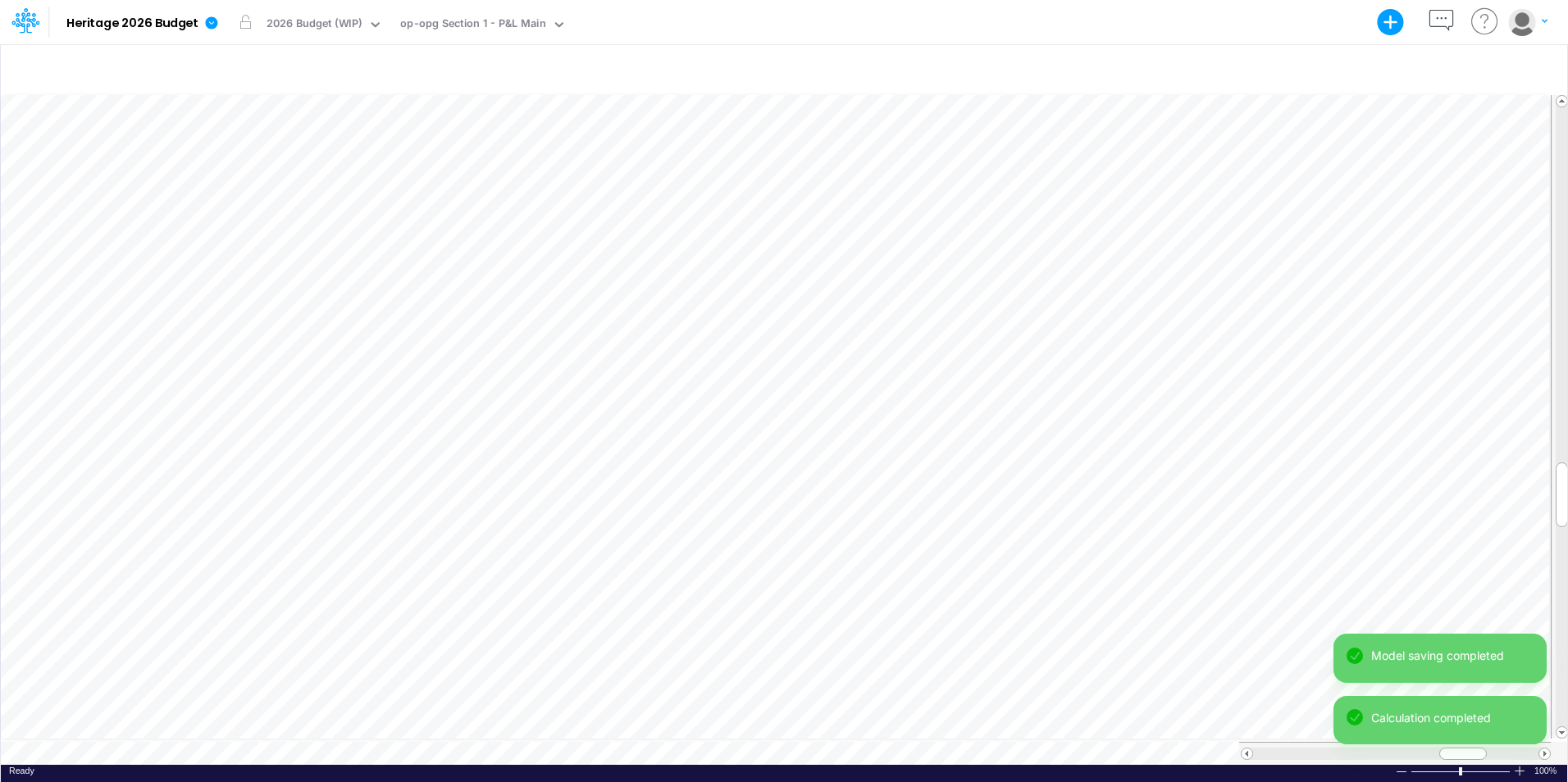
scroll to position [8, 1]
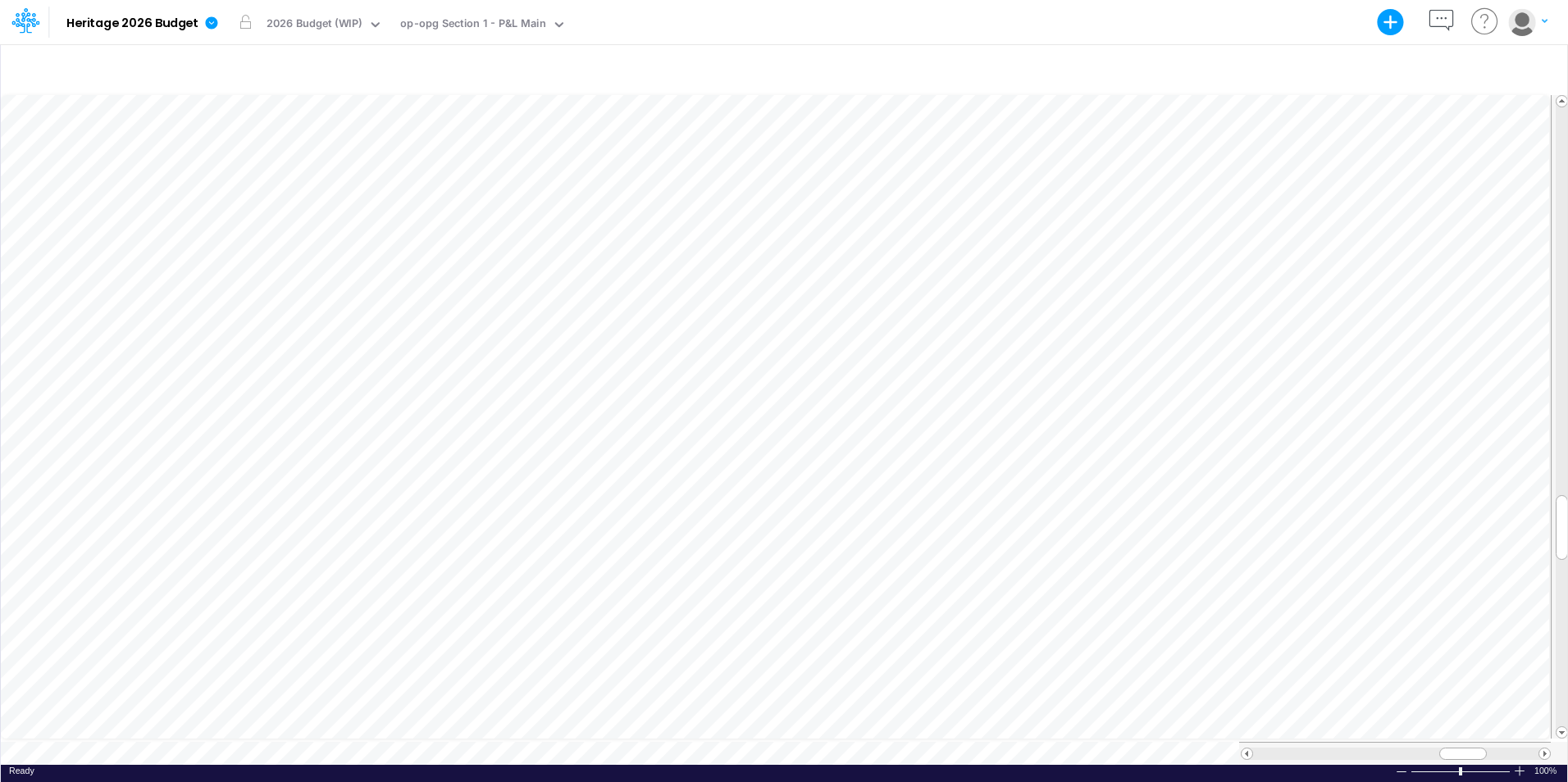
scroll to position [8, 1]
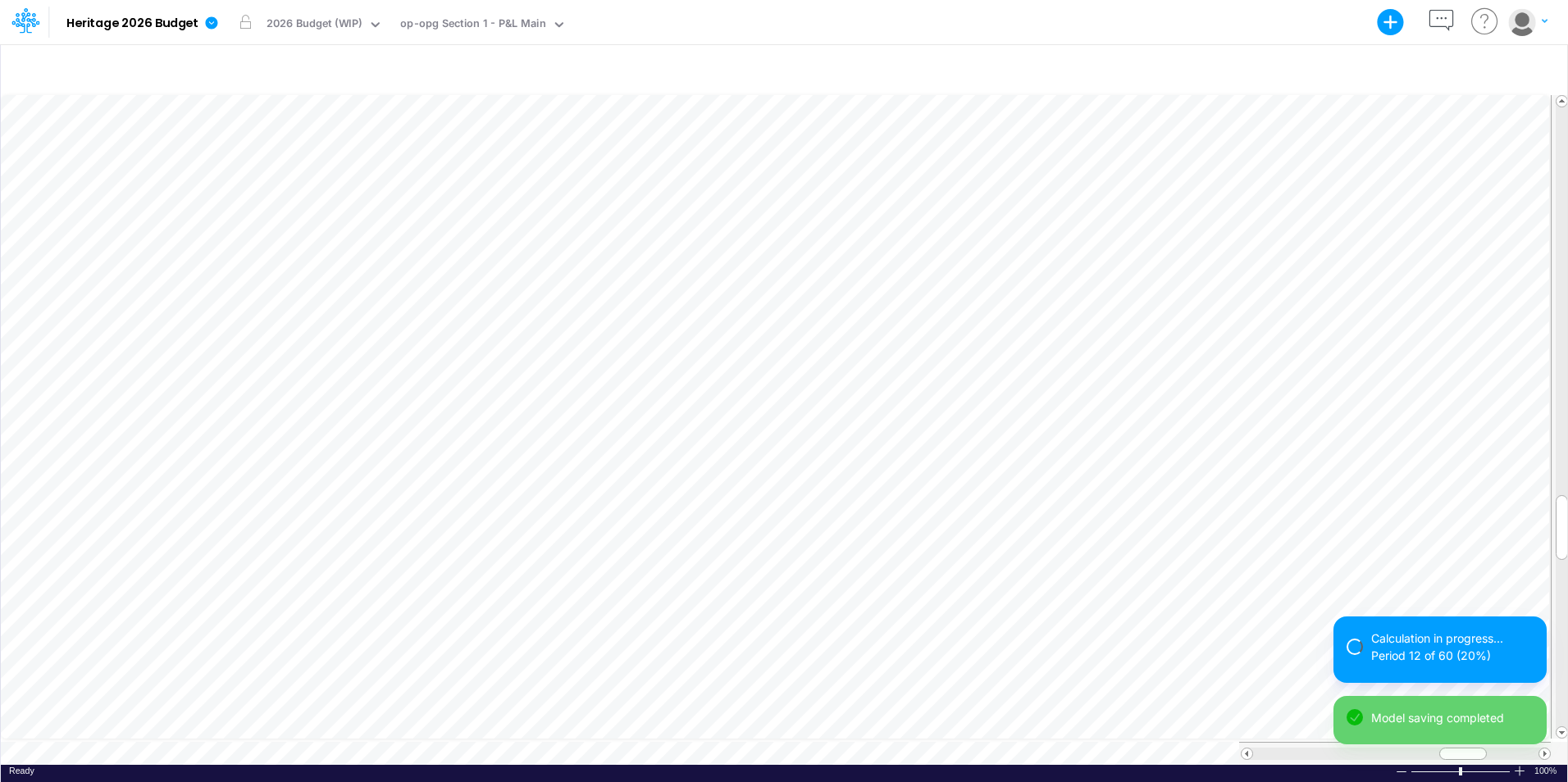
scroll to position [8, 1]
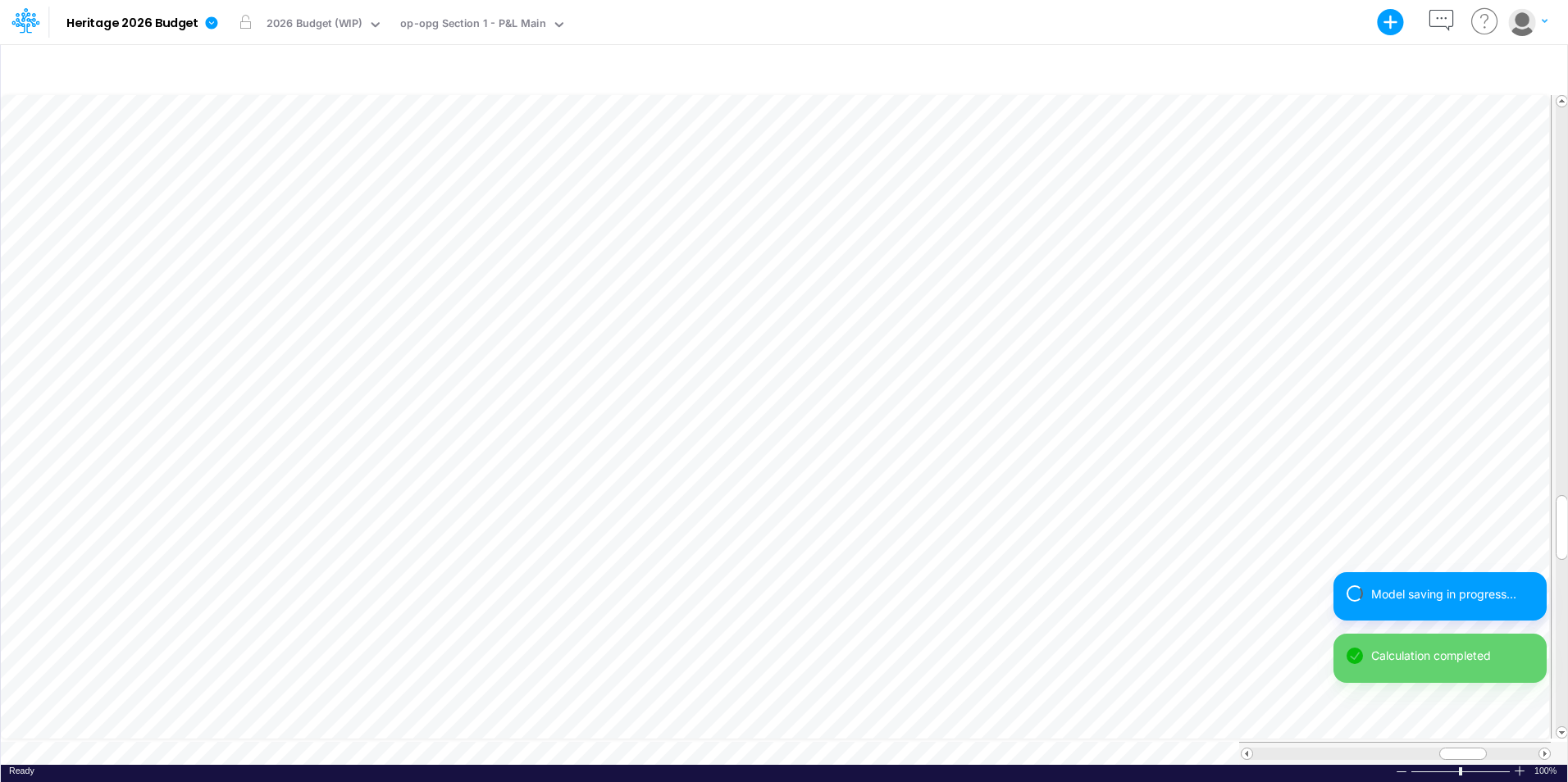
scroll to position [8, 1]
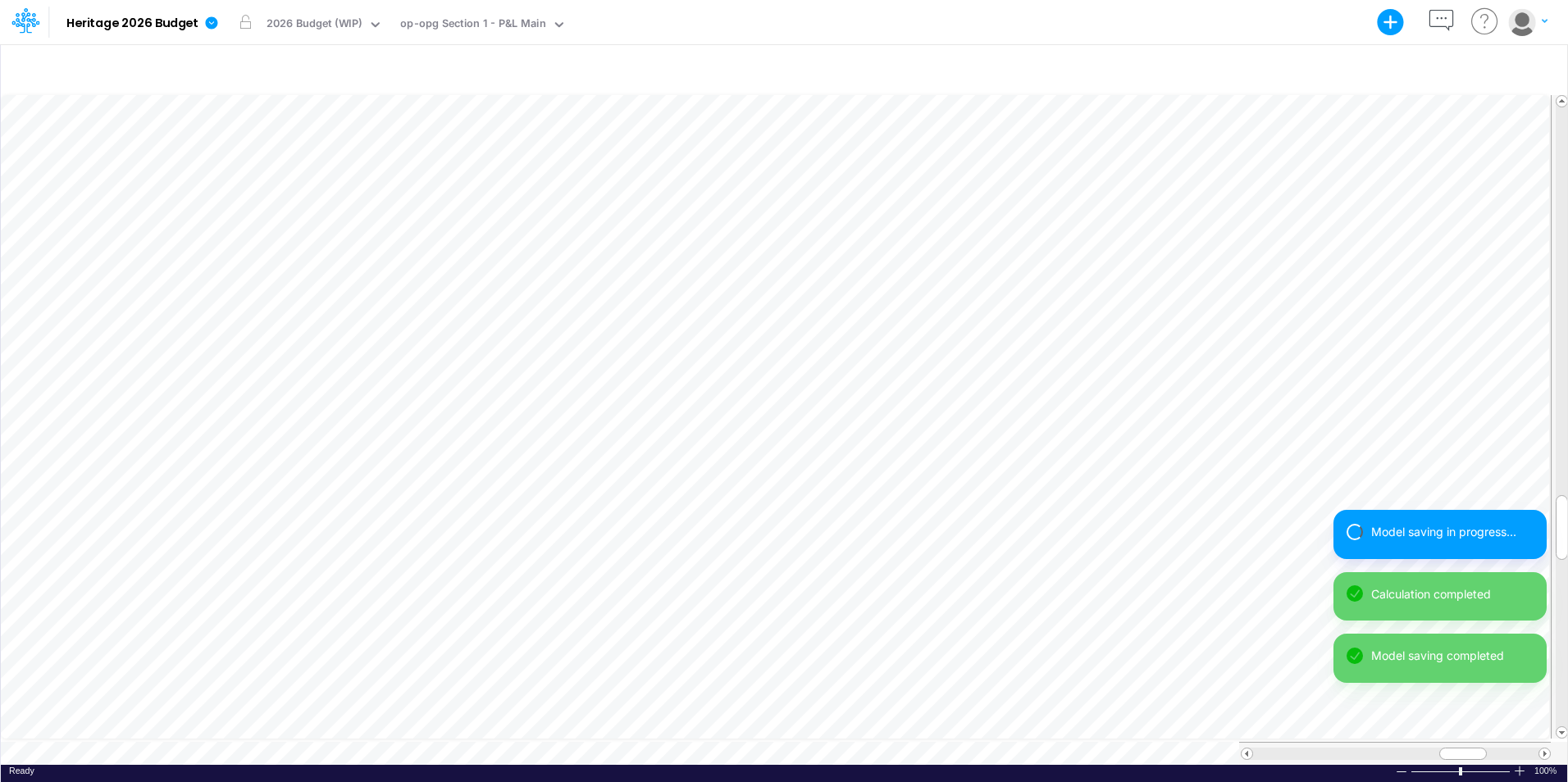
scroll to position [8, 1]
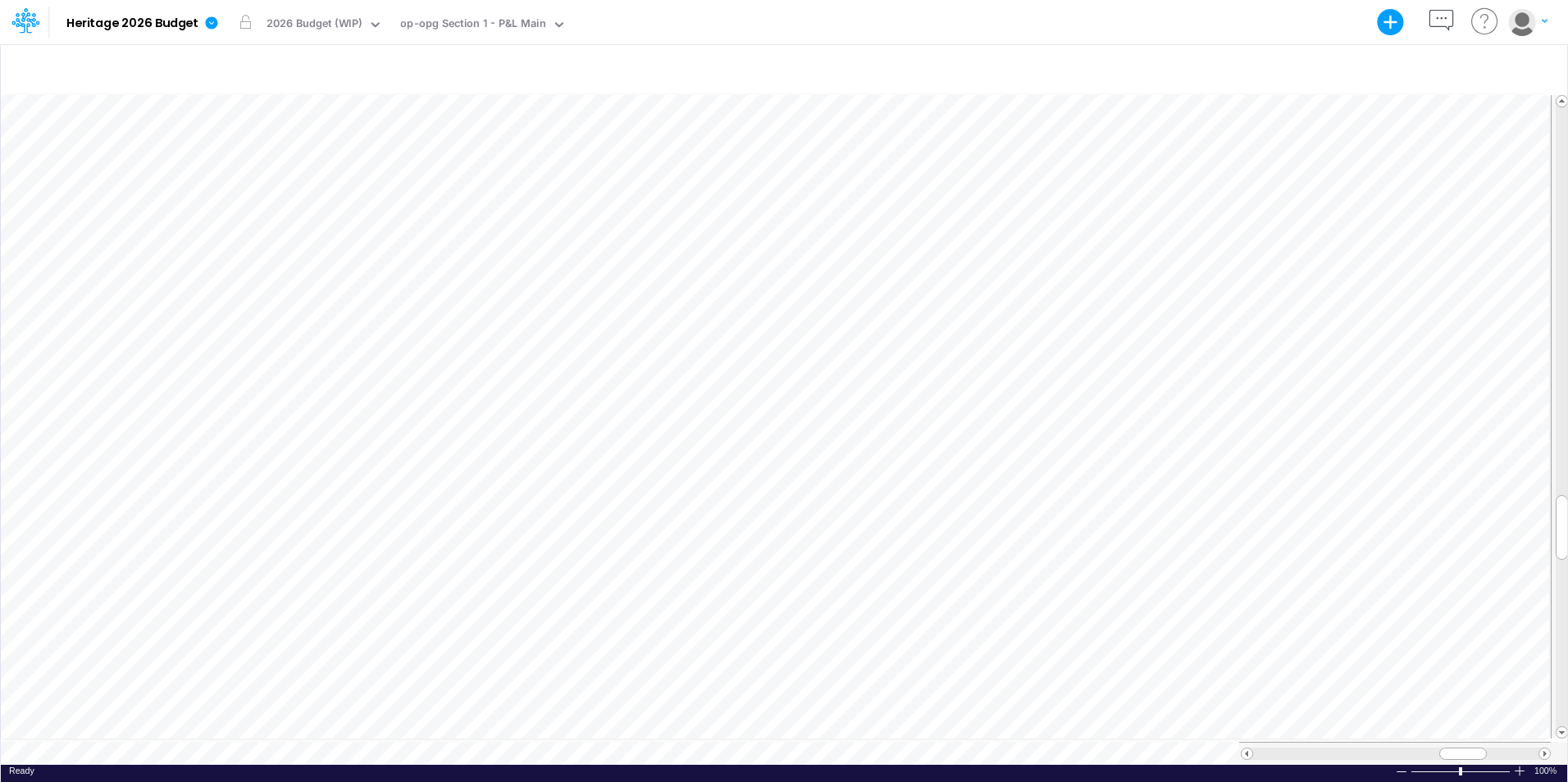
scroll to position [8, 1]
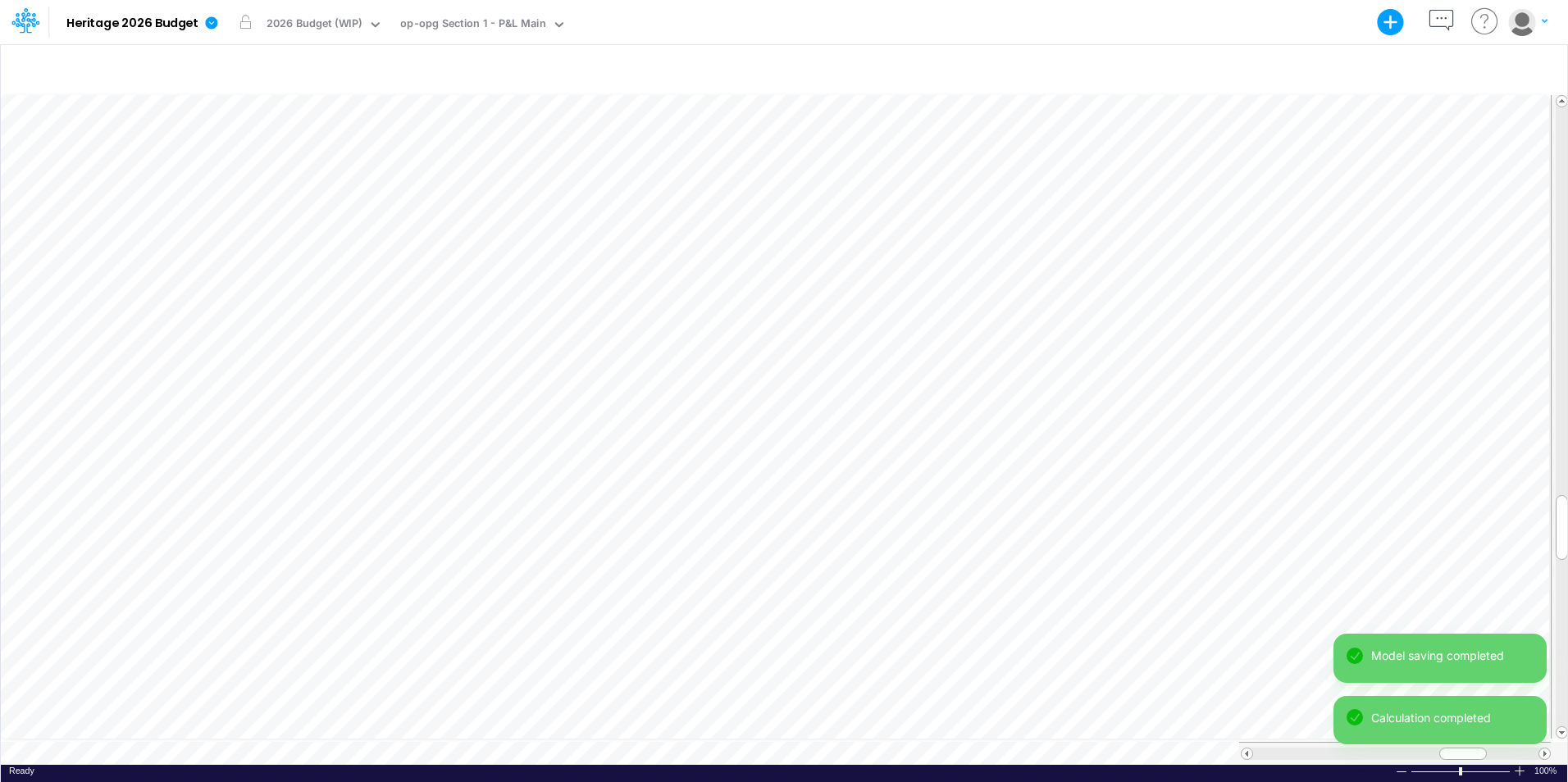
scroll to position [8, 1]
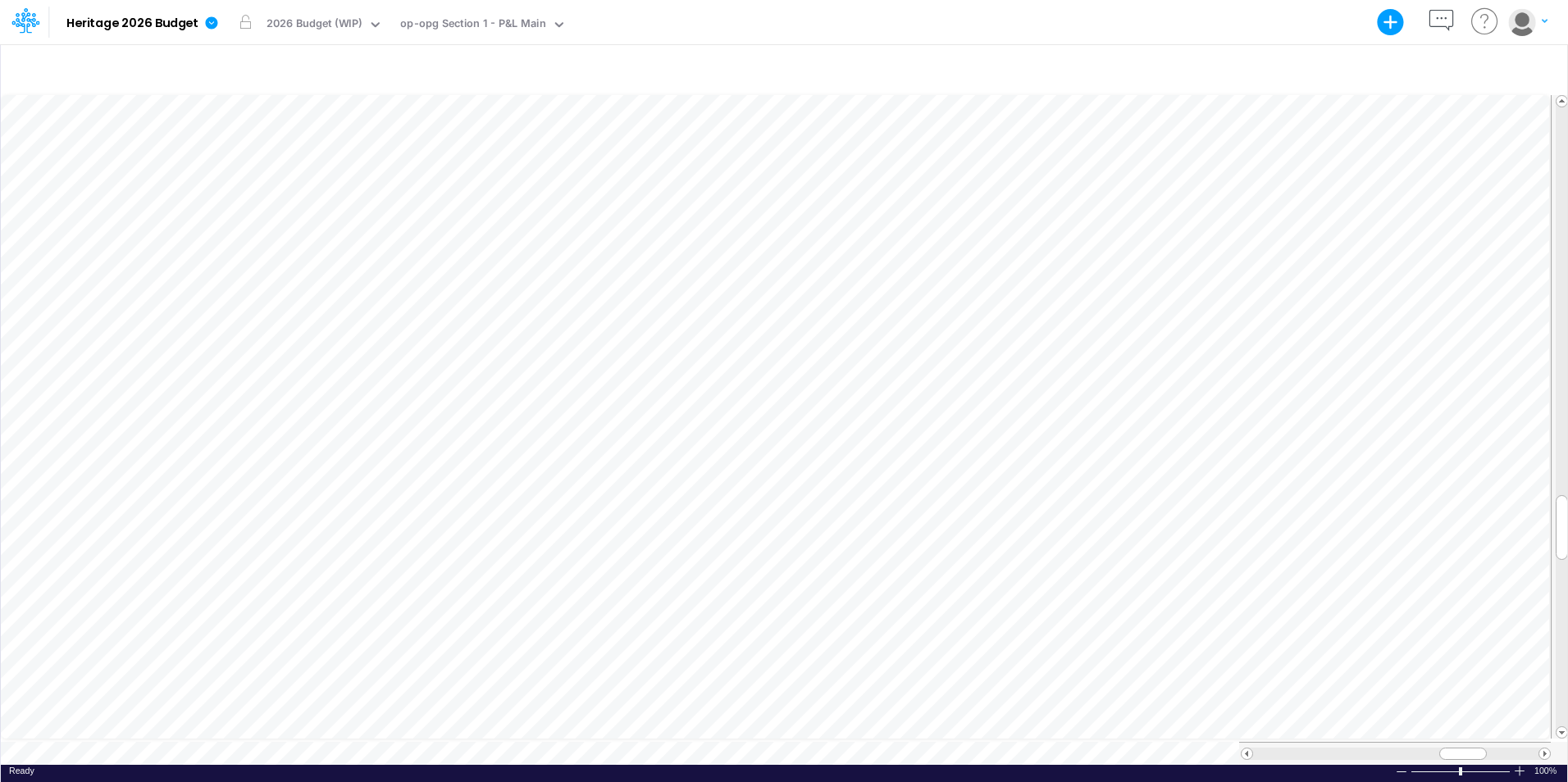
scroll to position [8, 1]
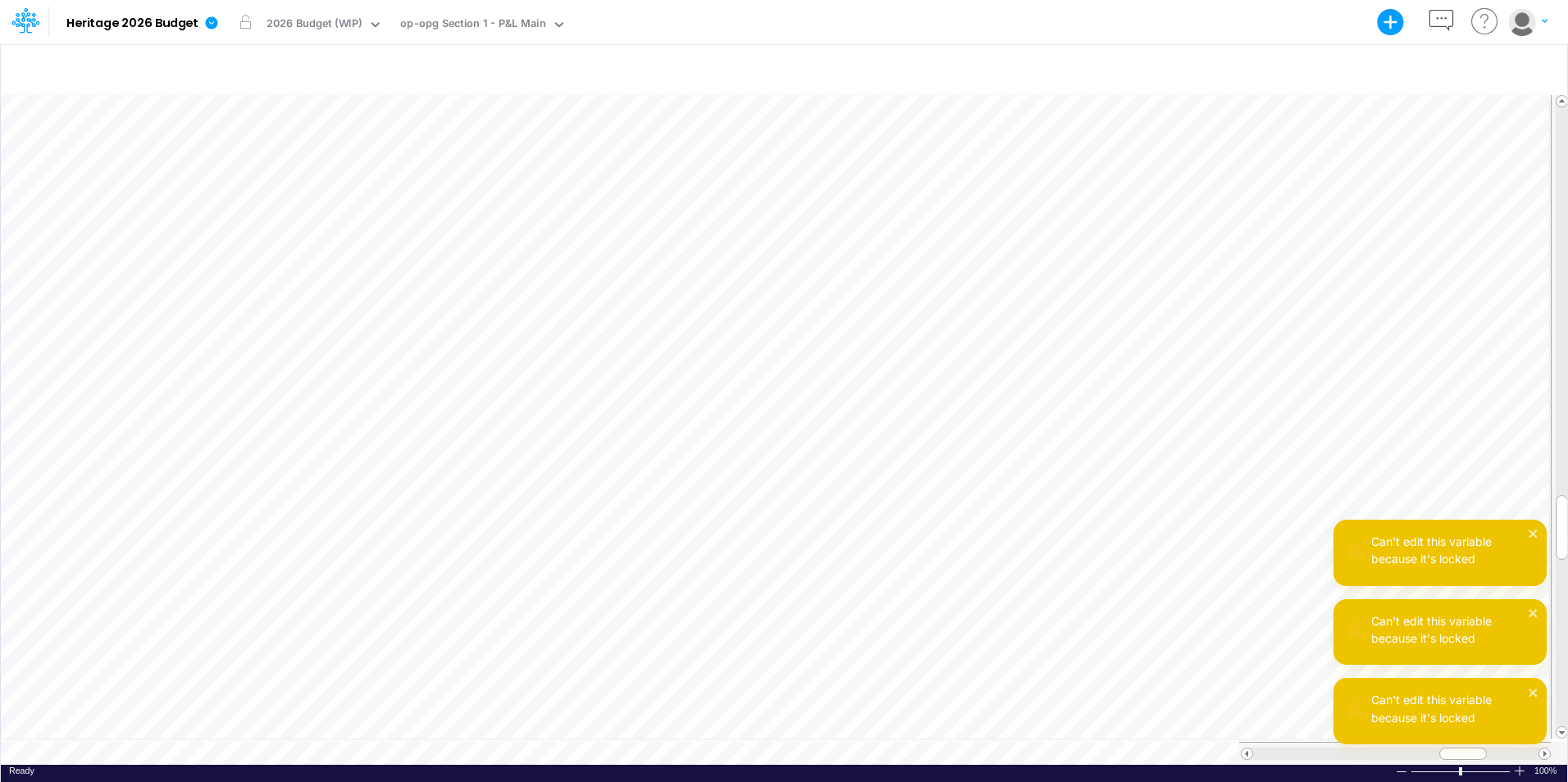
scroll to position [8, 1]
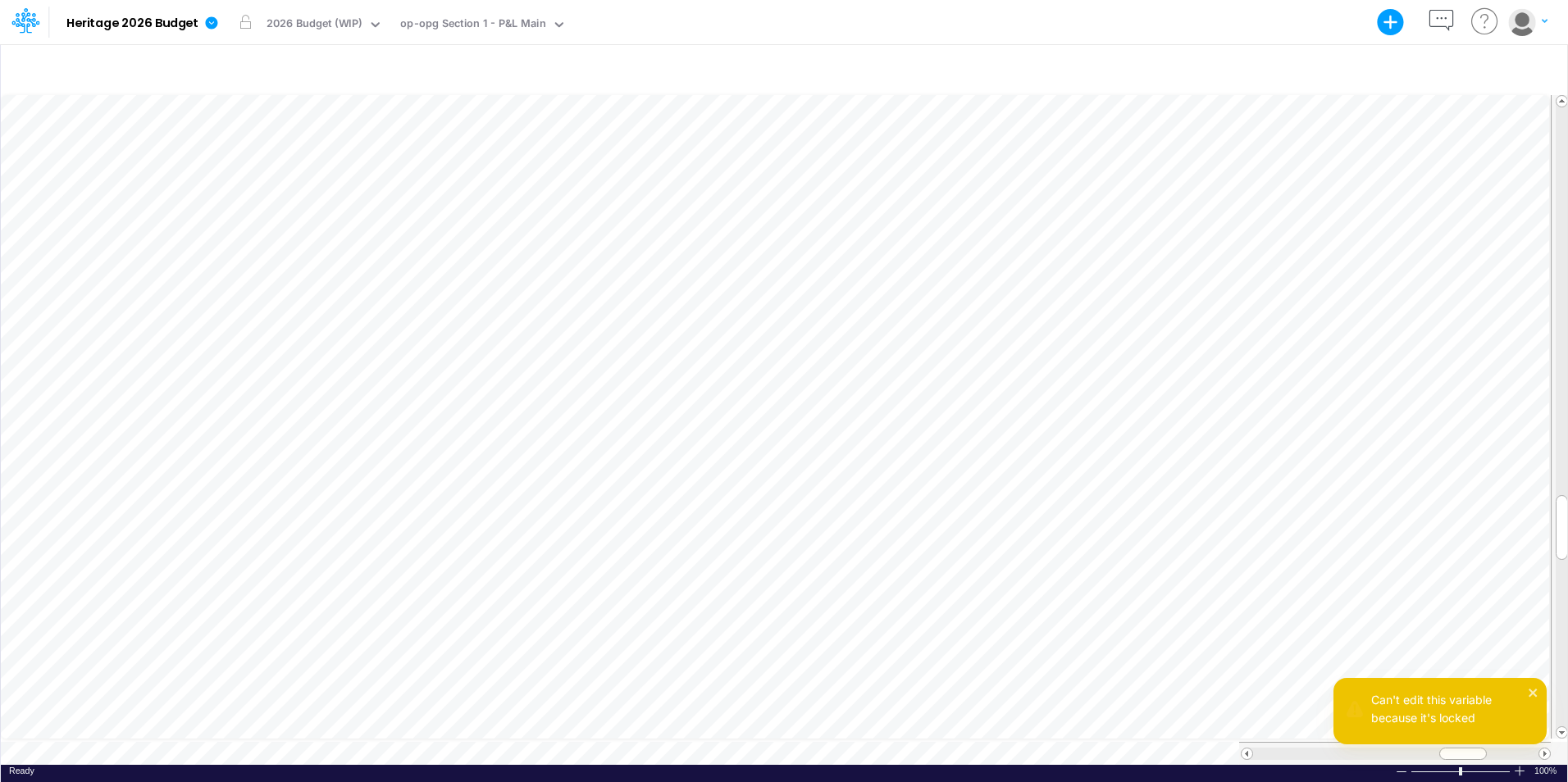
scroll to position [8, 1]
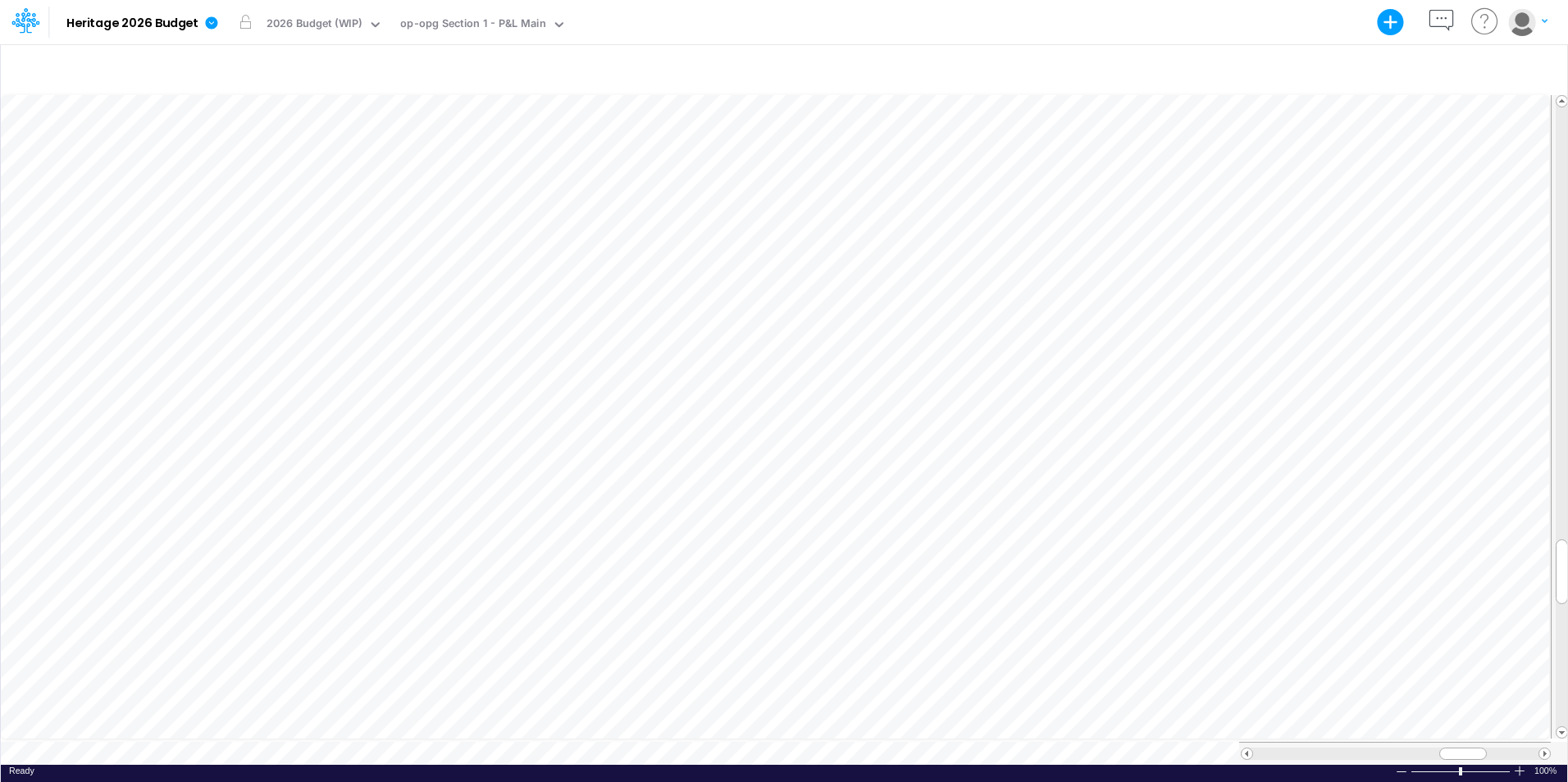
click at [782, 31] on div "Model Heritage 2026 Budget Export Excel Scenario 2026 Budget (WIP) View op-opg …" at bounding box center [784, 22] width 1411 height 45
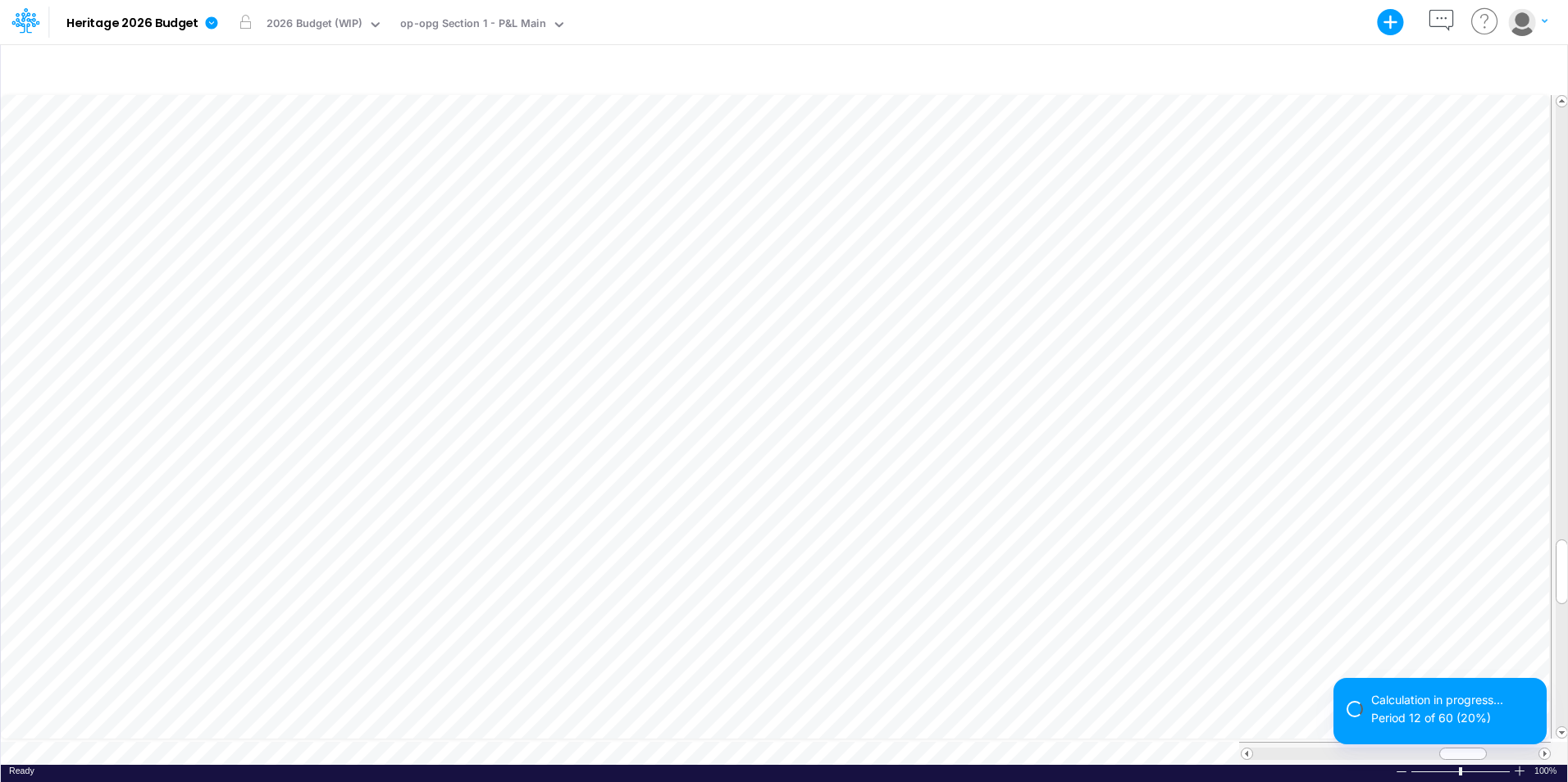
scroll to position [8, 1]
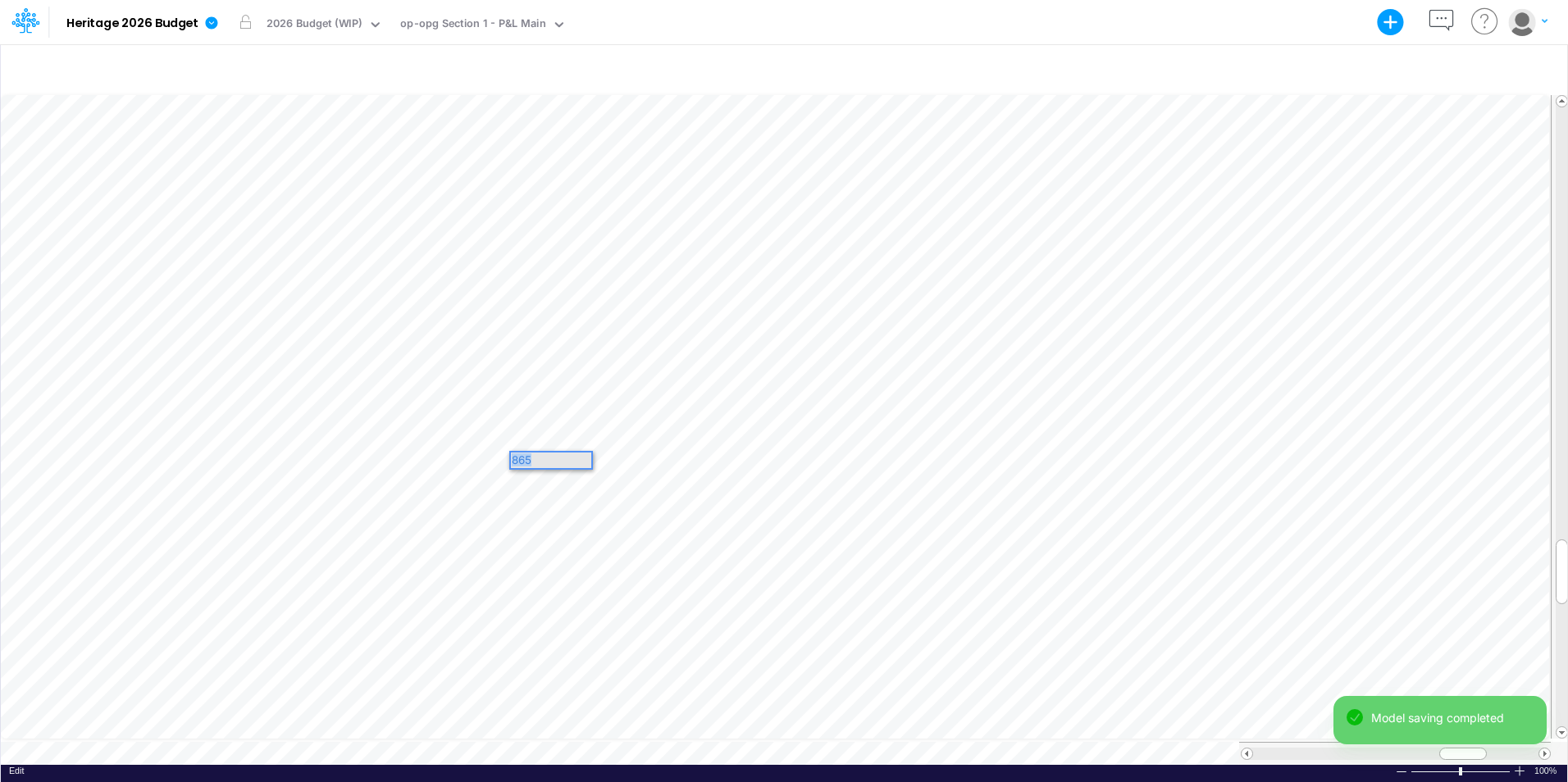
click at [504, 455] on div "Paste Cut Copy AutoFill 865" at bounding box center [784, 428] width 1566 height 673
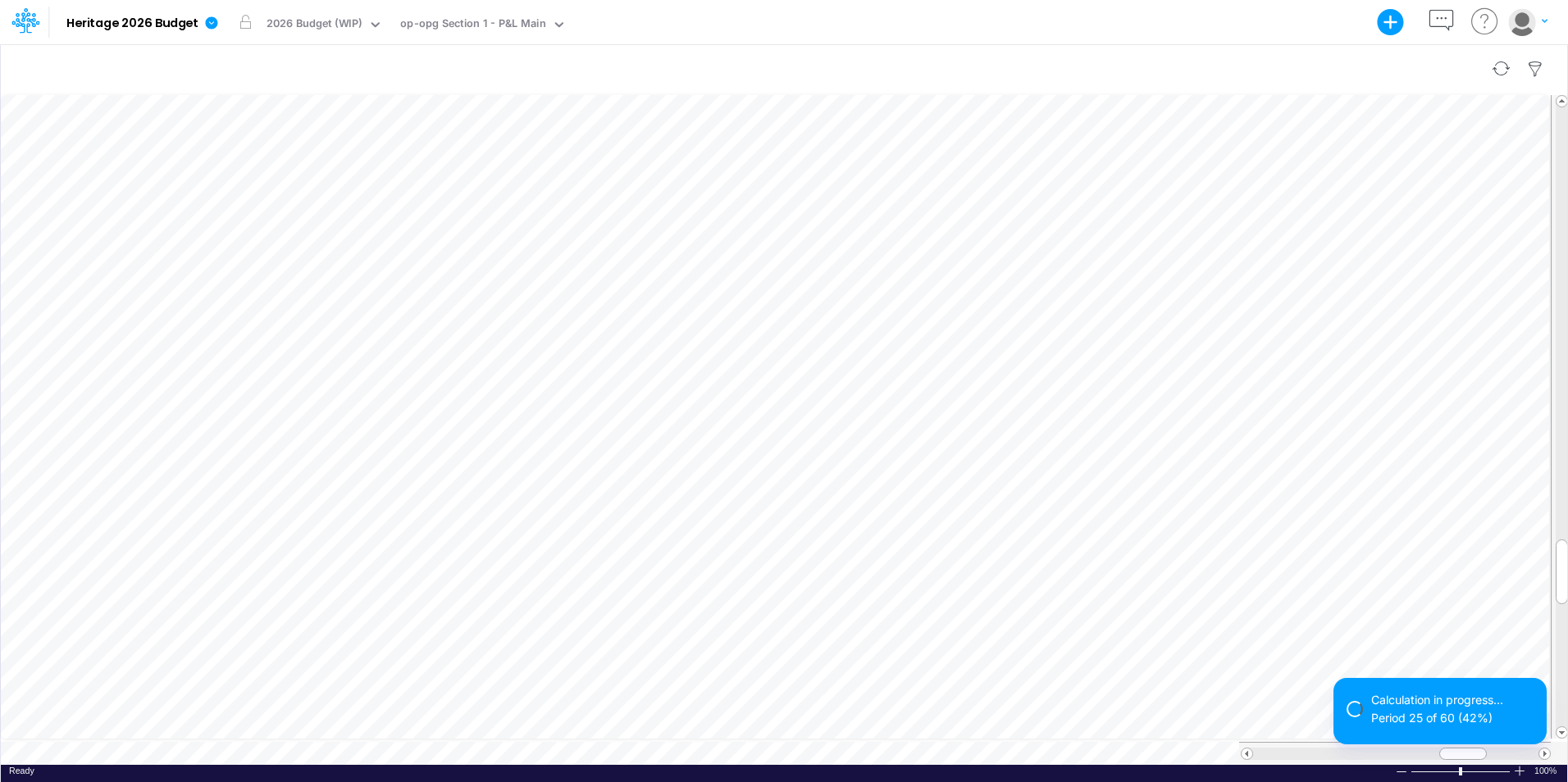
scroll to position [8, 1]
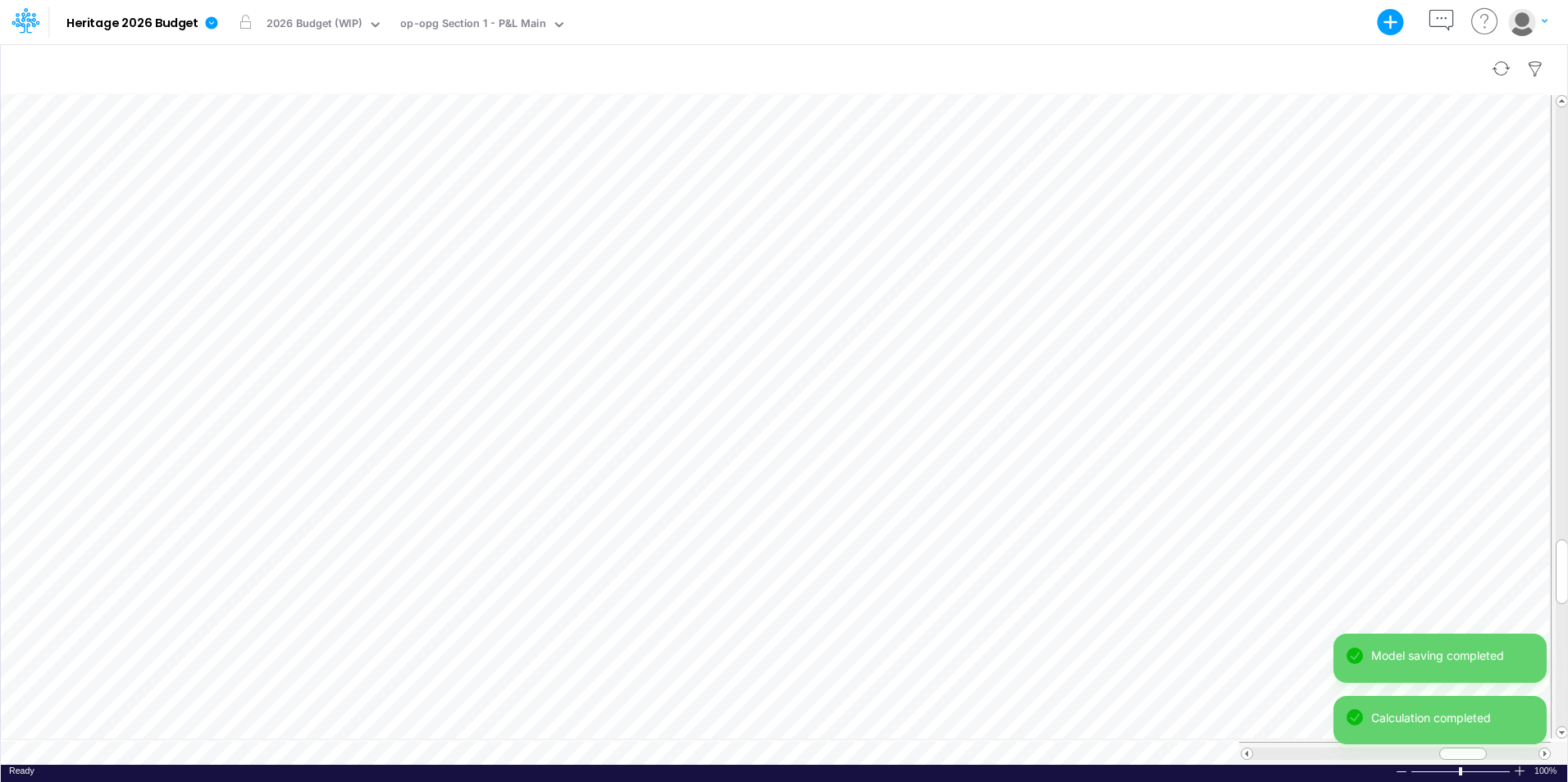
scroll to position [8, 1]
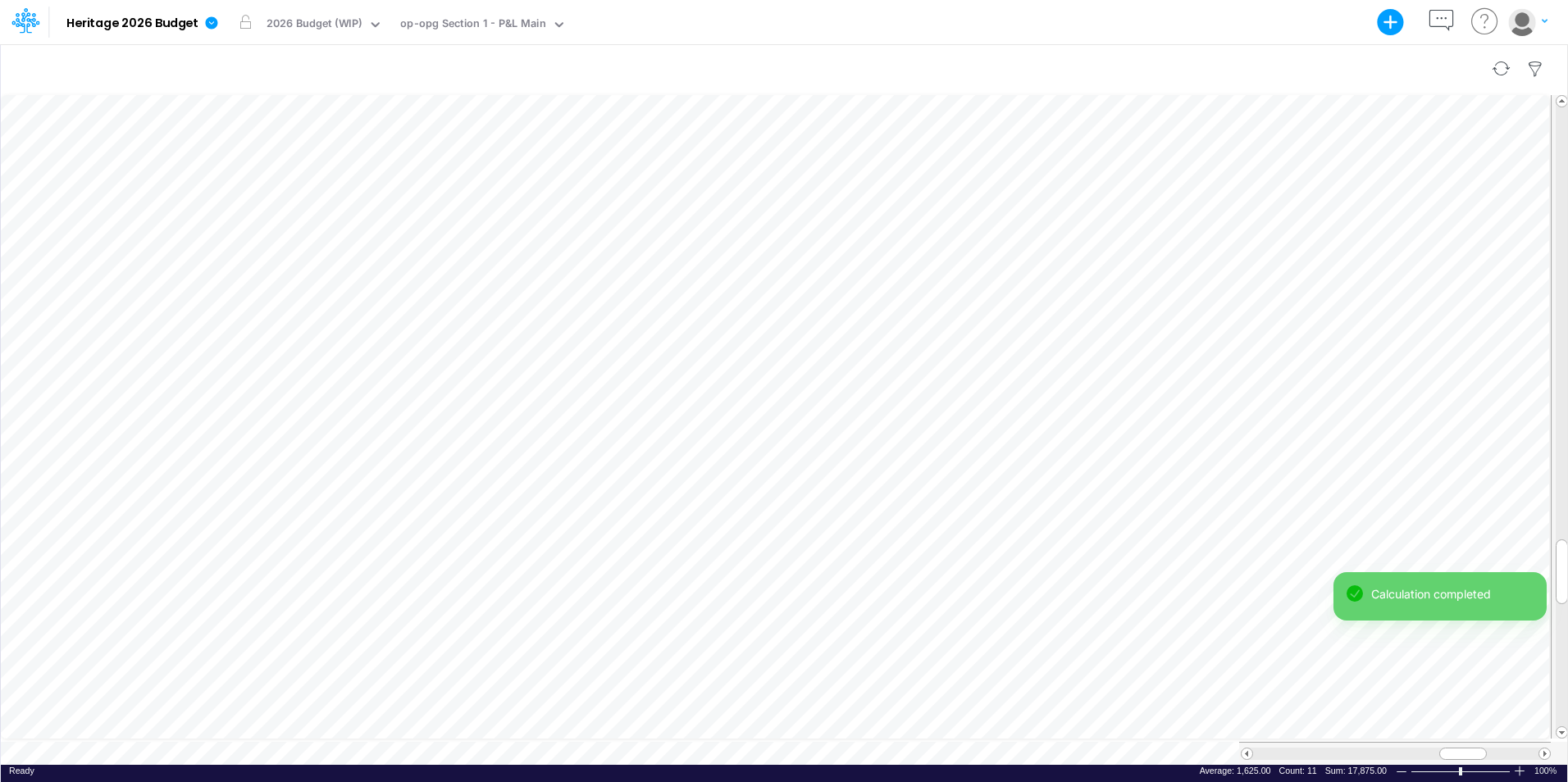
scroll to position [8, 1]
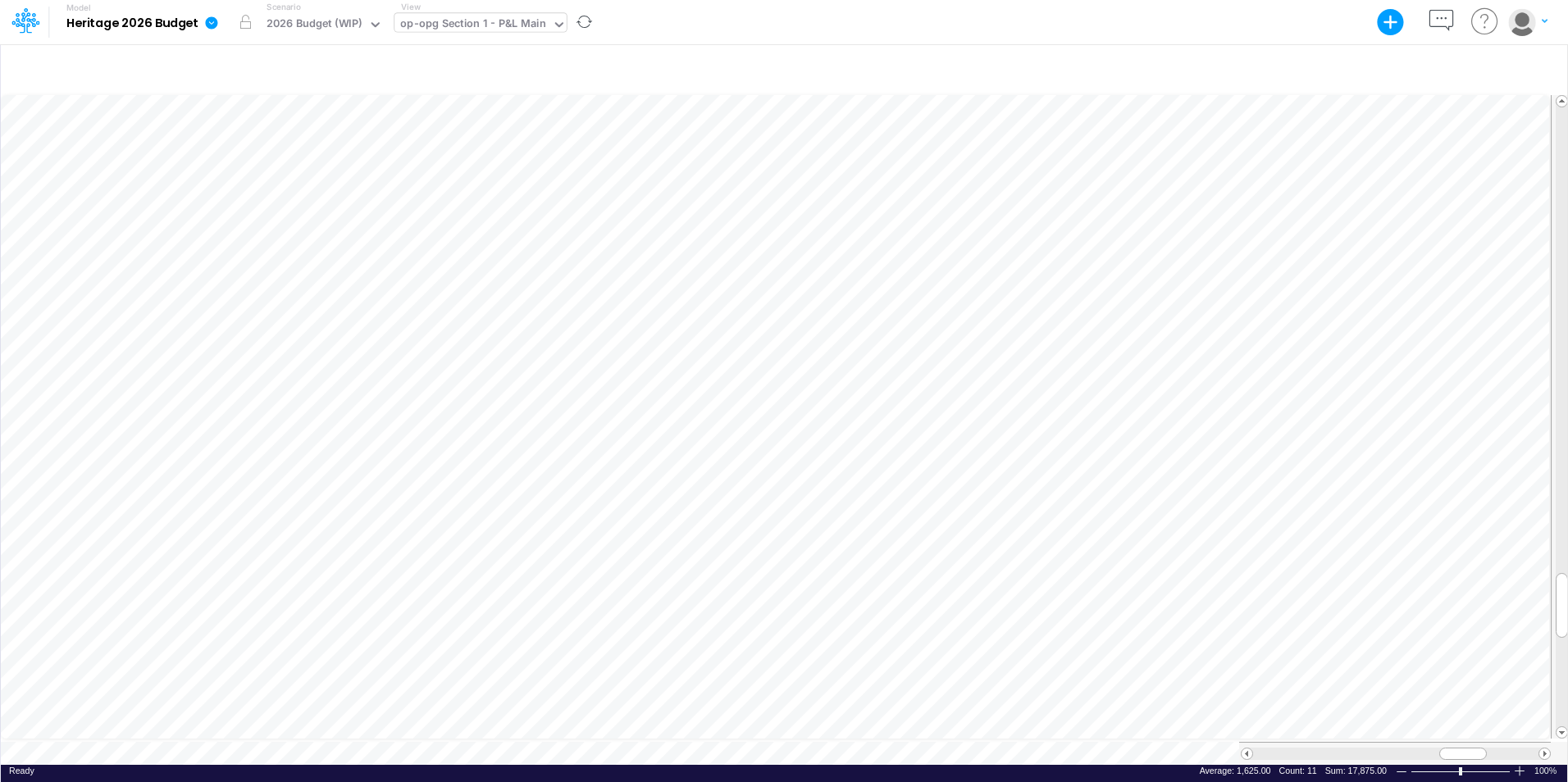
click at [555, 30] on icon at bounding box center [559, 24] width 15 height 15
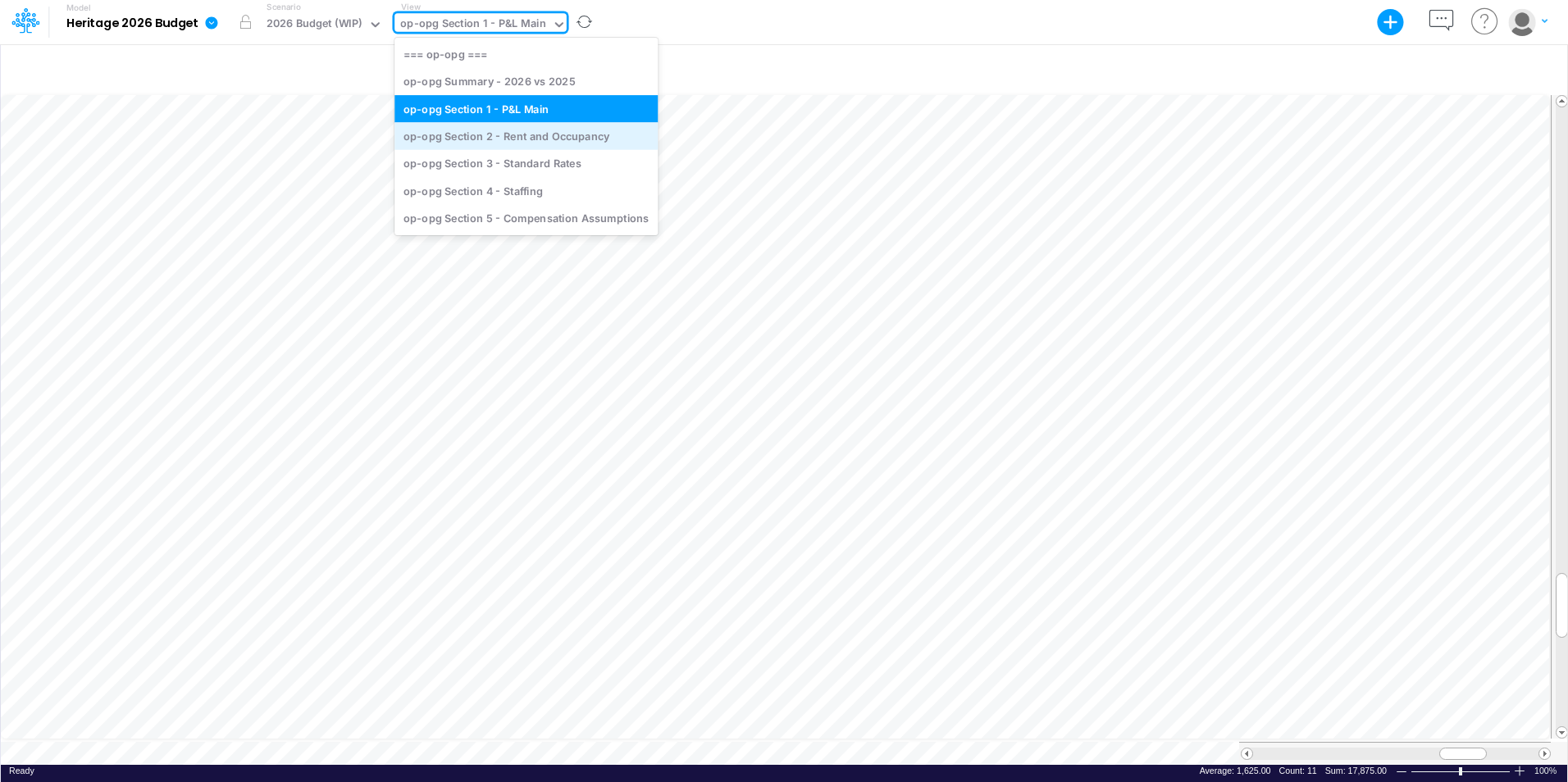
click at [510, 140] on div "op-opg Section 2 - Rent and Occupancy" at bounding box center [526, 135] width 264 height 27
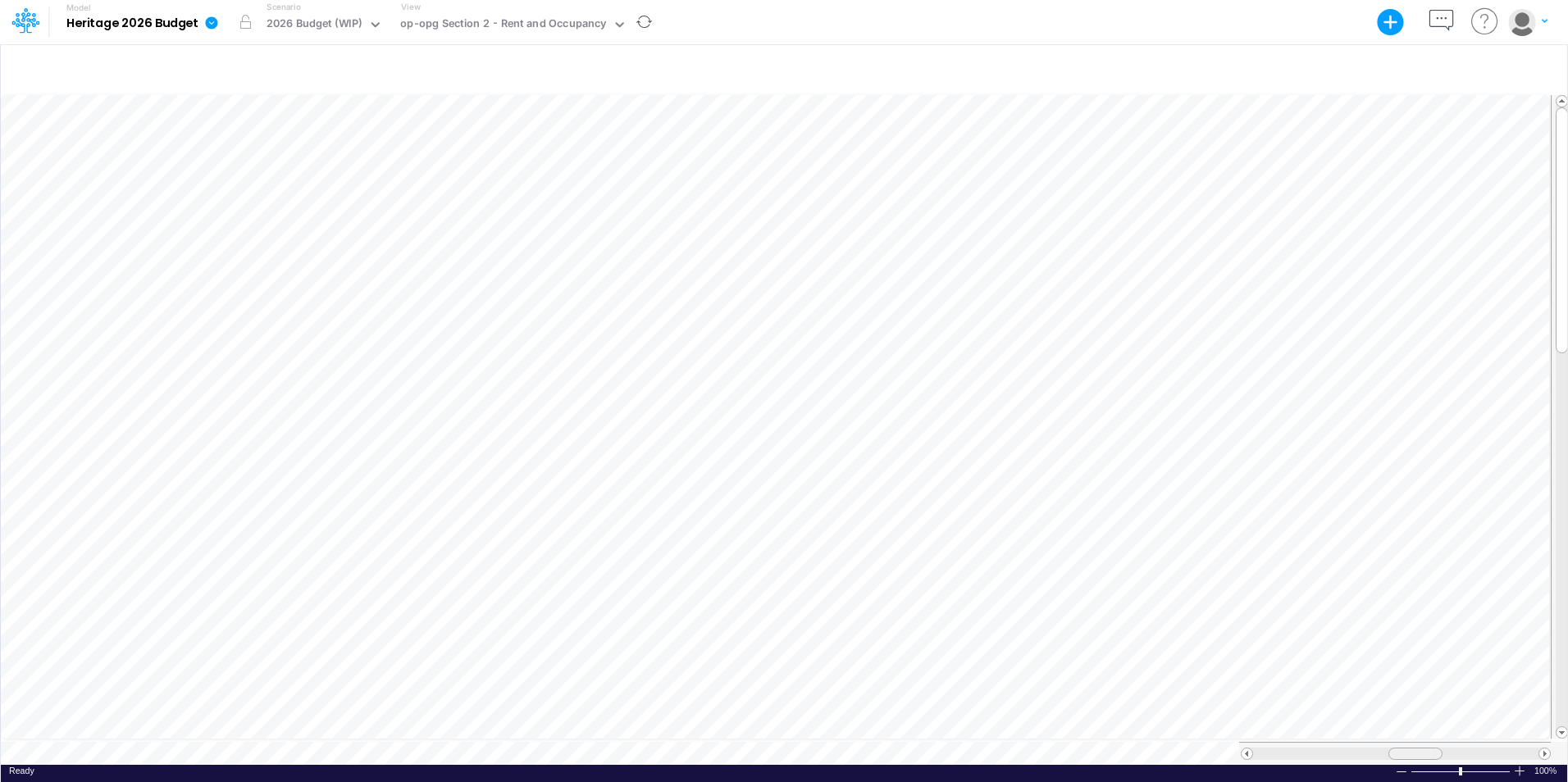
scroll to position [8, 0]
click at [936, 609] on table at bounding box center [785, 428] width 1568 height 673
drag, startPoint x: 1474, startPoint y: 748, endPoint x: 1464, endPoint y: 749, distance: 10.0
click at [936, 609] on div at bounding box center [1450, 753] width 55 height 12
click at [936, 609] on div at bounding box center [1457, 753] width 55 height 12
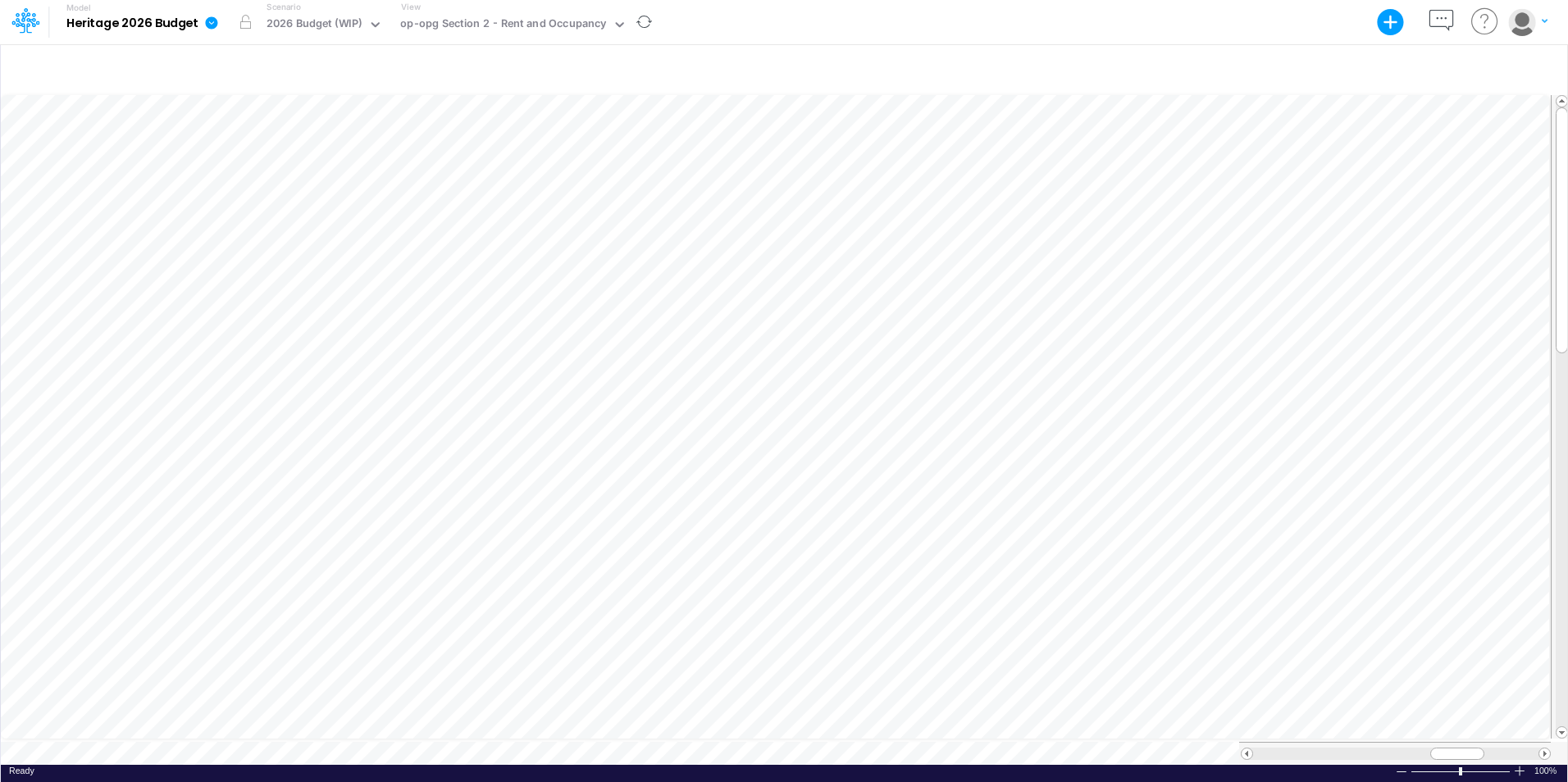
scroll to position [8, 1]
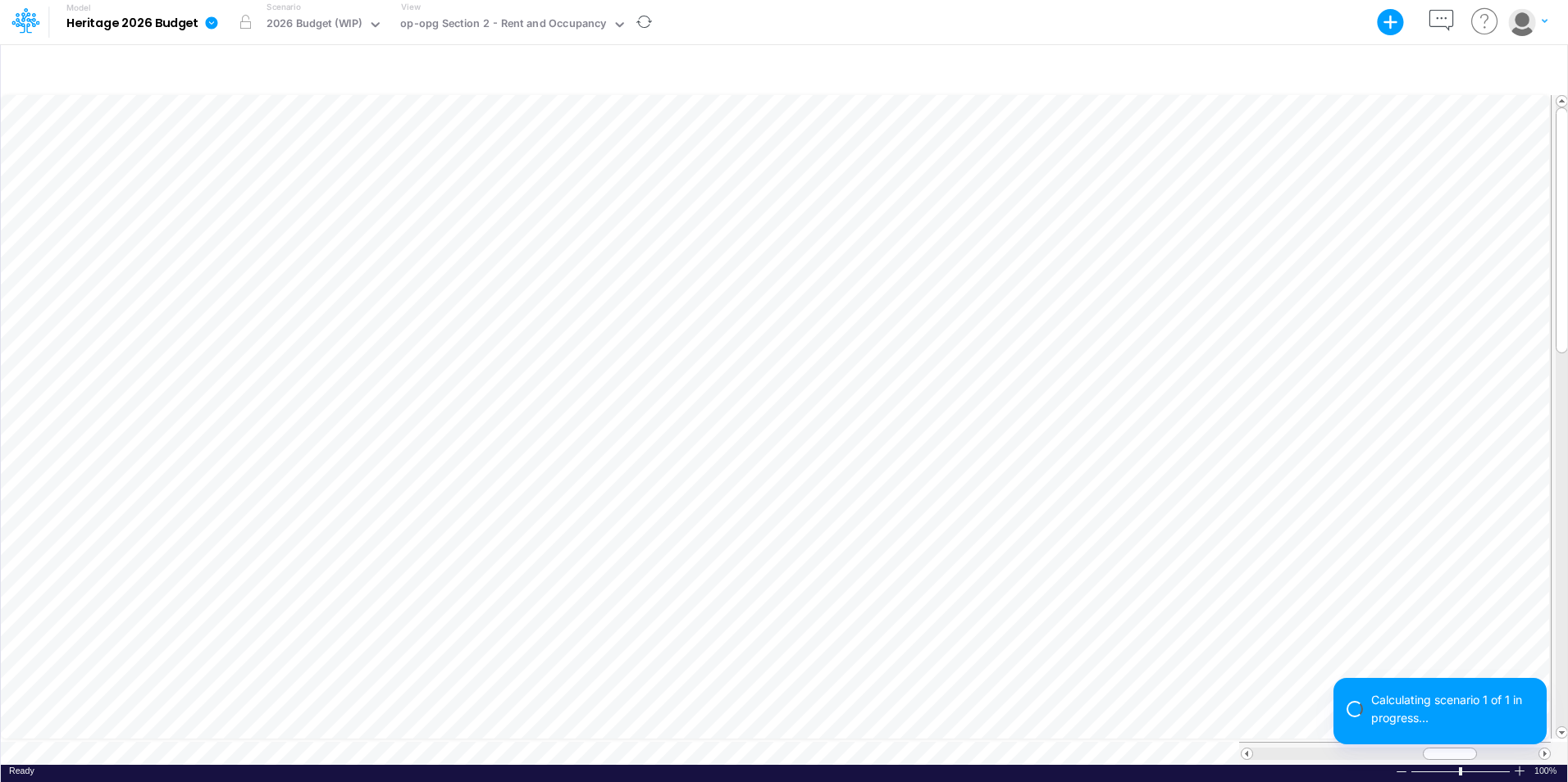
scroll to position [8, 1]
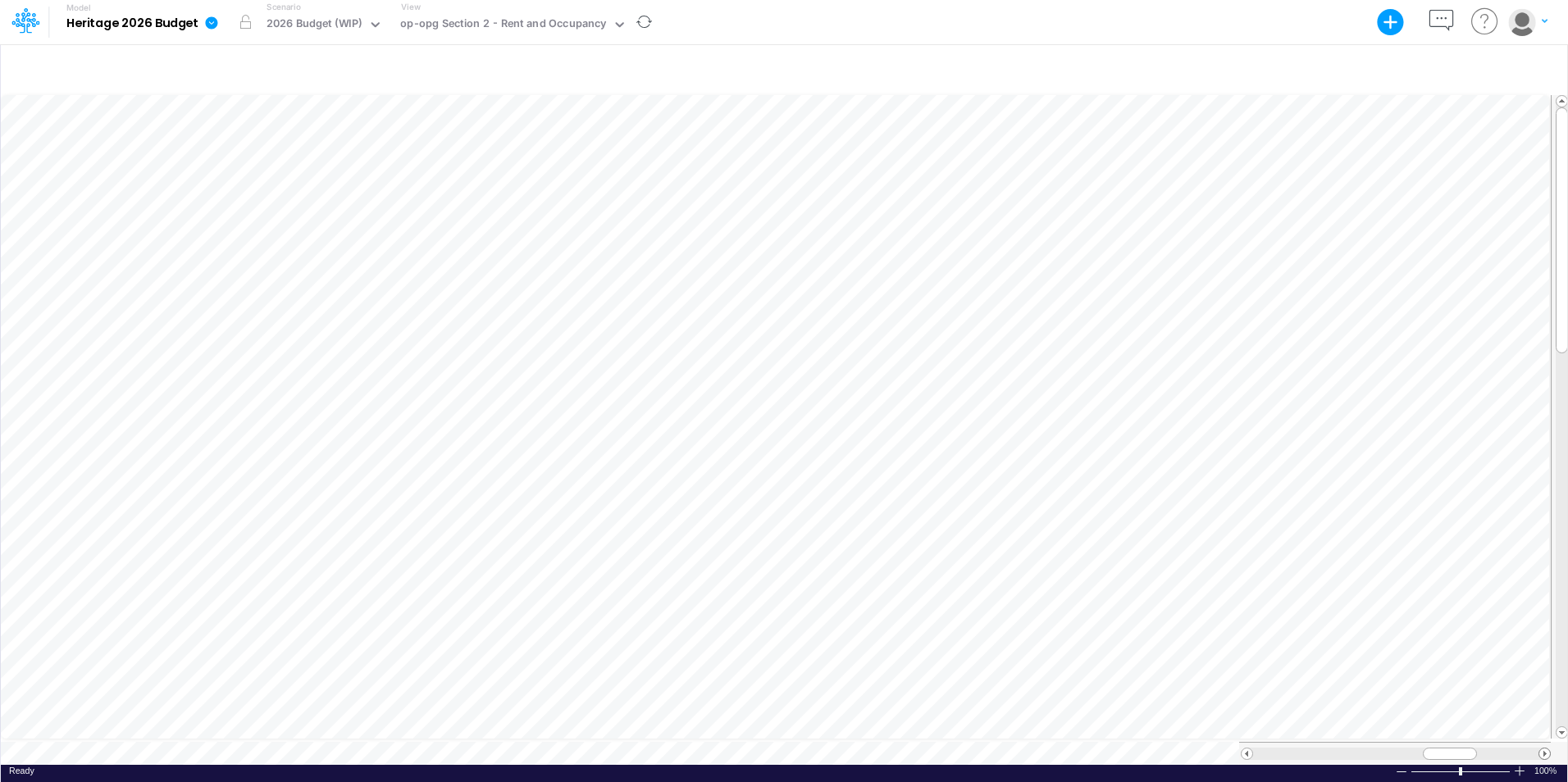
click at [936, 609] on span at bounding box center [1544, 753] width 11 height 11
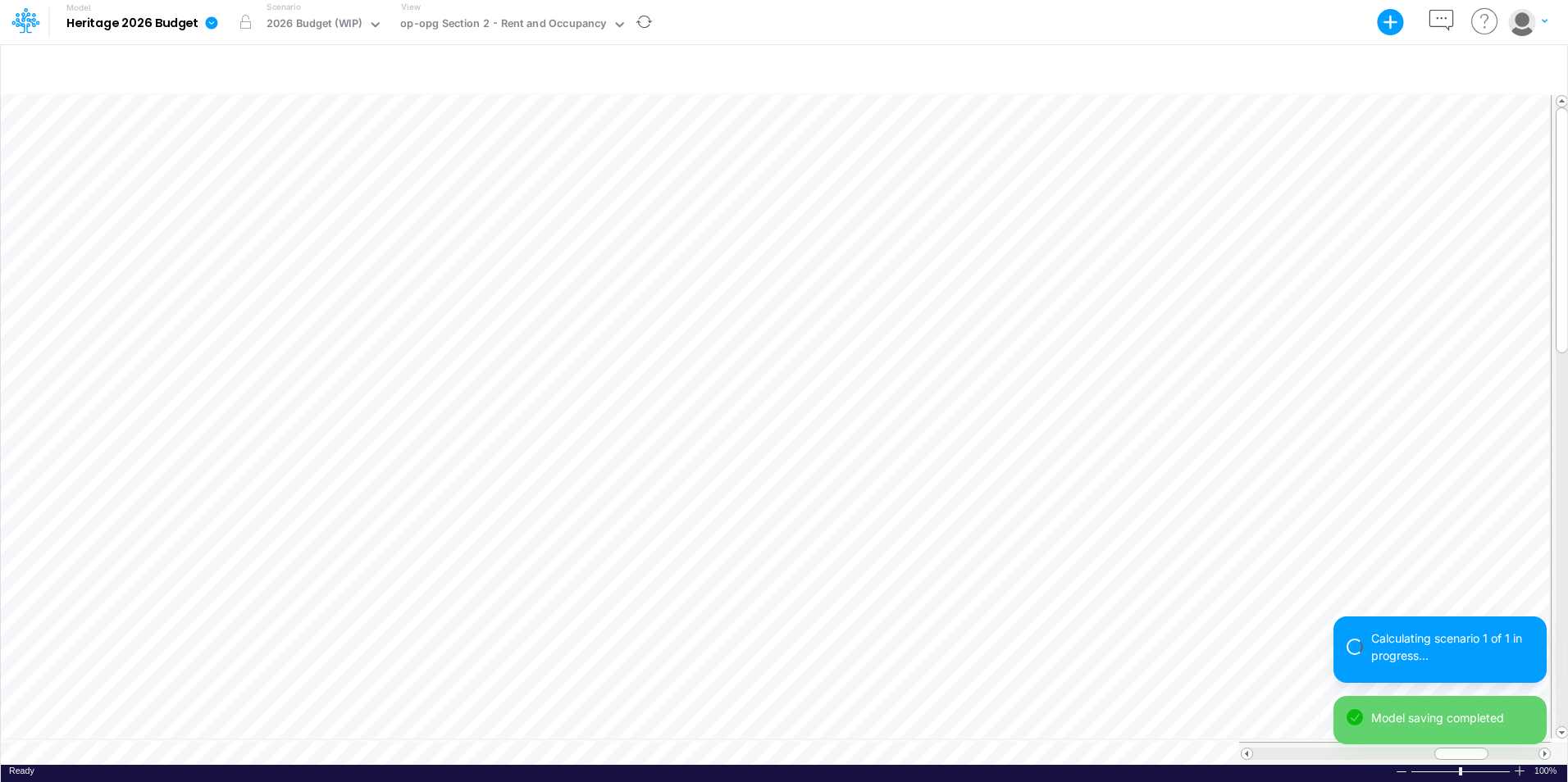
scroll to position [8, 1]
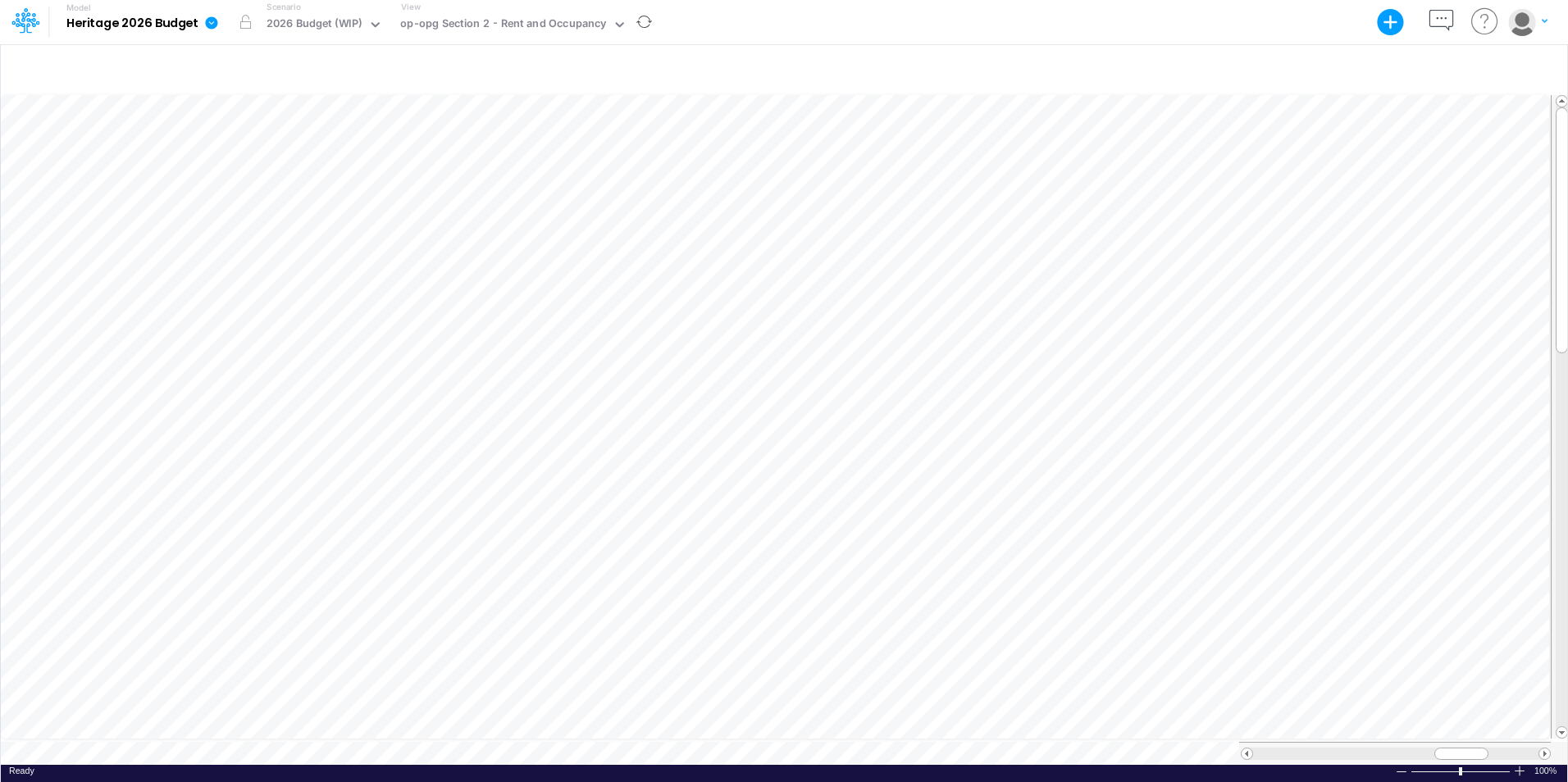
scroll to position [8, 1]
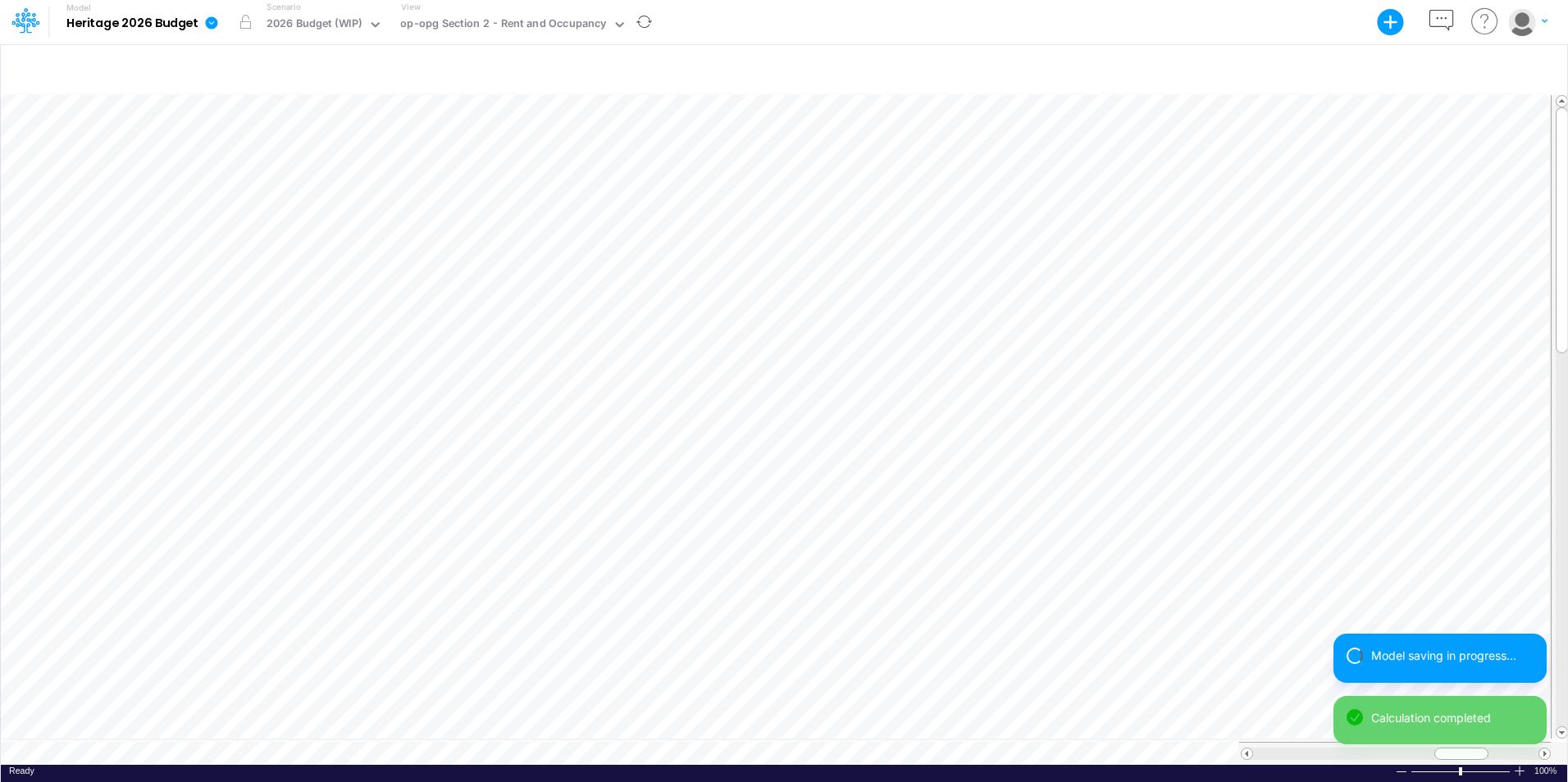
scroll to position [8, 1]
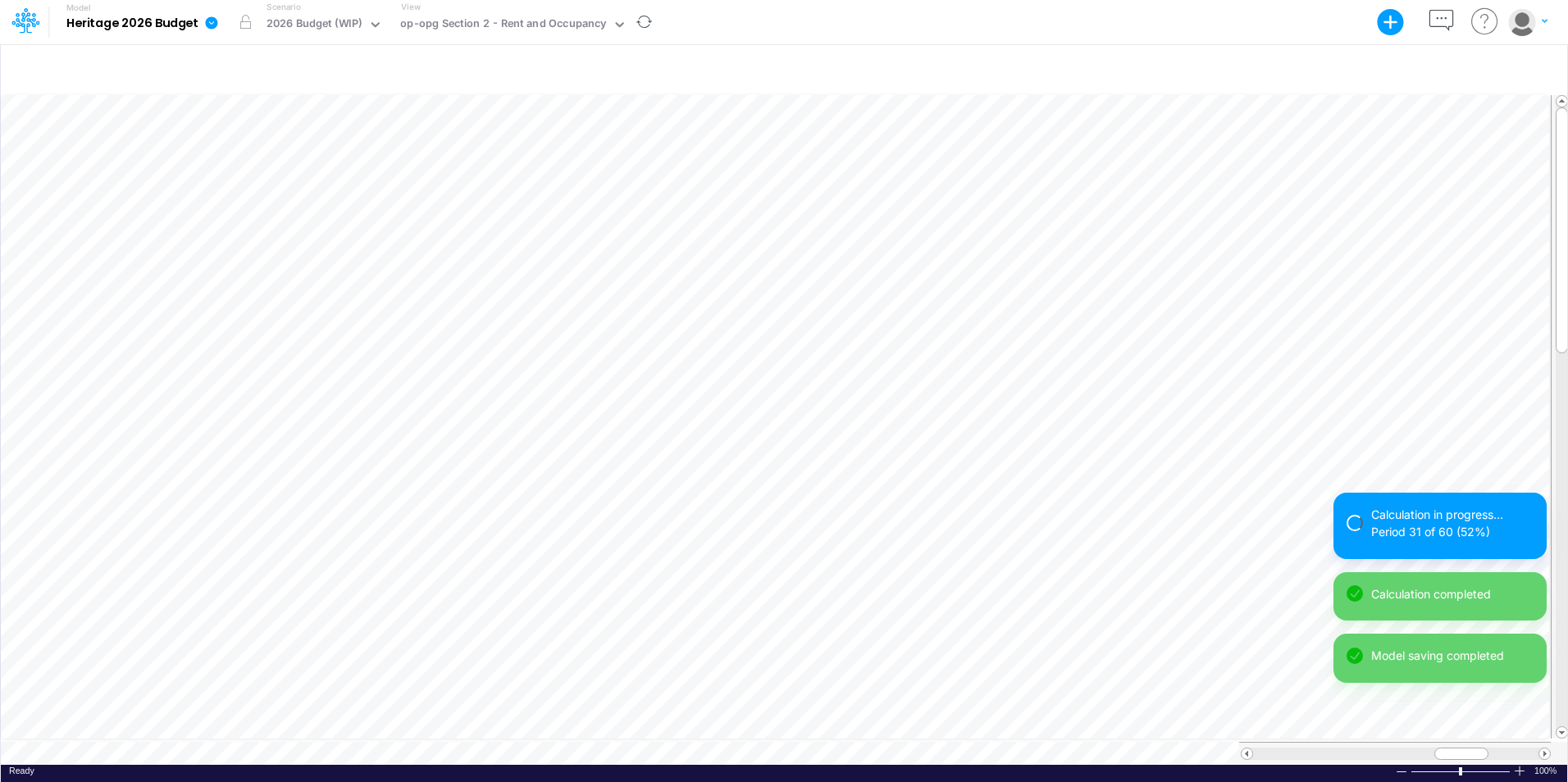
scroll to position [8, 1]
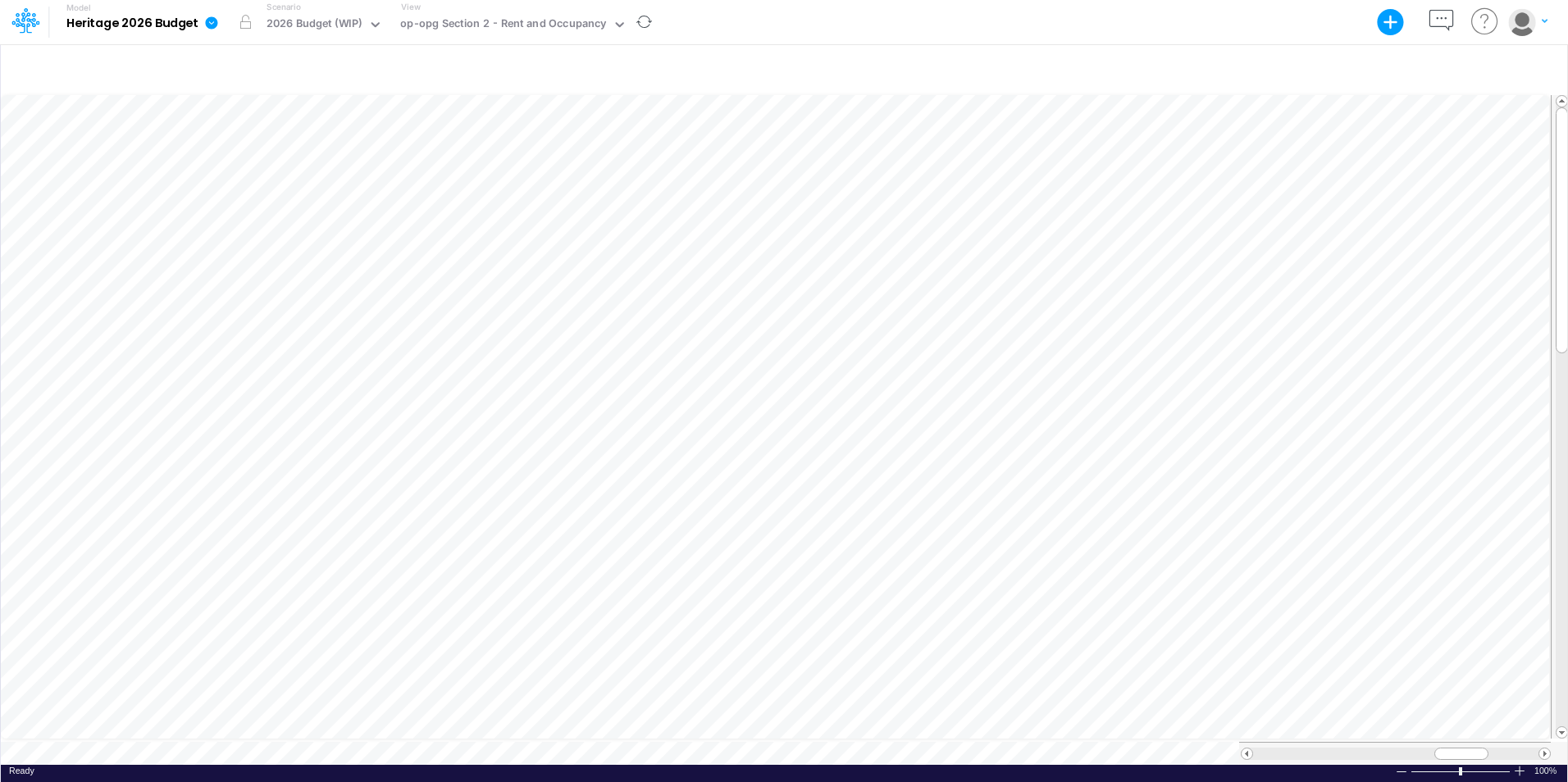
scroll to position [8, 1]
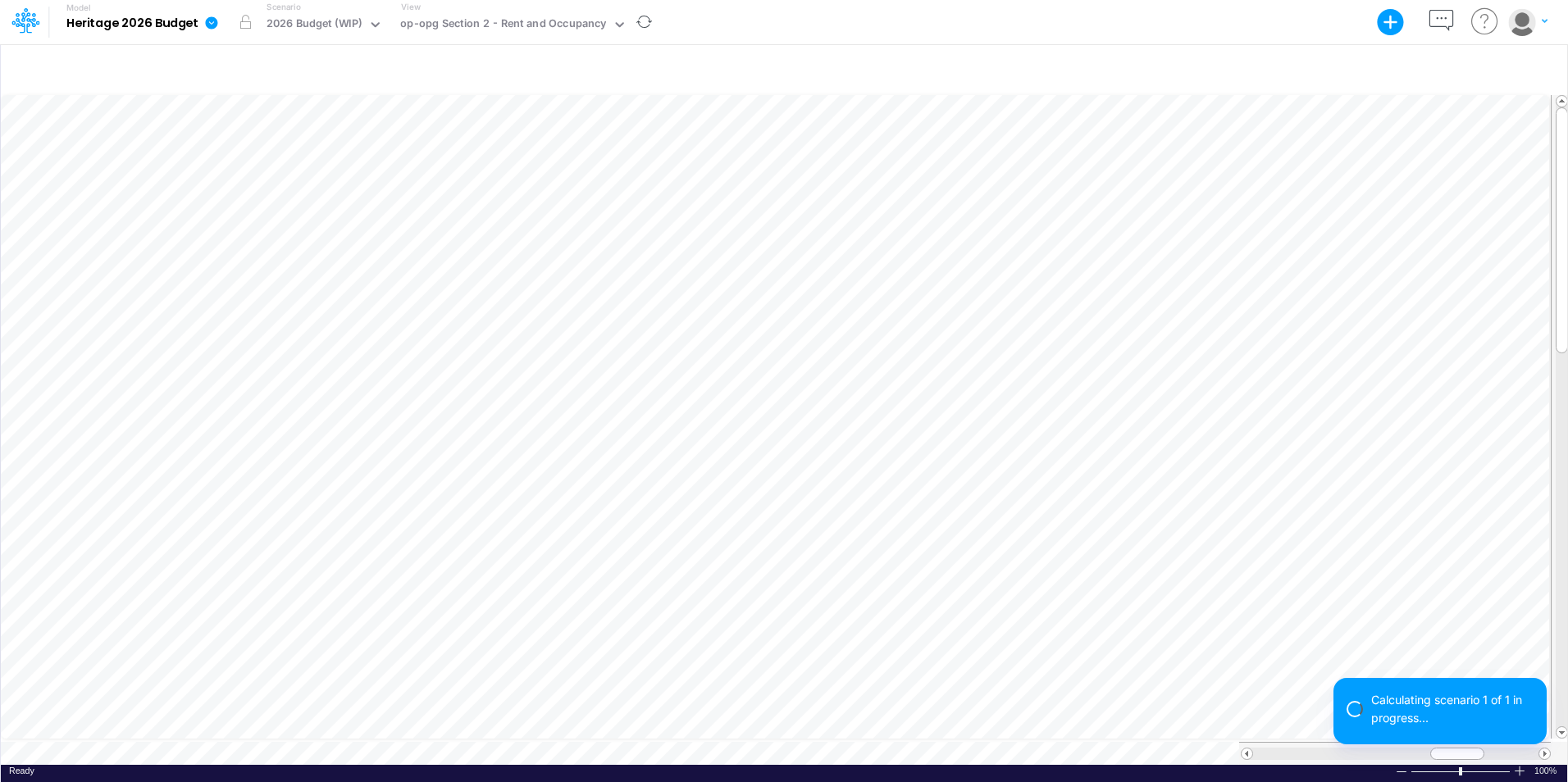
scroll to position [8, 1]
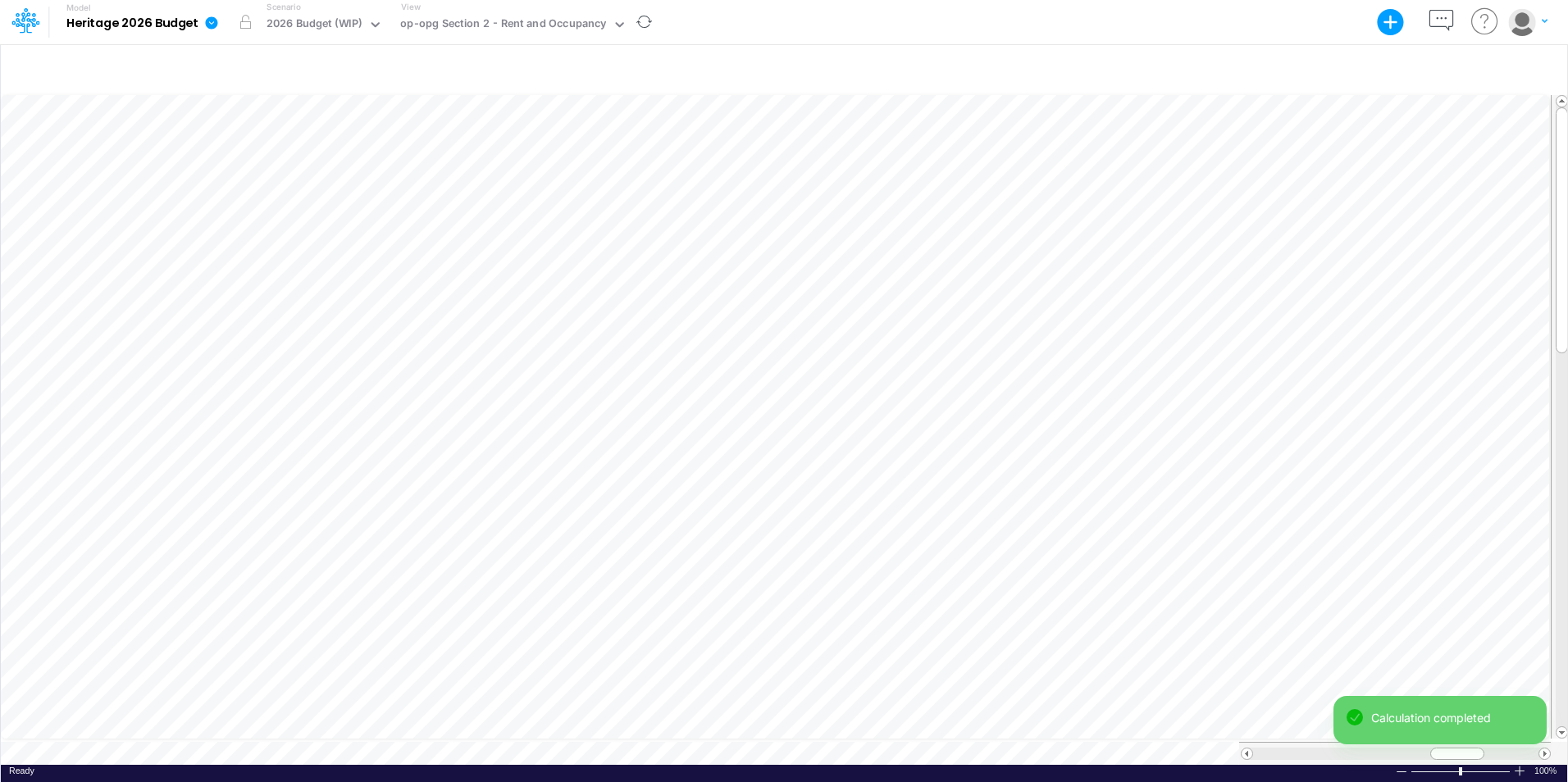
scroll to position [8, 1]
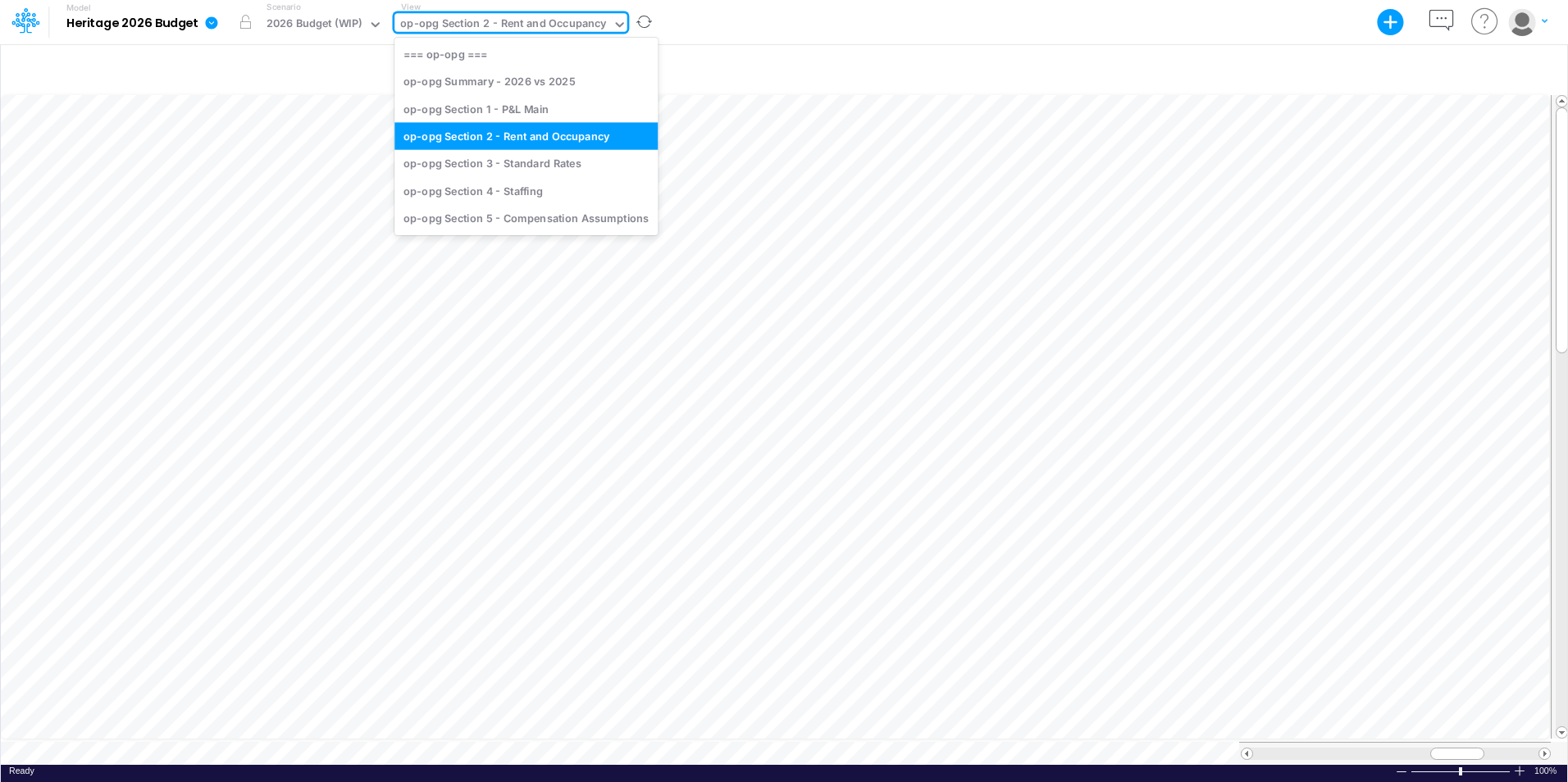
click at [587, 26] on div "op-opg Section 2 - Rent and Occupancy" at bounding box center [504, 25] width 206 height 19
click at [547, 167] on div "op-opg Section 3 - Standard Rates" at bounding box center [526, 163] width 264 height 27
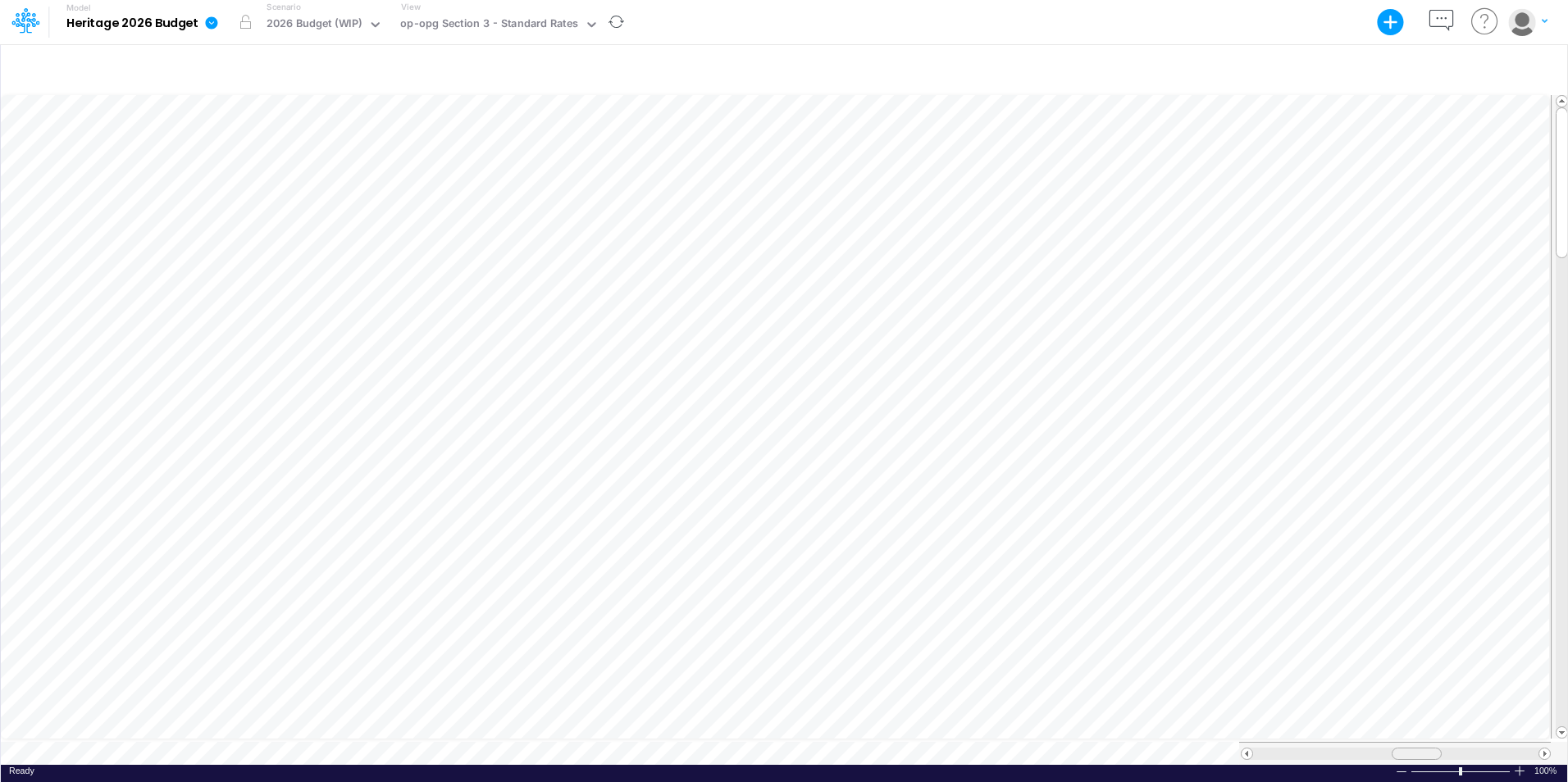
scroll to position [8, 0]
drag, startPoint x: 1401, startPoint y: 749, endPoint x: 1448, endPoint y: 748, distance: 47.0
click at [936, 609] on div at bounding box center [1463, 753] width 50 height 12
click at [547, 21] on div "op-opg Section 3 - Standard Rates" at bounding box center [490, 25] width 178 height 19
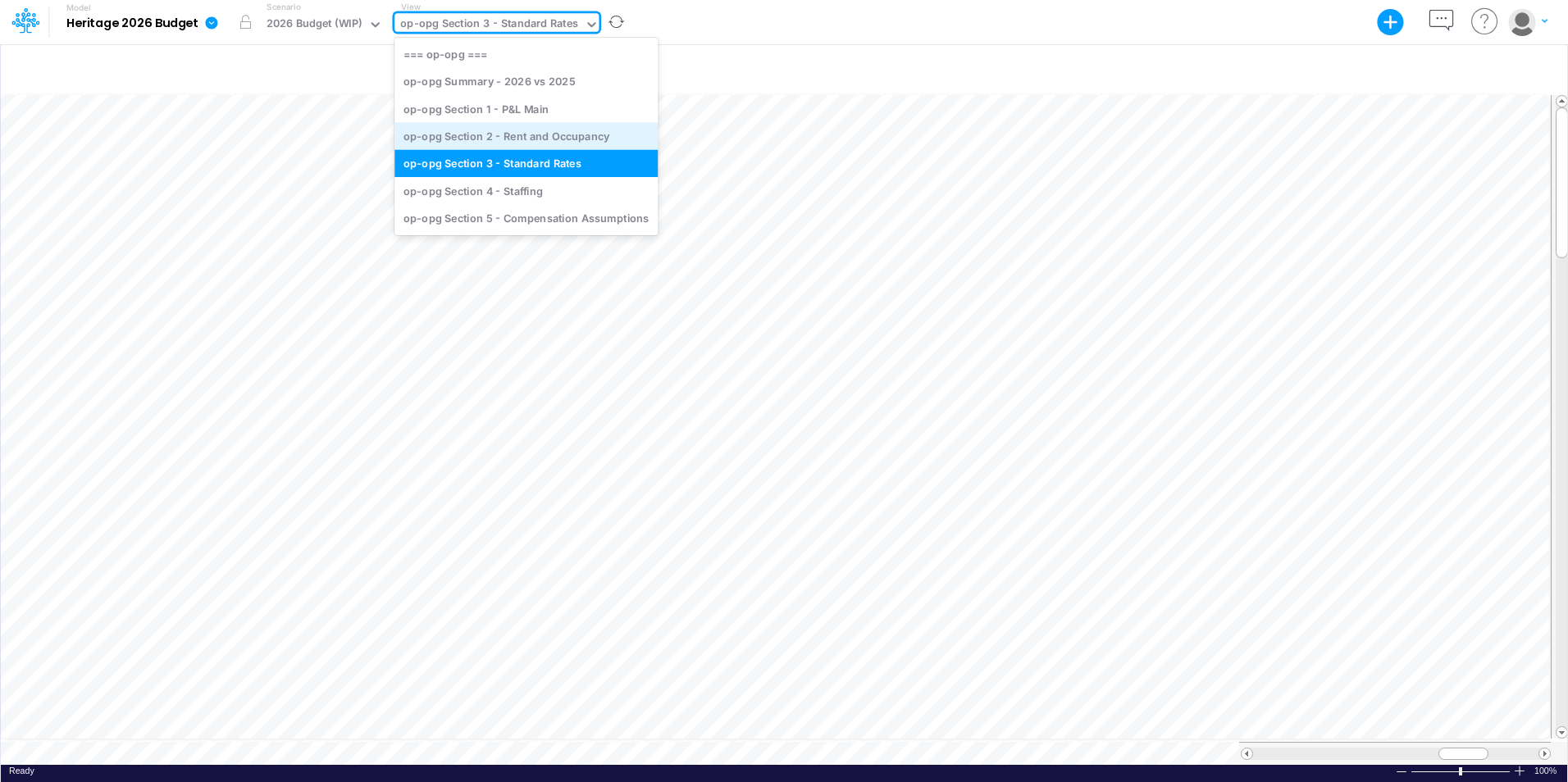
click at [524, 140] on div "op-opg Section 2 - Rent and Occupancy" at bounding box center [526, 135] width 264 height 27
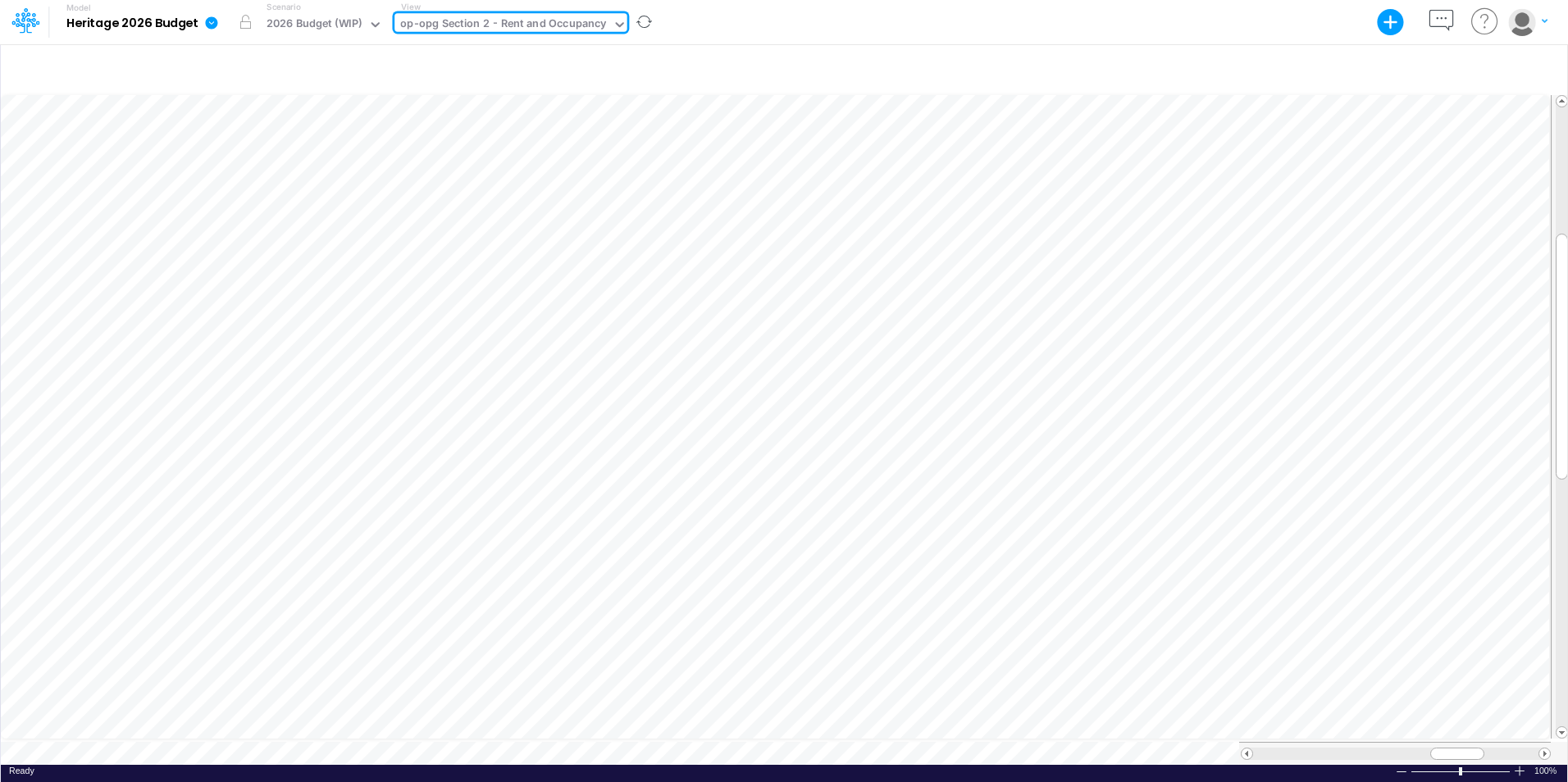
click at [583, 19] on div "op-opg Section 2 - Rent and Occupancy" at bounding box center [504, 25] width 206 height 19
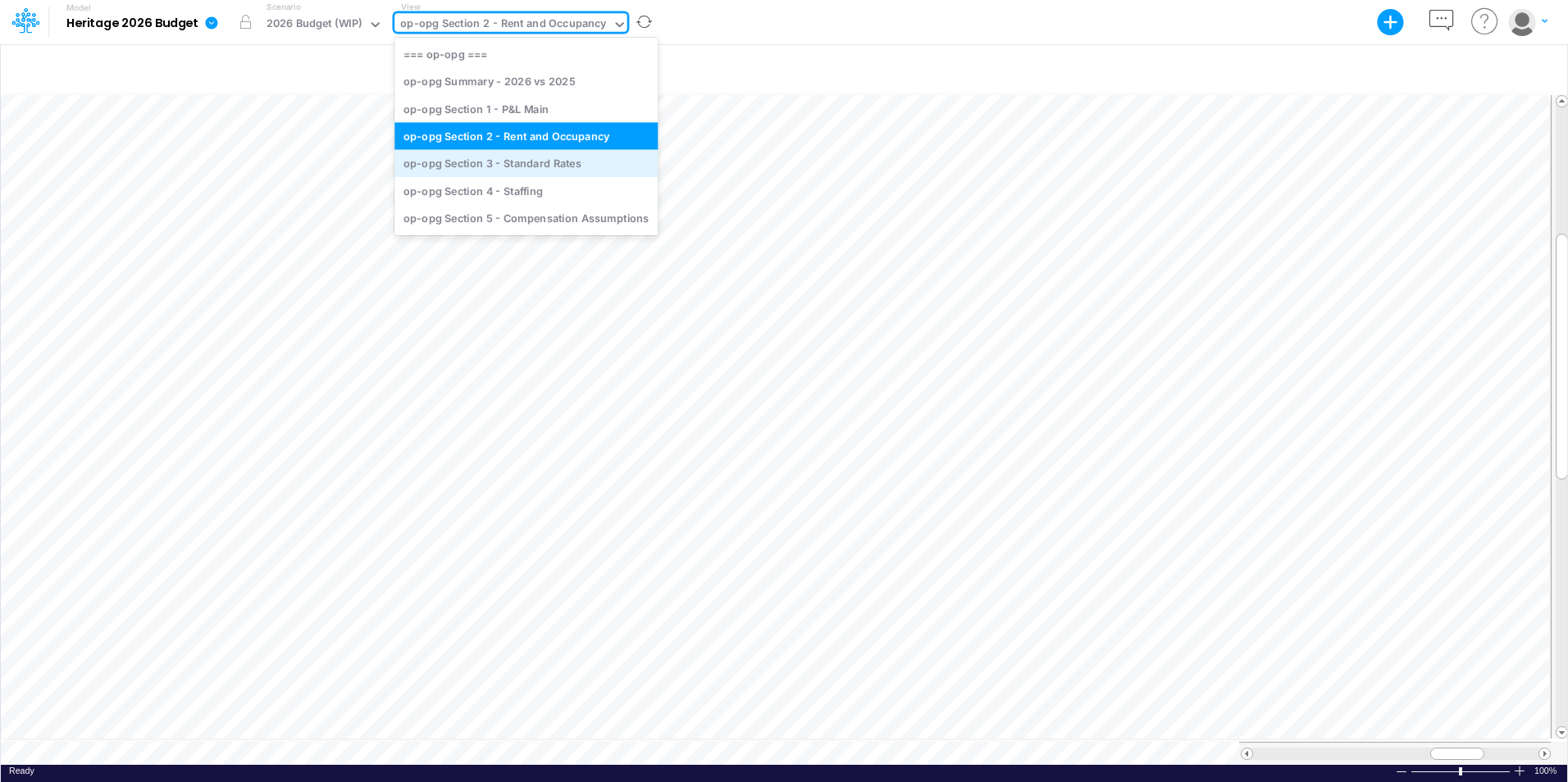
click at [557, 163] on div "op-opg Section 3 - Standard Rates" at bounding box center [526, 163] width 264 height 27
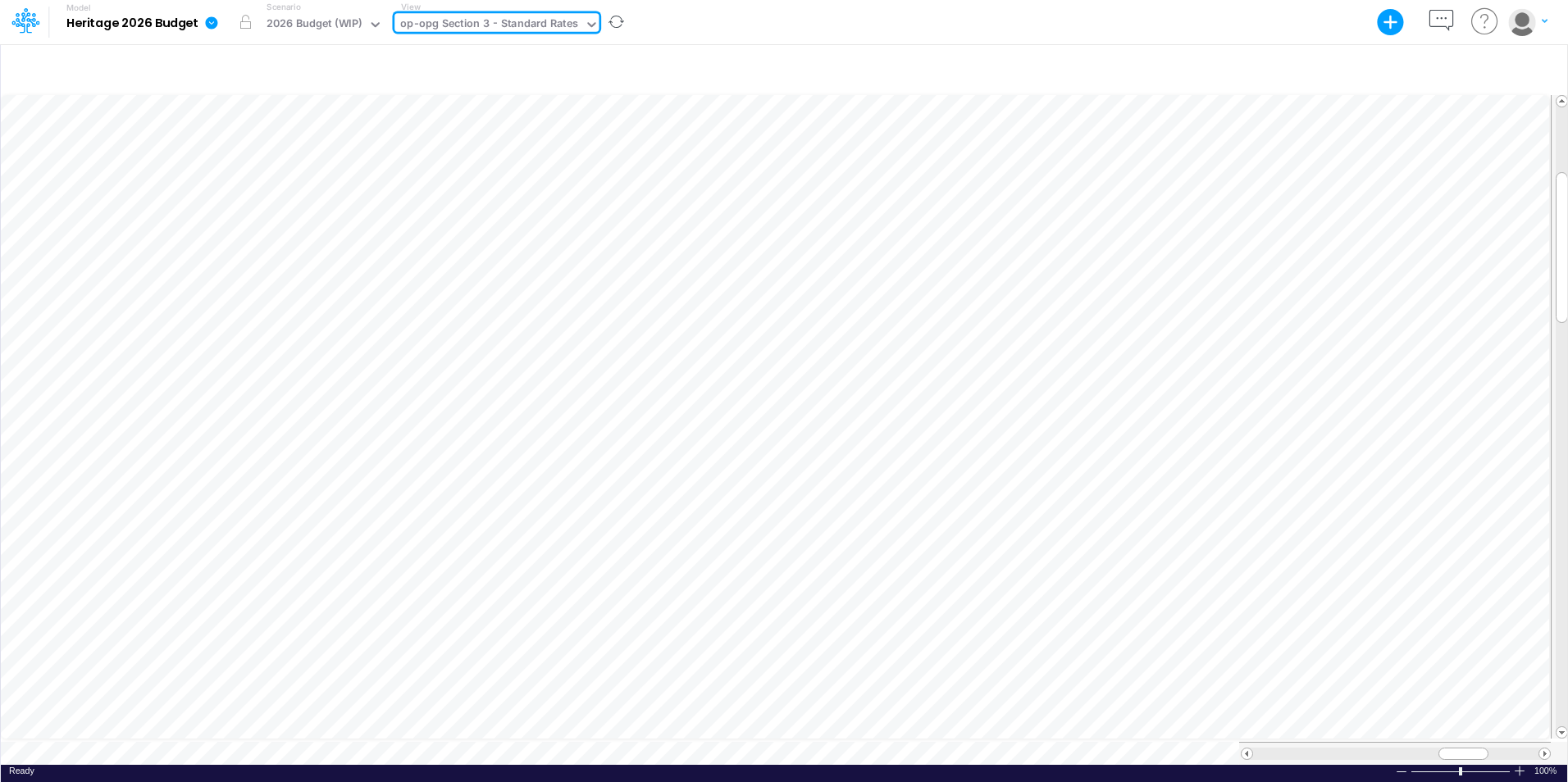
click at [569, 28] on div "op-opg Section 3 - Standard Rates" at bounding box center [490, 25] width 178 height 19
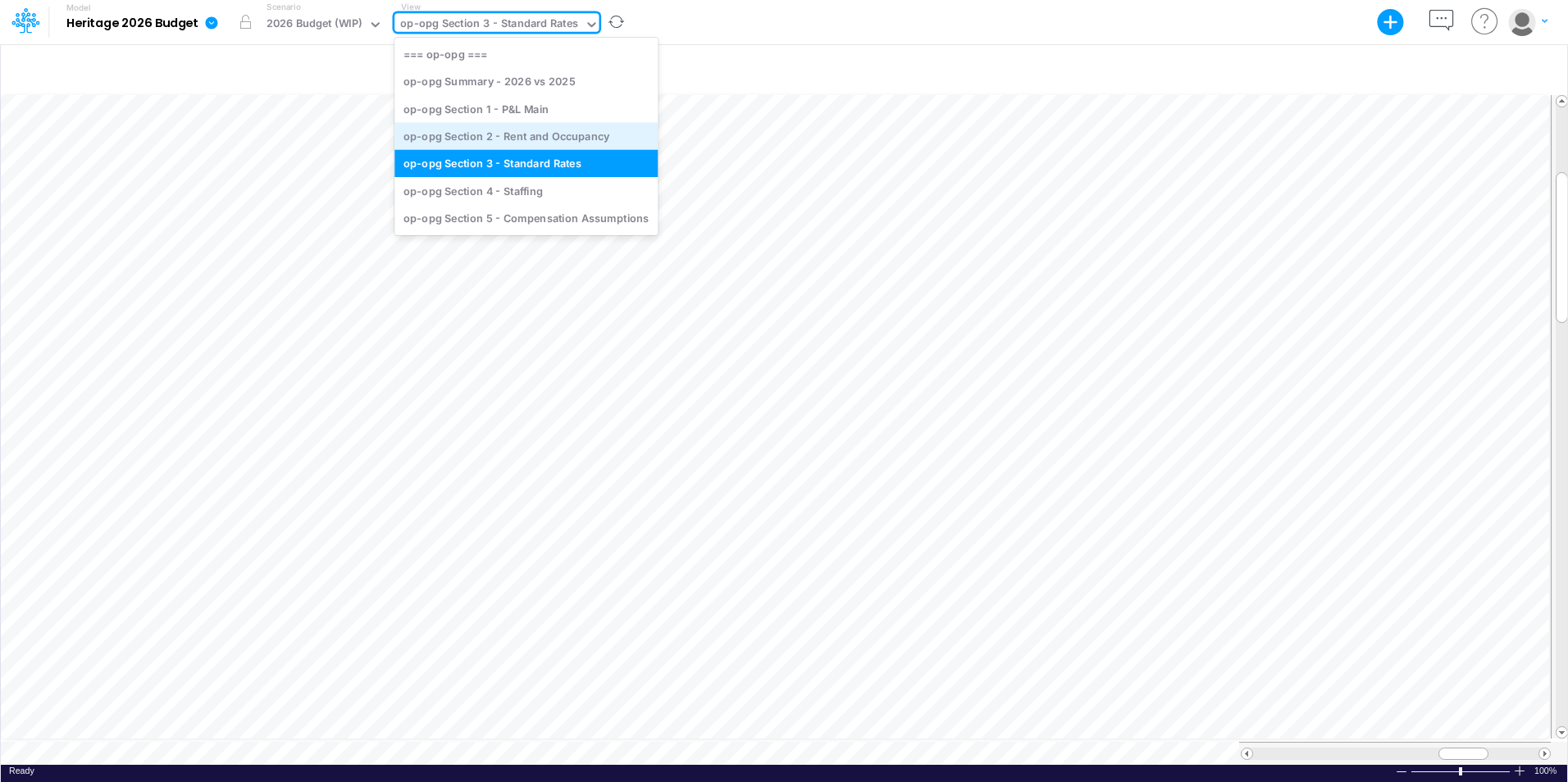
click at [522, 137] on div "op-opg Section 2 - Rent and Occupancy" at bounding box center [526, 135] width 264 height 27
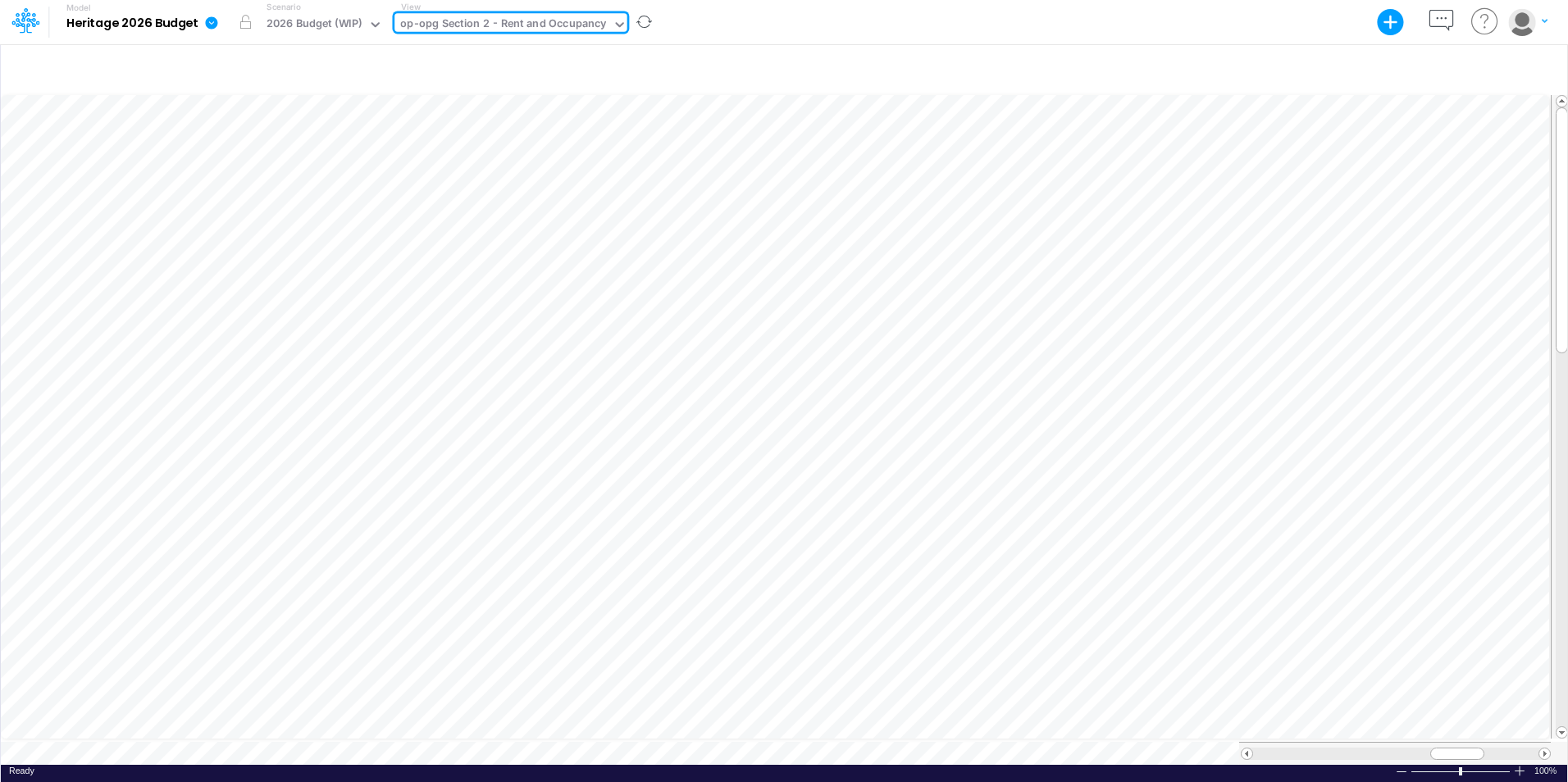
click at [610, 29] on input "text" at bounding box center [611, 25] width 2 height 16
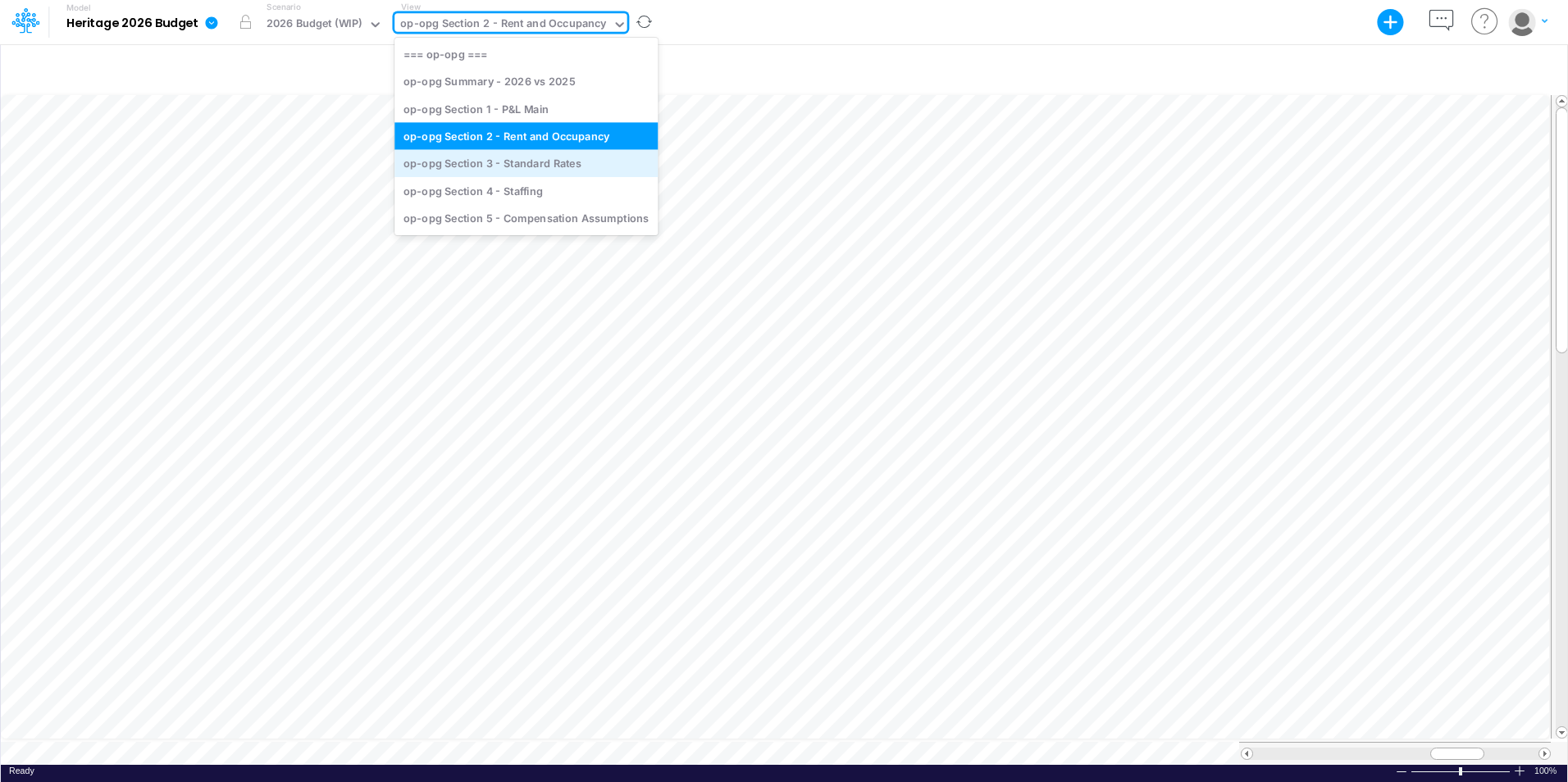
click at [562, 168] on div "op-opg Section 3 - Standard Rates" at bounding box center [526, 163] width 264 height 27
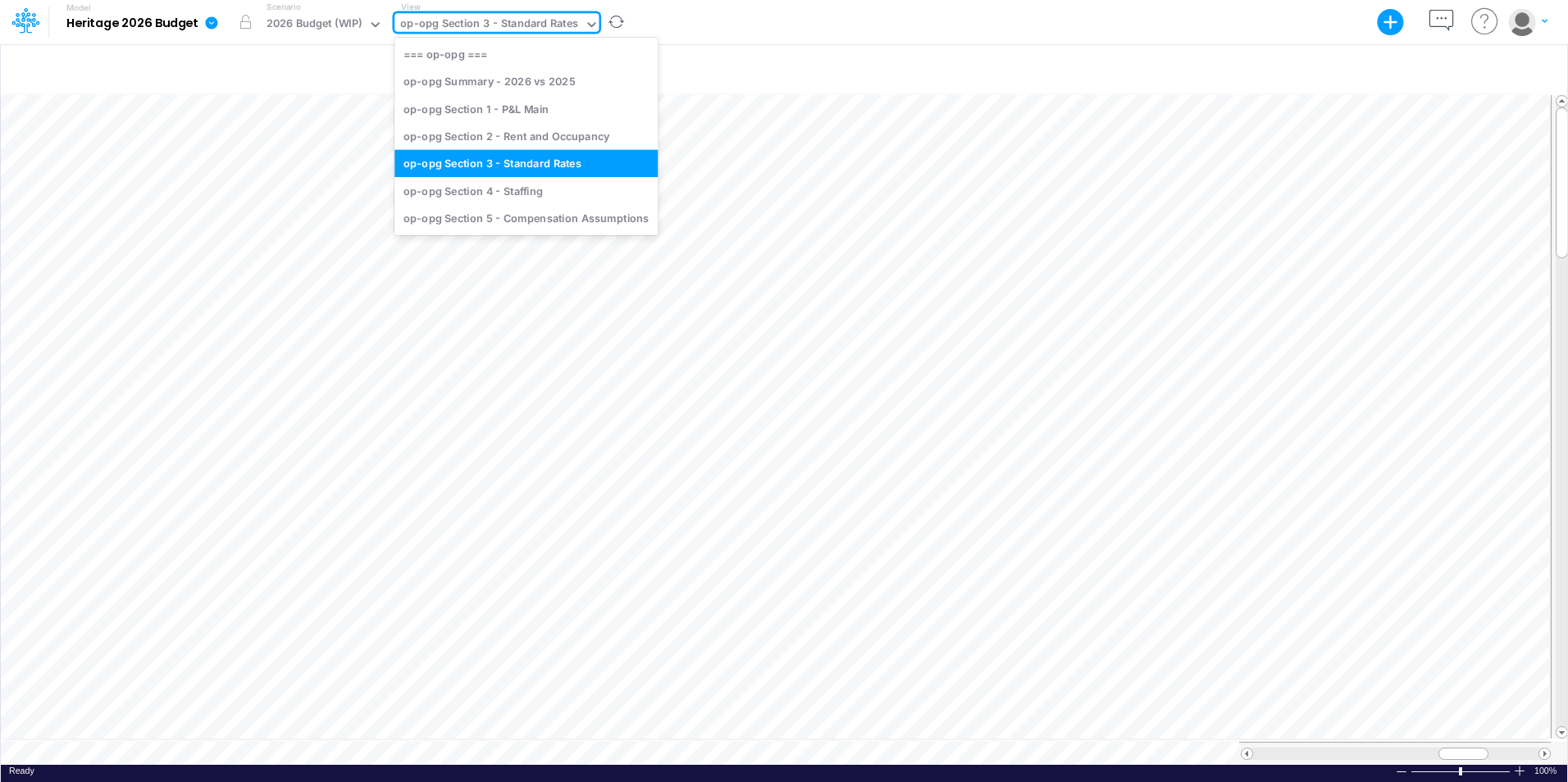
click at [588, 20] on icon at bounding box center [591, 24] width 15 height 15
click at [515, 186] on div "op-opg Section 4 - Staffing" at bounding box center [526, 190] width 264 height 27
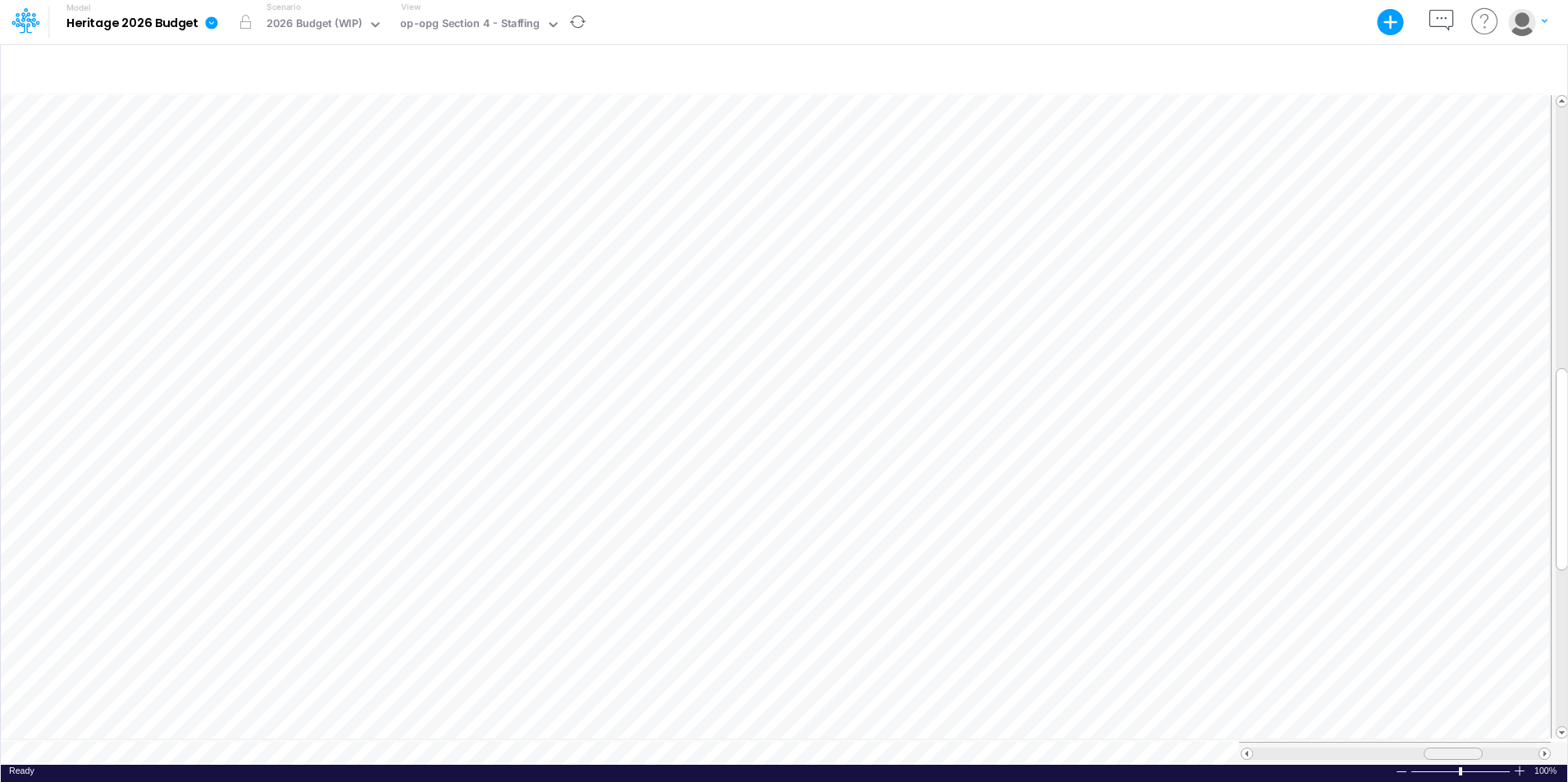
scroll to position [8, 0]
click at [936, 609] on div at bounding box center [1448, 753] width 59 height 12
drag, startPoint x: 1453, startPoint y: 740, endPoint x: 1464, endPoint y: 740, distance: 11.0
click at [936, 609] on span at bounding box center [1463, 753] width 11 height 11
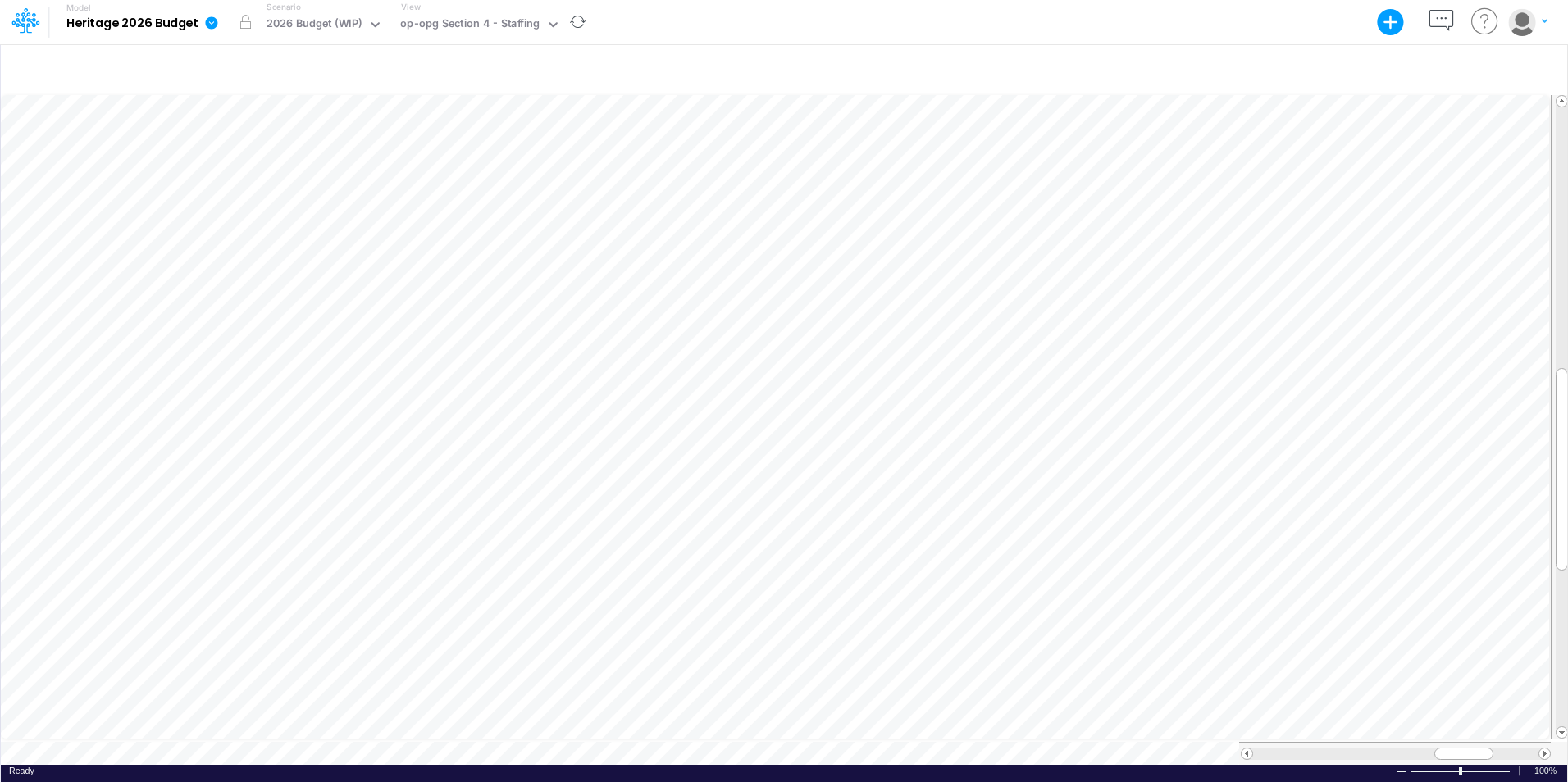
scroll to position [8, 1]
click at [546, 24] on icon at bounding box center [553, 24] width 15 height 15
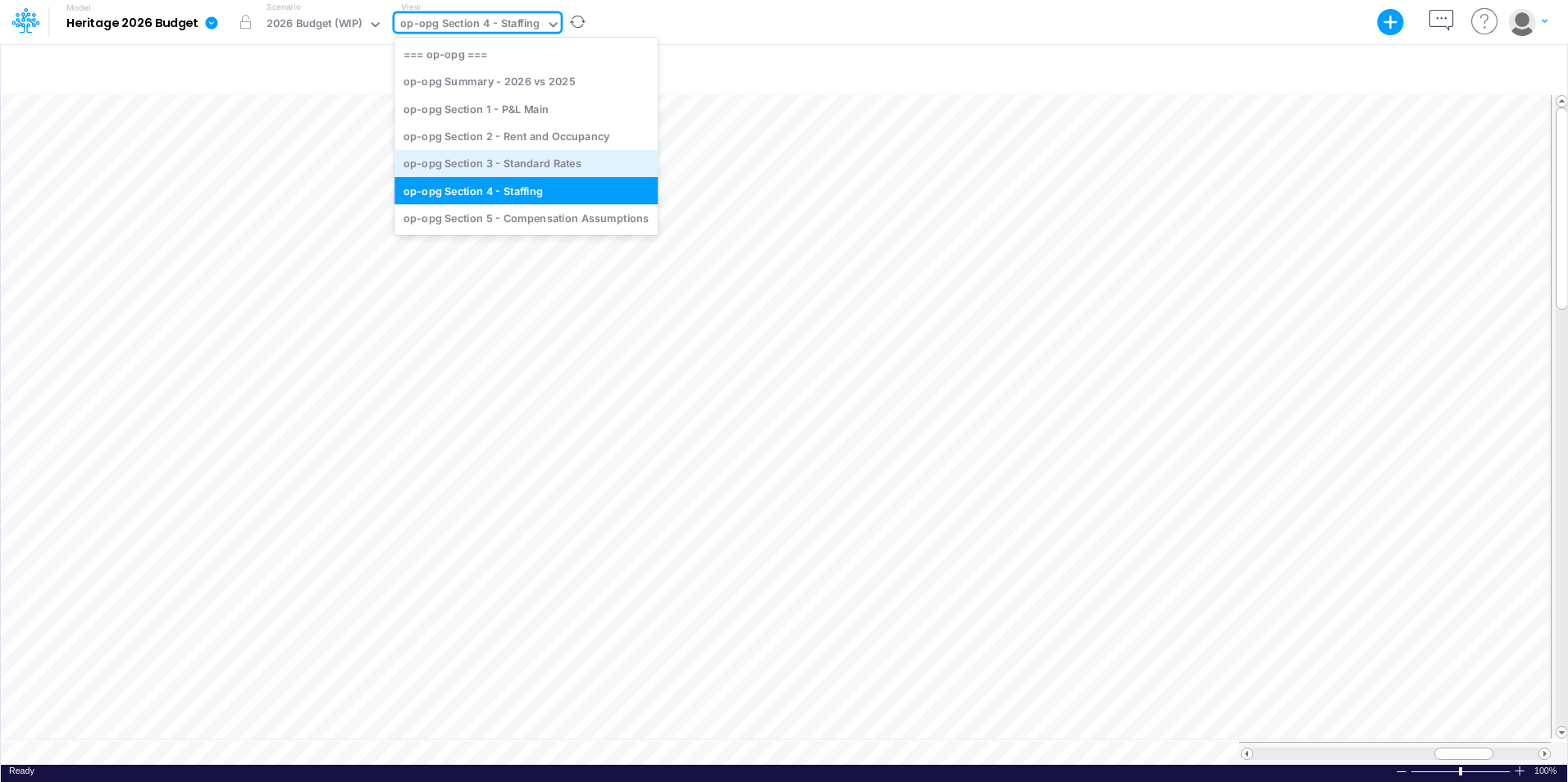
click at [534, 160] on div "op-opg Section 3 - Standard Rates" at bounding box center [526, 163] width 264 height 27
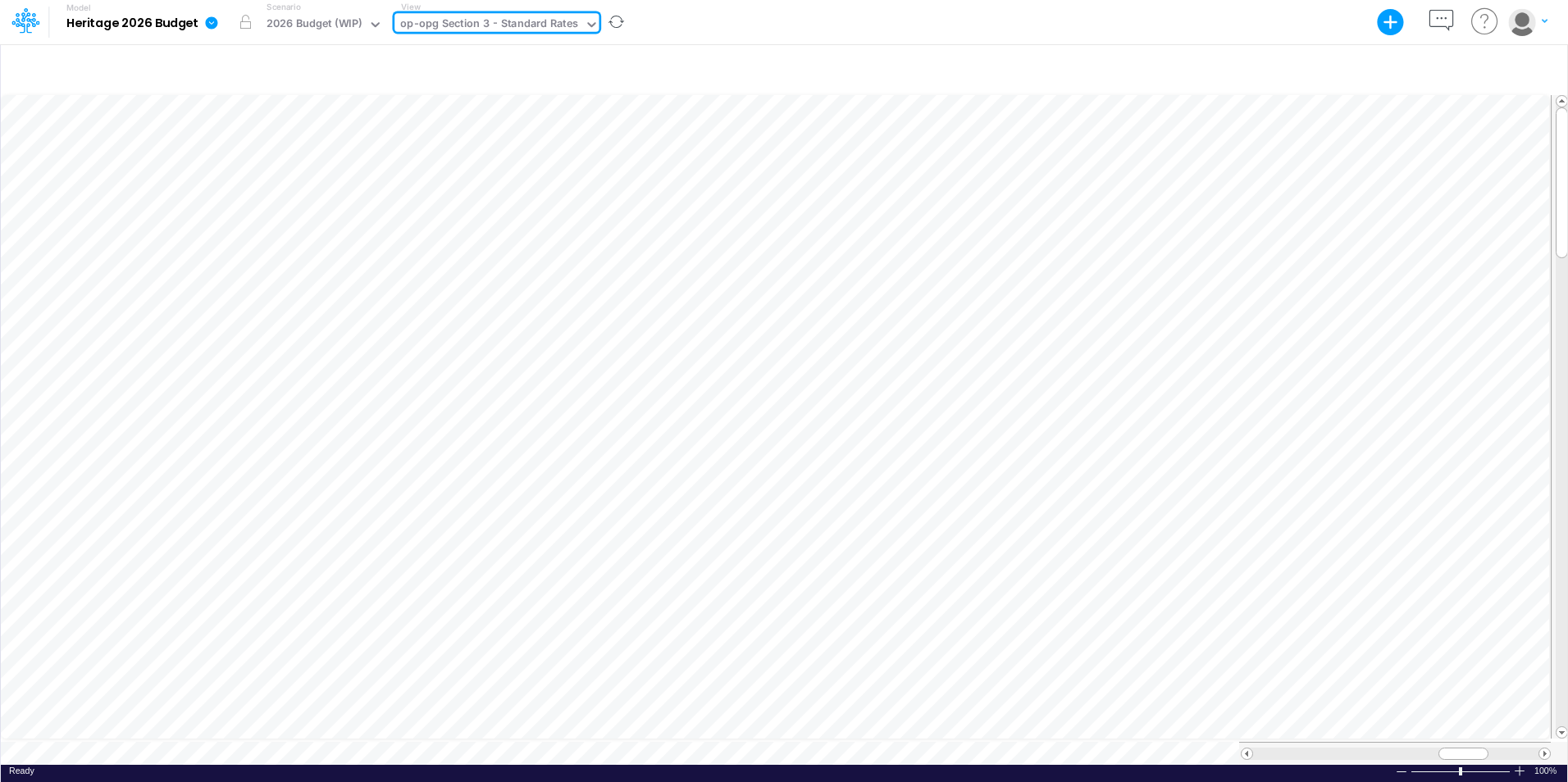
click at [589, 23] on icon at bounding box center [591, 24] width 8 height 5
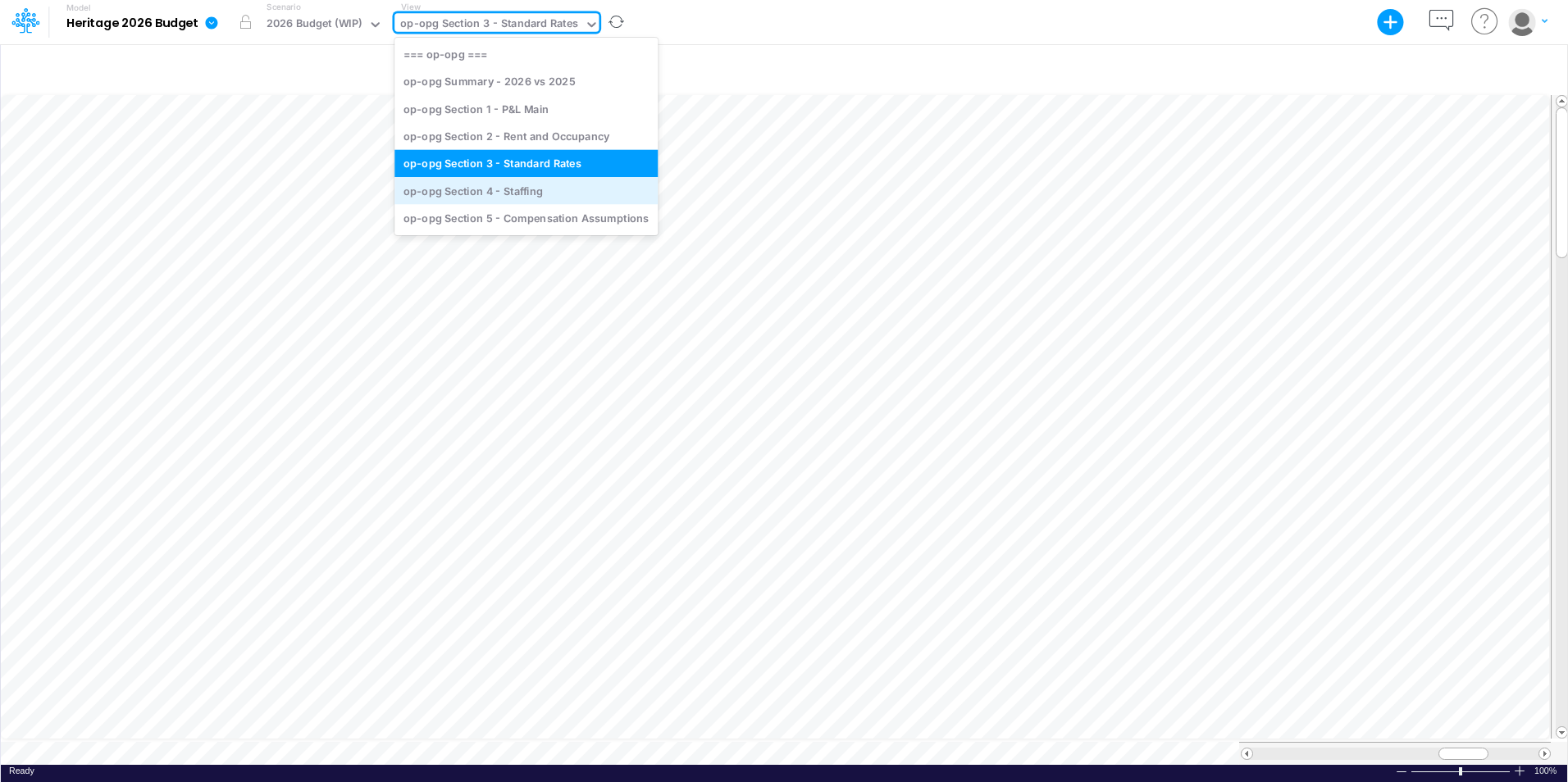
click at [522, 195] on div "op-opg Section 4 - Staffing" at bounding box center [526, 190] width 264 height 27
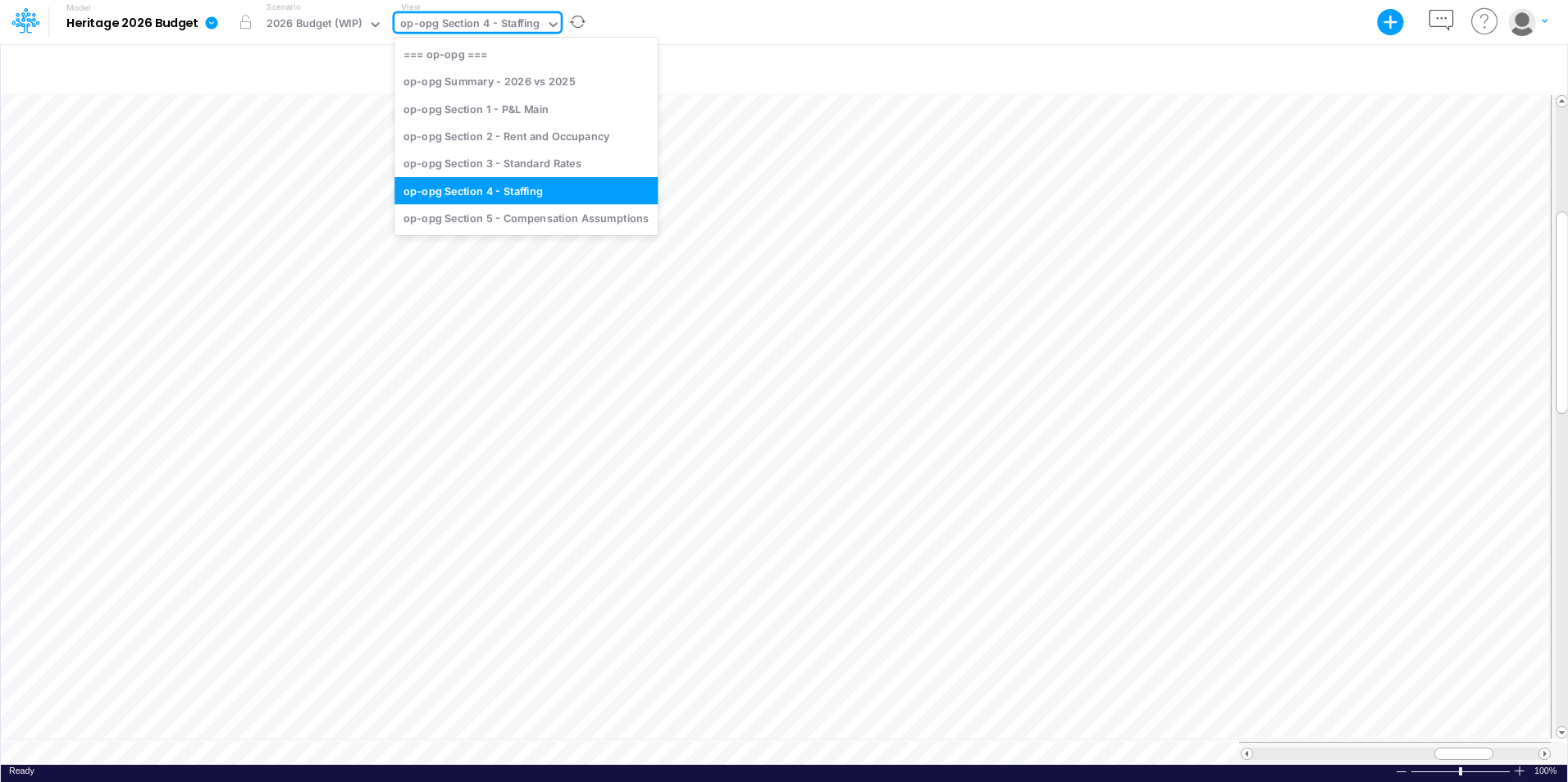
click at [542, 17] on div "op-opg Section 4 - Staffing" at bounding box center [470, 25] width 152 height 25
click at [569, 216] on div "op-opg Section 5 - Compensation Assumptions" at bounding box center [526, 218] width 264 height 27
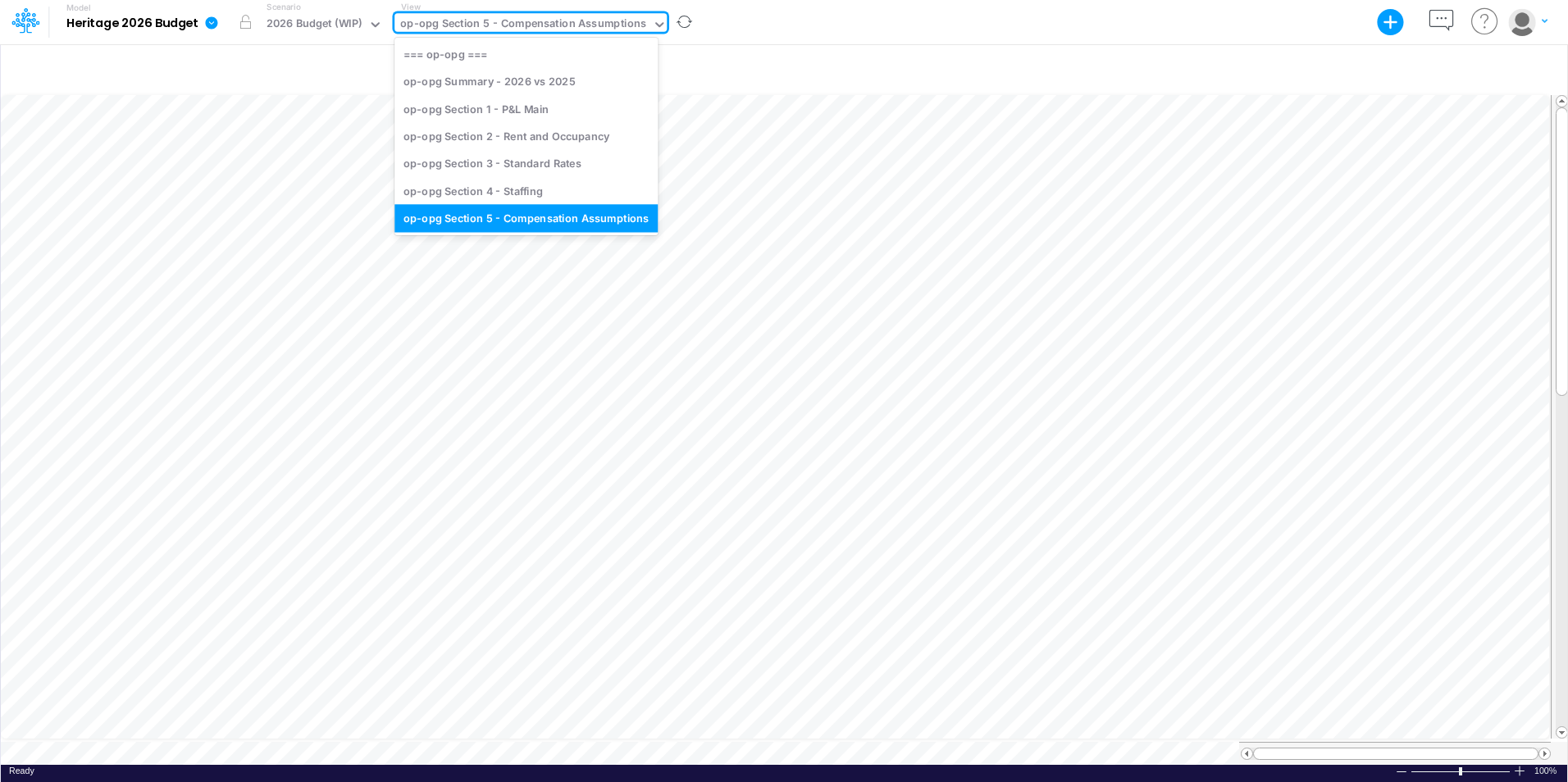
click at [629, 28] on div "op-opg Section 5 - Compensation Assumptions" at bounding box center [523, 25] width 246 height 19
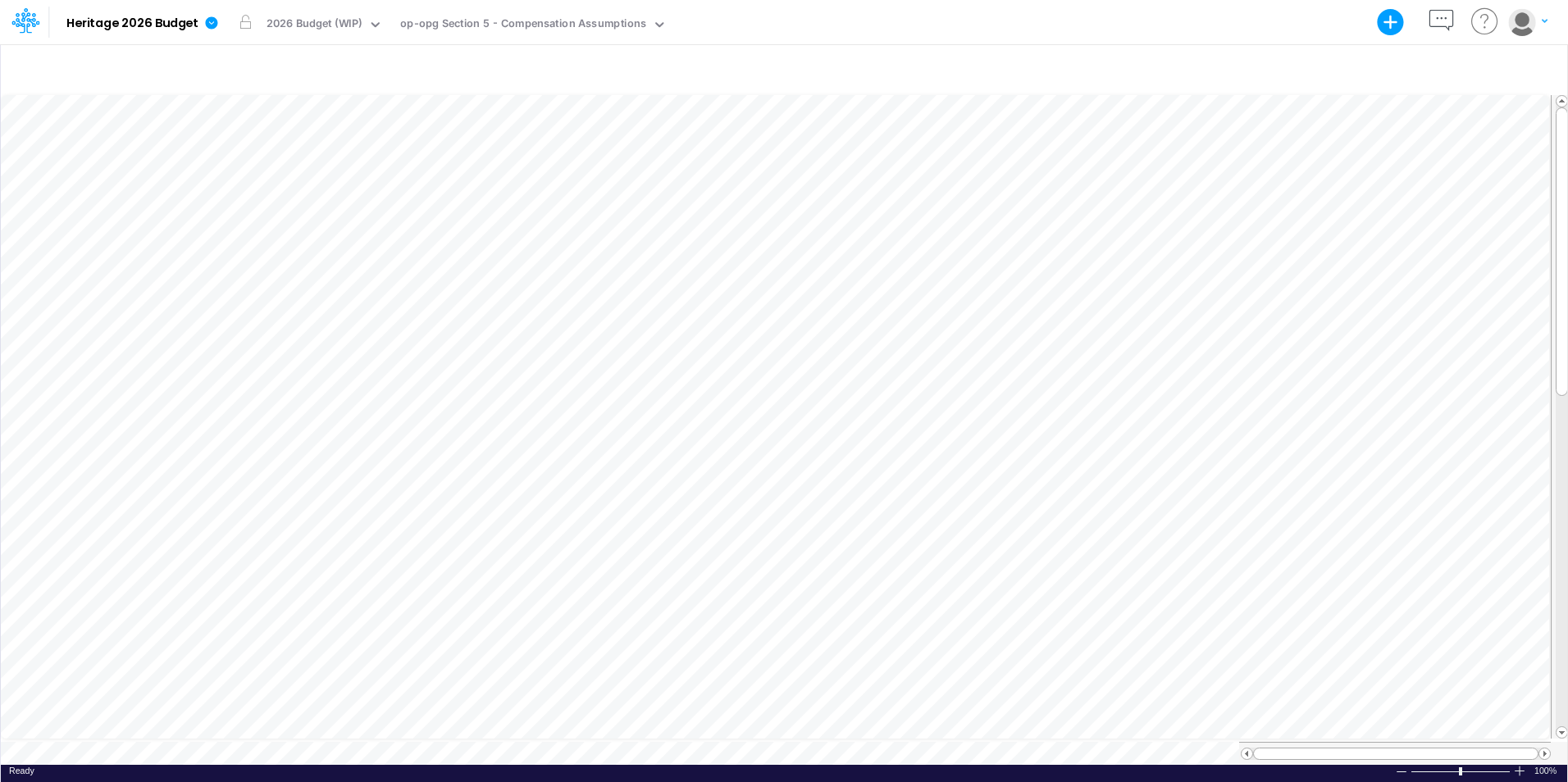
scroll to position [8, 0]
